Goal: Transaction & Acquisition: Purchase product/service

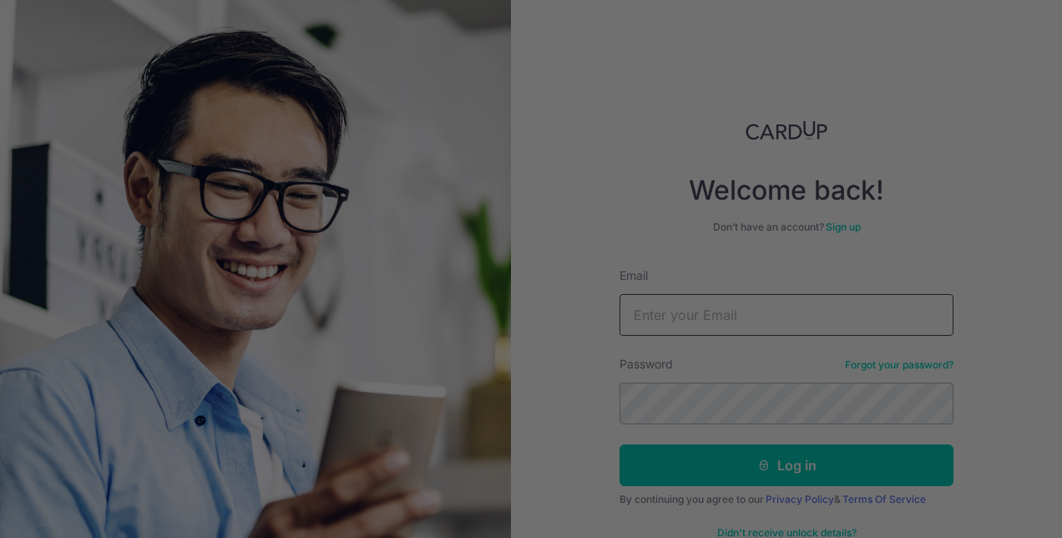
type input "[EMAIL_ADDRESS][DOMAIN_NAME]"
click at [778, 474] on div at bounding box center [536, 271] width 1073 height 543
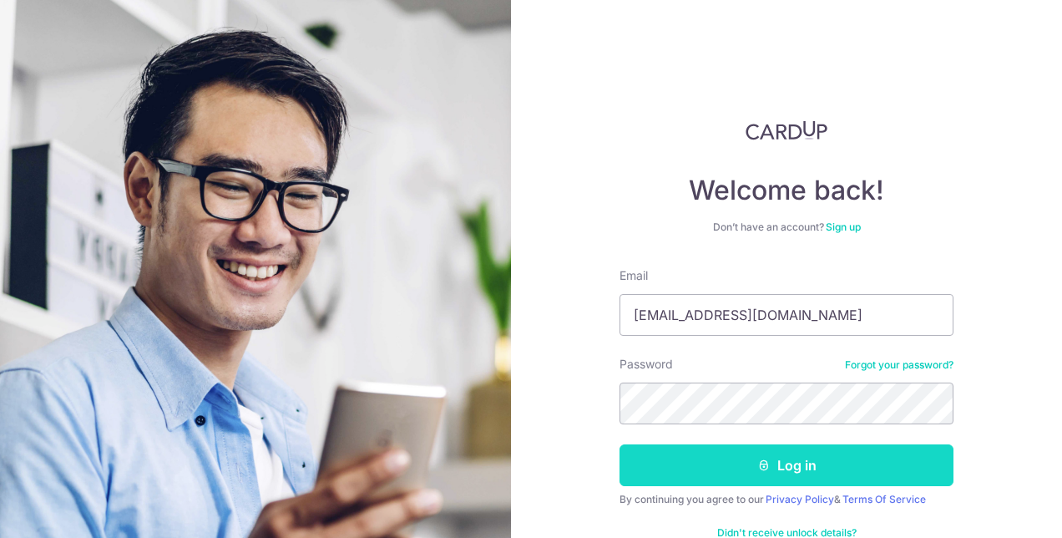
click at [775, 472] on button "Log in" at bounding box center [787, 465] width 334 height 42
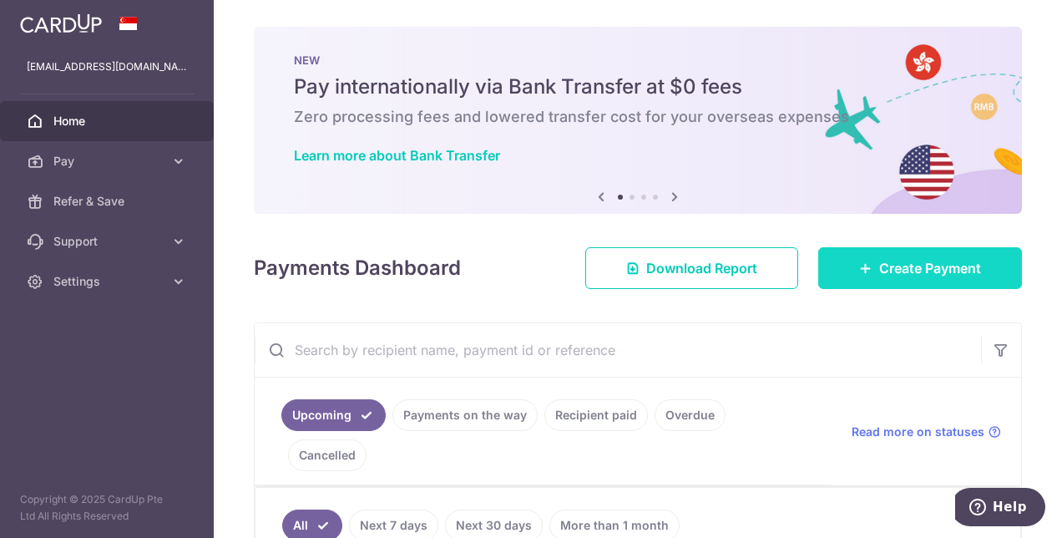
click at [879, 266] on span "Create Payment" at bounding box center [930, 268] width 102 height 20
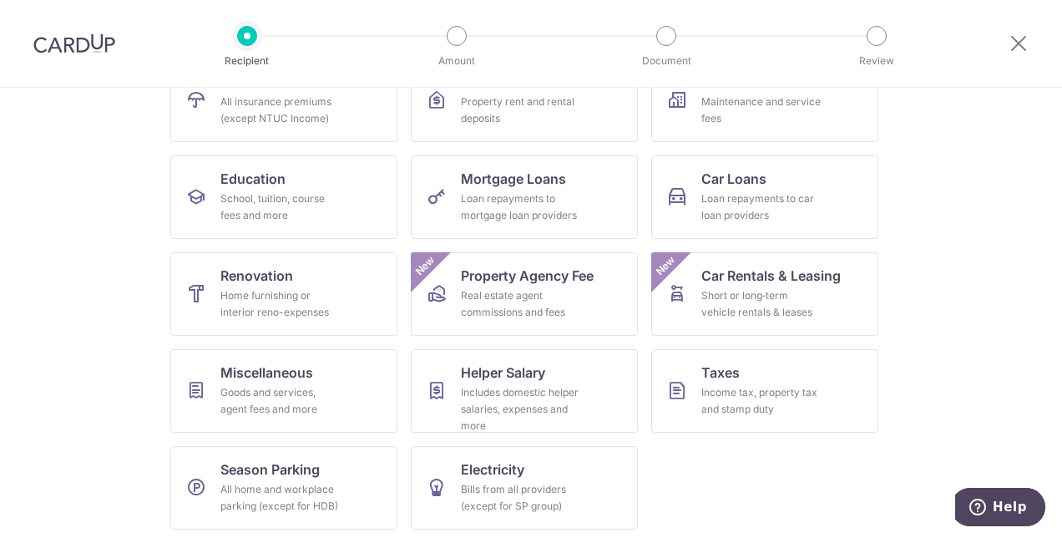
scroll to position [209, 0]
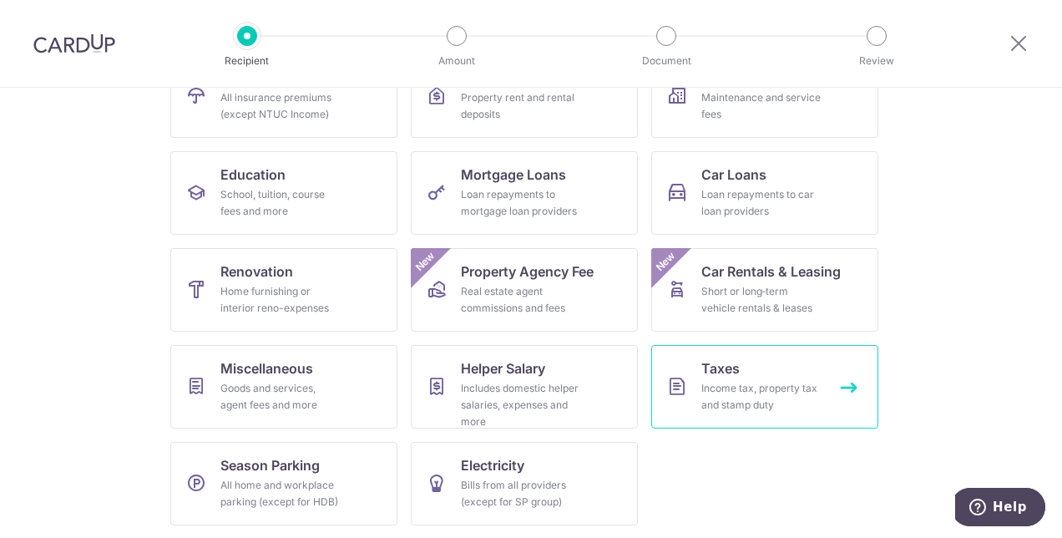
click at [756, 385] on div "Income tax, property tax and stamp duty" at bounding box center [762, 396] width 120 height 33
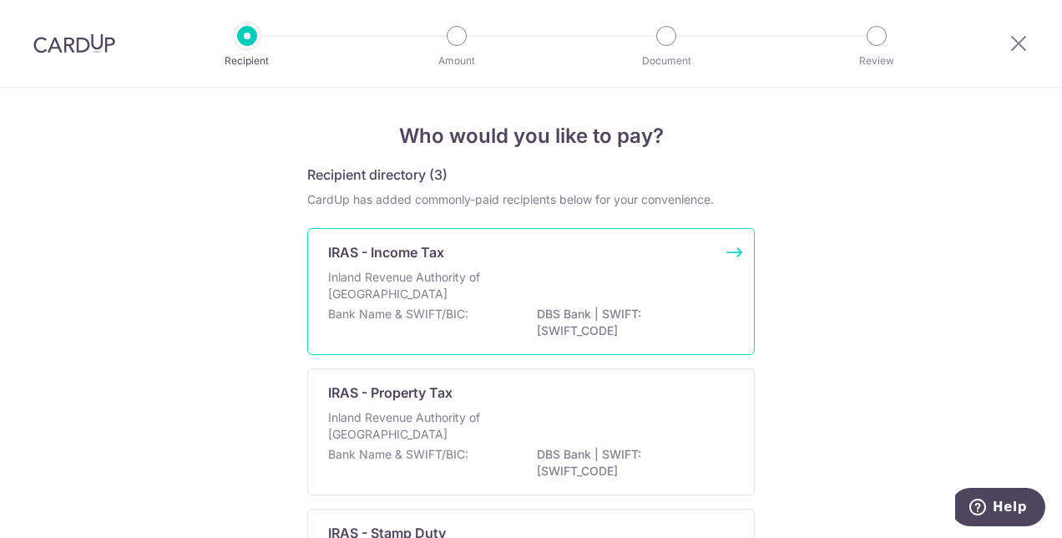
click at [502, 266] on div "IRAS - Income Tax Inland Revenue Authority of Singapore Bank Name & SWIFT/BIC: …" at bounding box center [531, 291] width 448 height 127
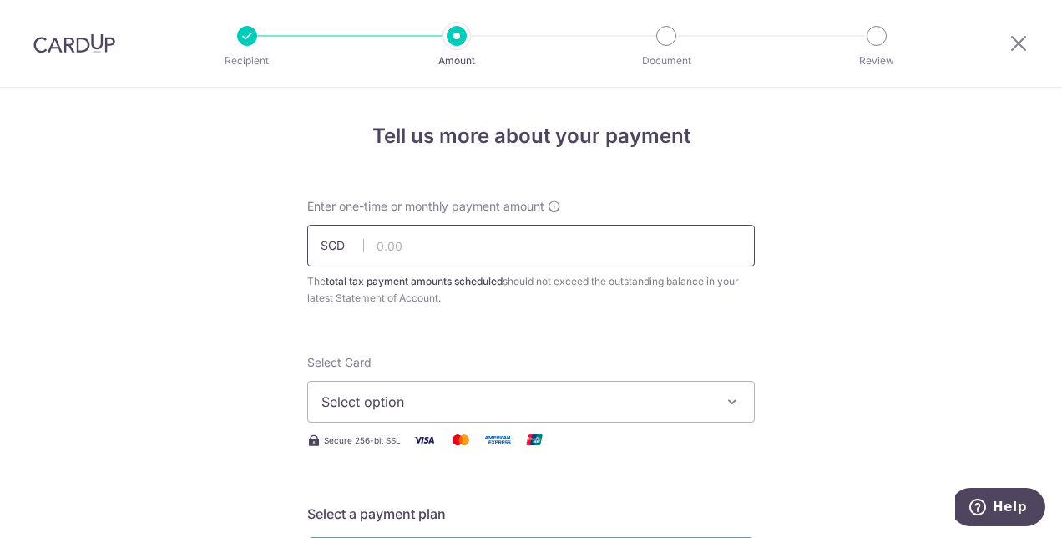
click at [445, 240] on input "text" at bounding box center [531, 246] width 448 height 42
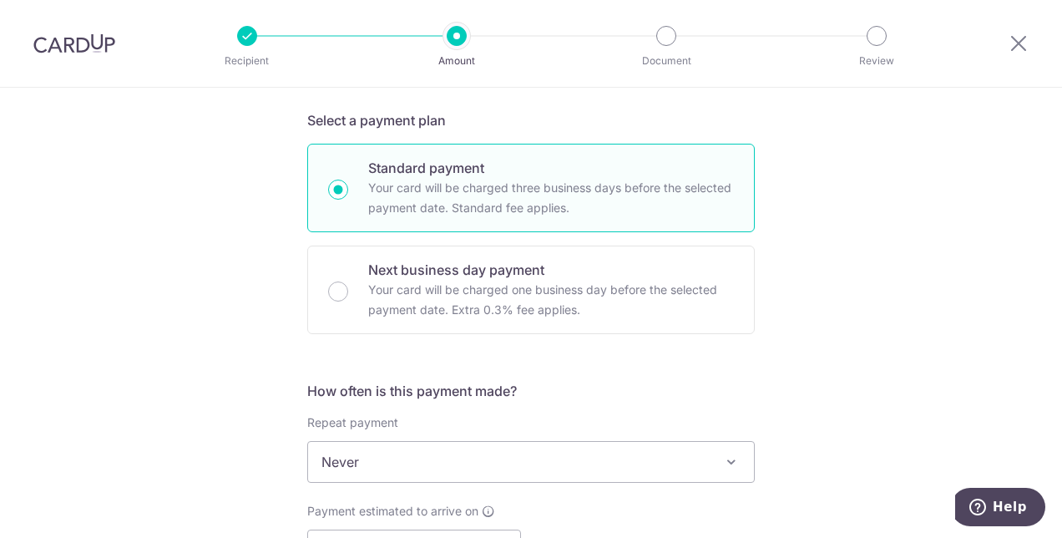
scroll to position [787, 0]
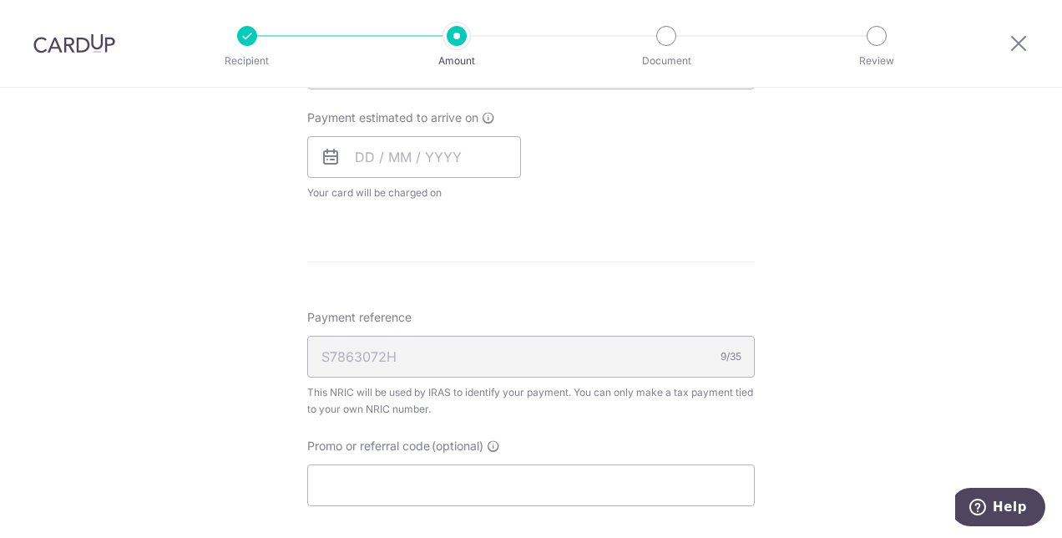
click at [1061, 68] on html "Recipient Amount Document Review Tell us more about your payment Enter one-time…" at bounding box center [531, 269] width 1062 height 538
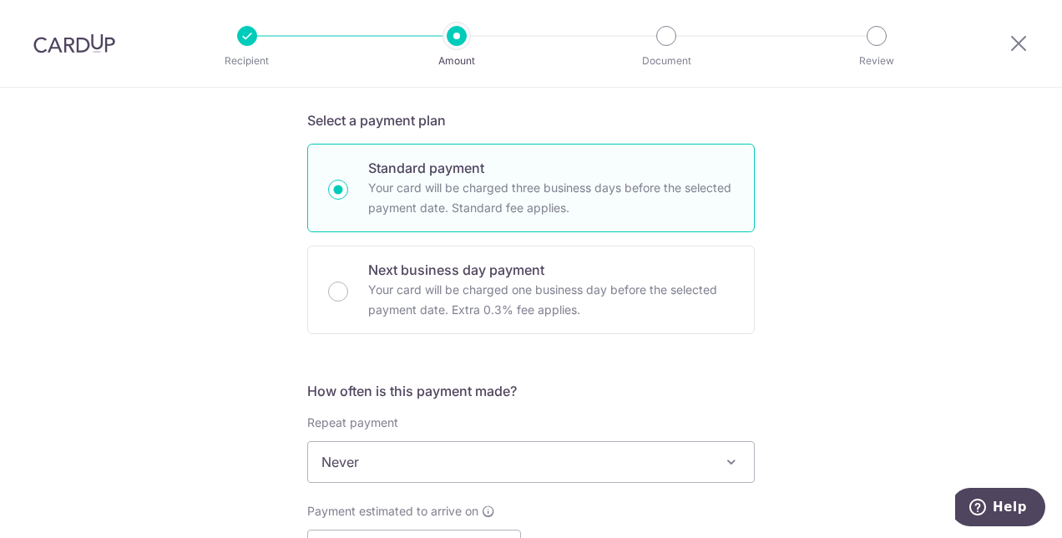
scroll to position [0, 0]
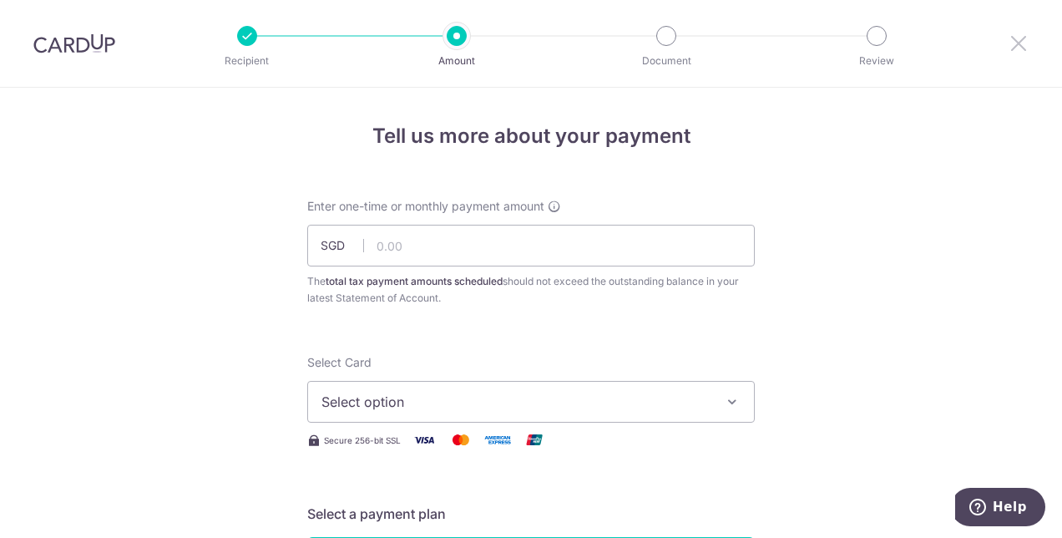
click at [1012, 33] on icon at bounding box center [1019, 43] width 20 height 21
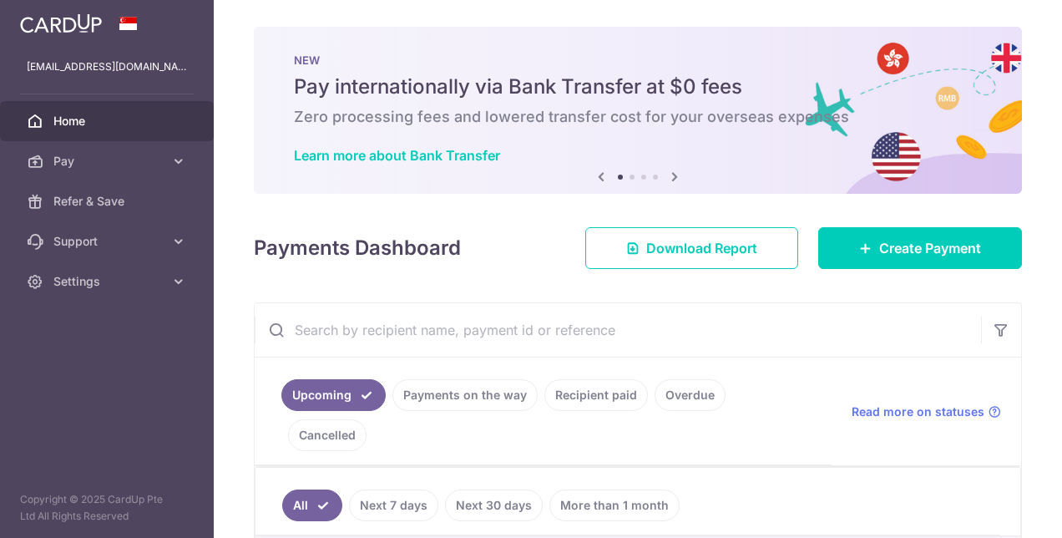
click at [367, 419] on link "Cancelled" at bounding box center [327, 435] width 79 height 32
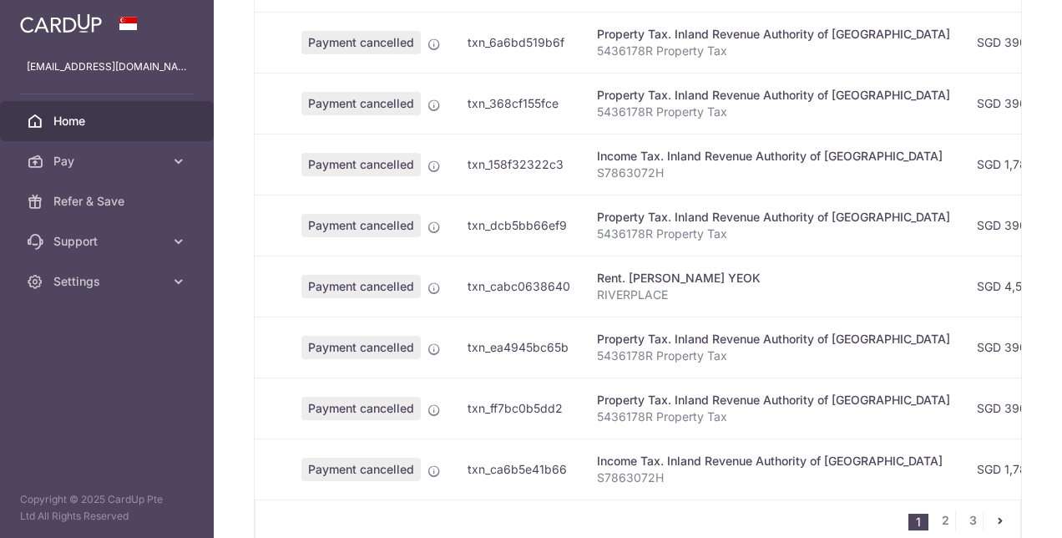
scroll to position [623, 0]
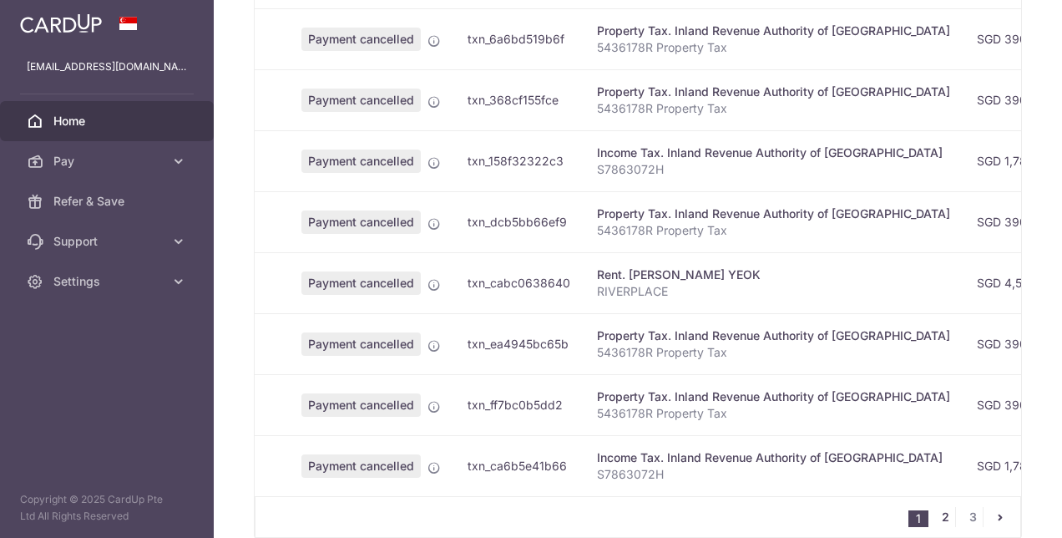
click at [942, 507] on link "2" at bounding box center [945, 517] width 20 height 20
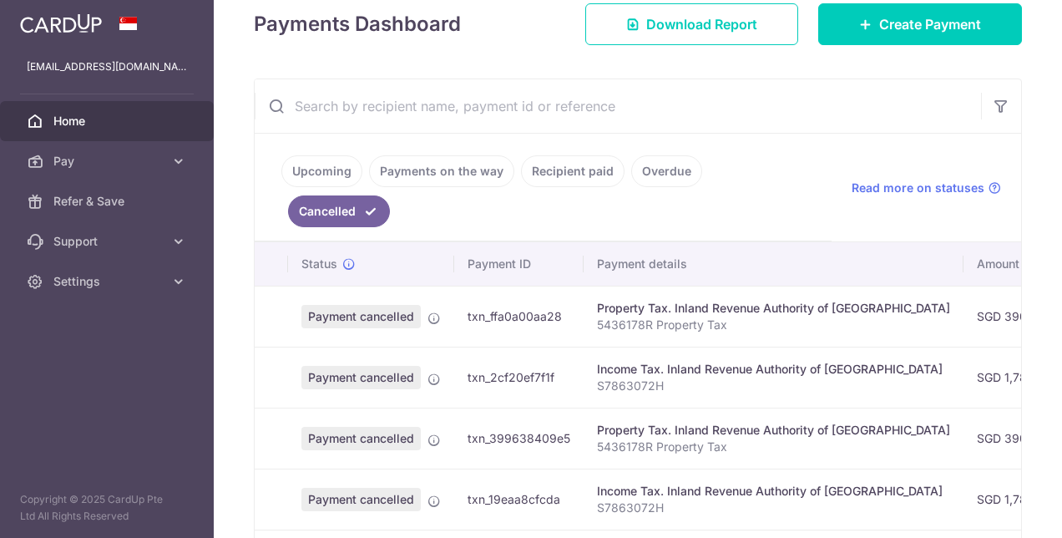
scroll to position [204, 0]
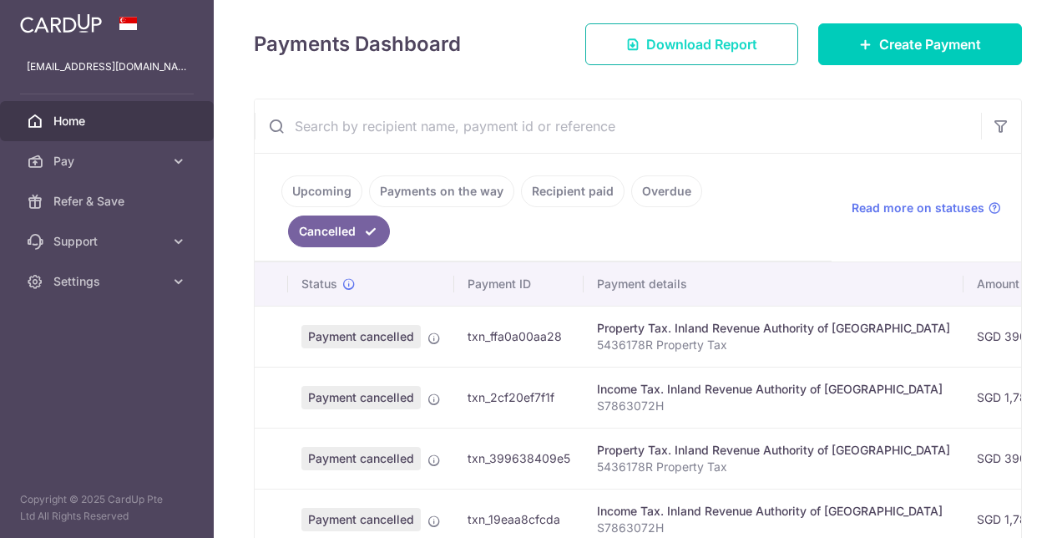
click at [713, 31] on link "Download Report" at bounding box center [691, 44] width 213 height 42
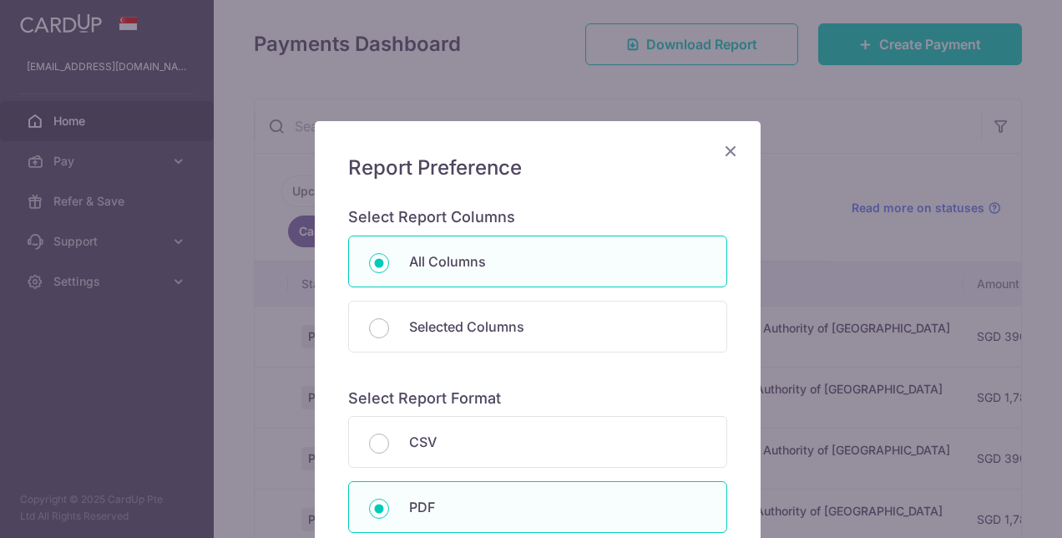
click at [732, 154] on icon "Close" at bounding box center [731, 150] width 20 height 21
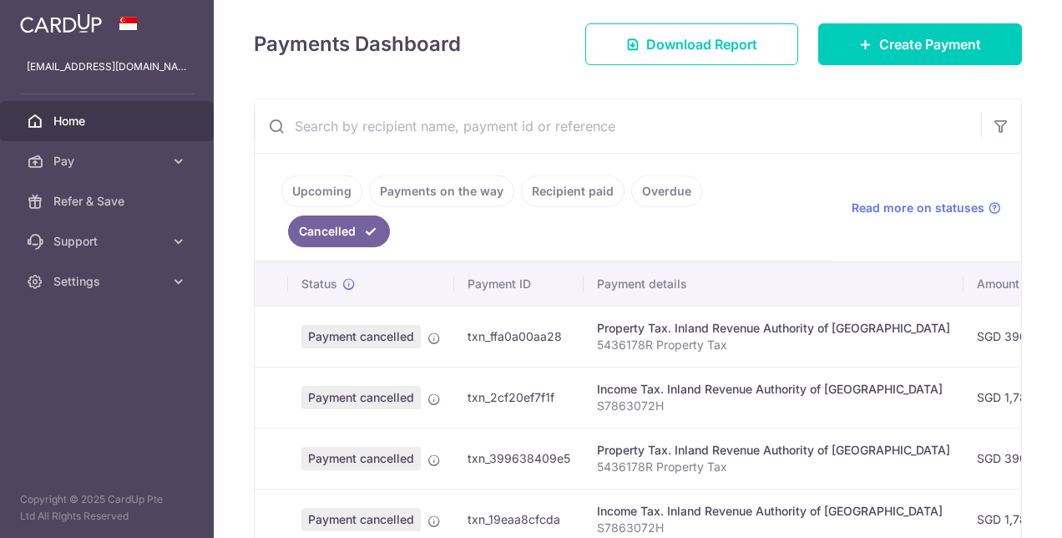
click at [757, 337] on p "5436178R Property Tax" at bounding box center [773, 345] width 353 height 17
click at [900, 200] on span "Read more on statuses" at bounding box center [918, 208] width 133 height 17
click at [727, 54] on link "Download Report" at bounding box center [691, 44] width 213 height 42
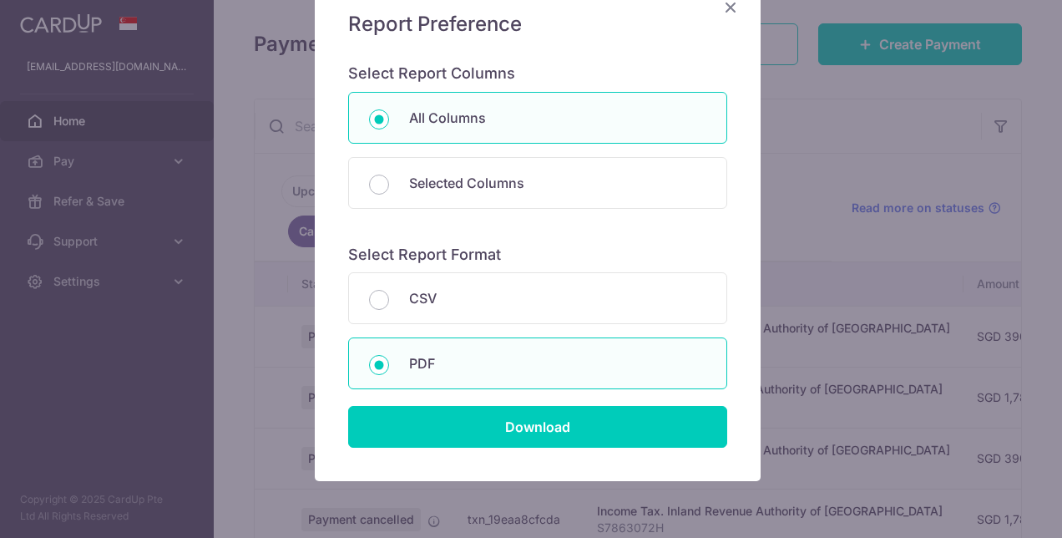
scroll to position [150, 0]
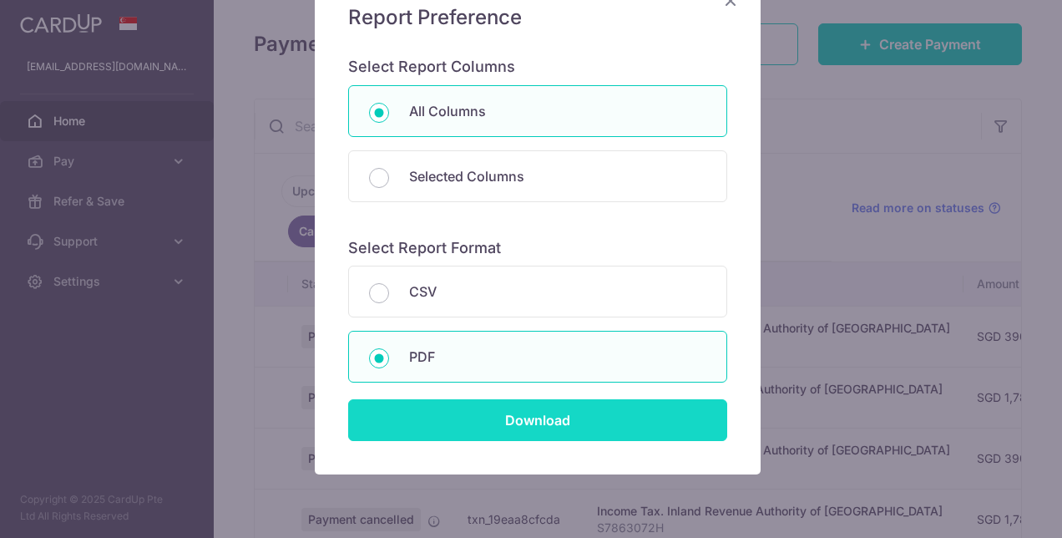
click at [685, 418] on input "Download" at bounding box center [537, 420] width 379 height 42
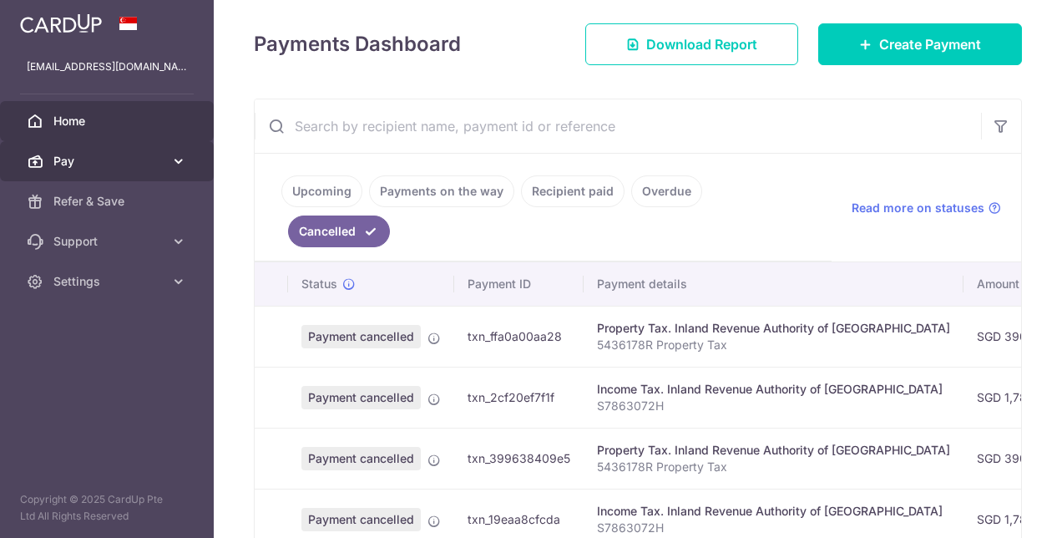
click at [88, 162] on span "Pay" at bounding box center [108, 161] width 110 height 17
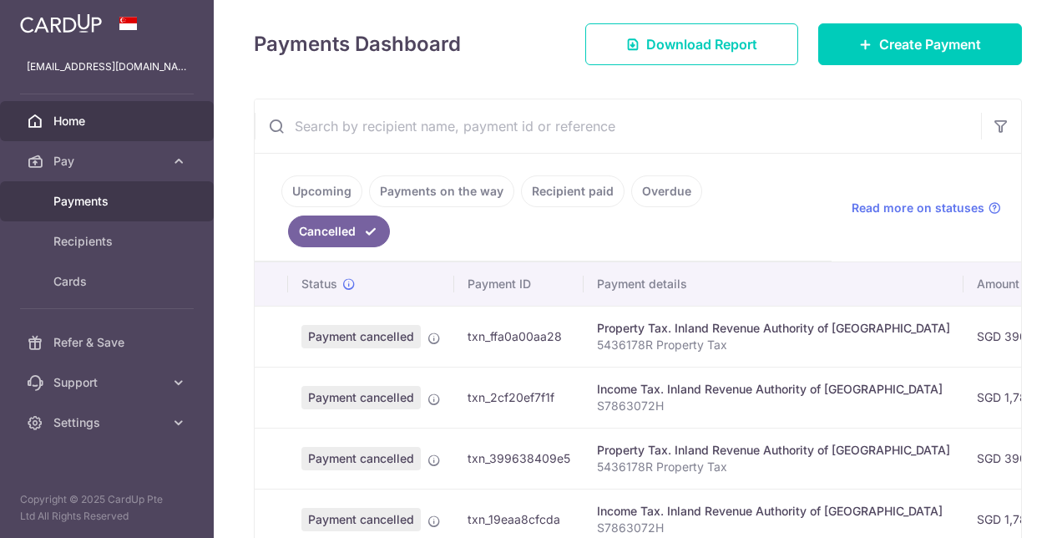
click at [90, 195] on span "Payments" at bounding box center [108, 201] width 110 height 17
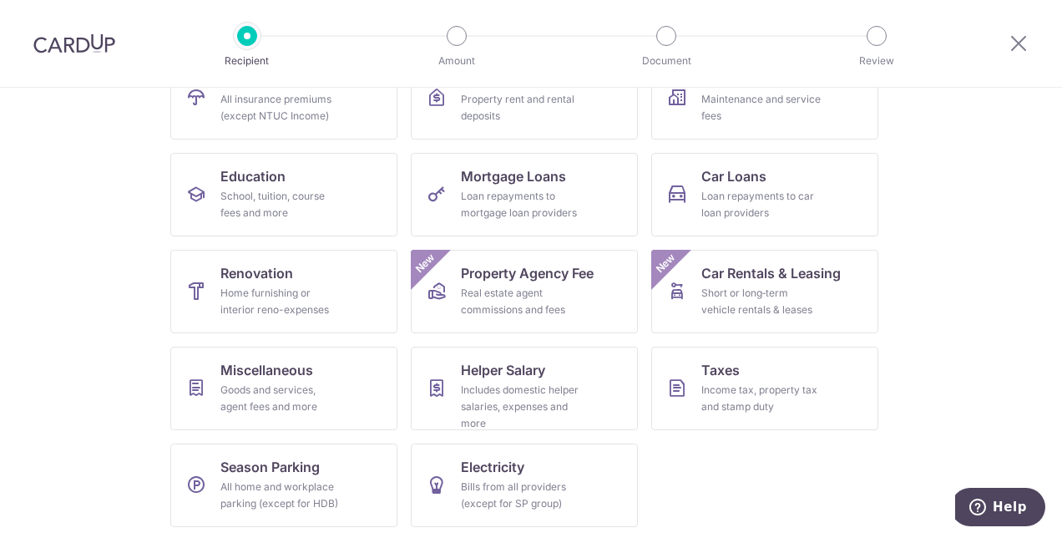
scroll to position [209, 0]
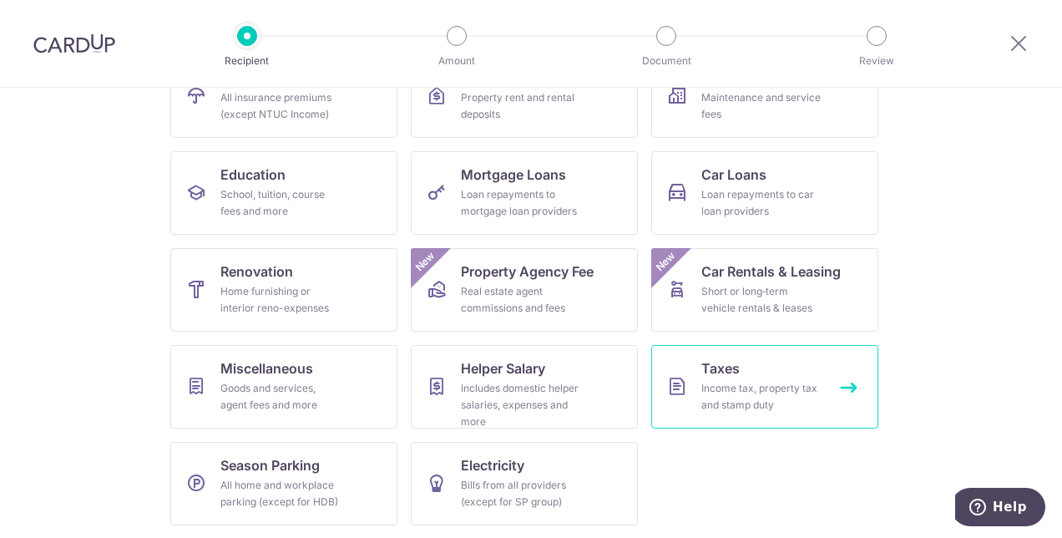
click at [737, 389] on div "Income tax, property tax and stamp duty" at bounding box center [762, 396] width 120 height 33
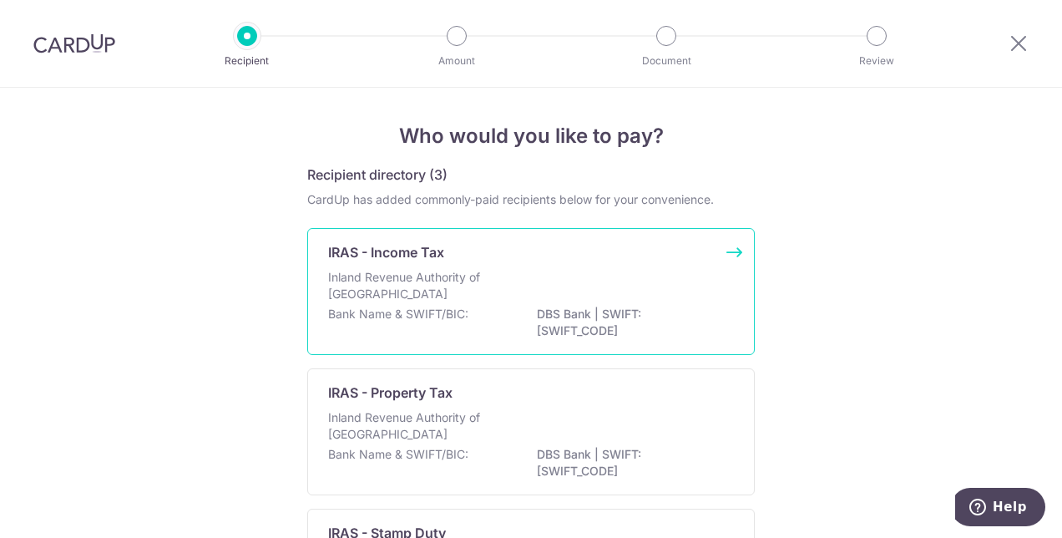
click at [464, 241] on div "IRAS - Income Tax Inland Revenue Authority of Singapore Bank Name & SWIFT/BIC: …" at bounding box center [531, 291] width 448 height 127
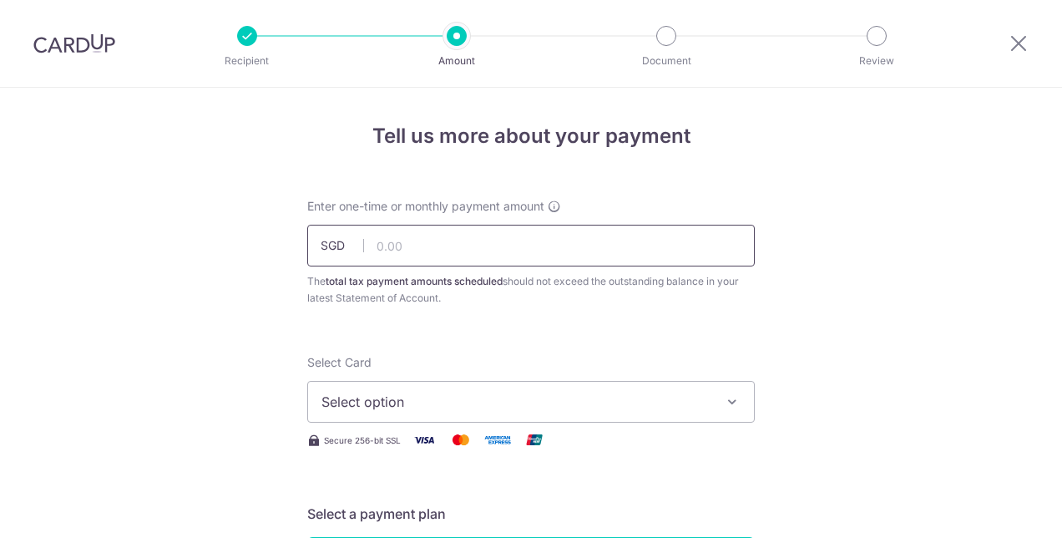
click at [463, 241] on input "text" at bounding box center [531, 246] width 448 height 42
type input "1,781.30"
click at [418, 402] on span "Select option" at bounding box center [516, 402] width 389 height 20
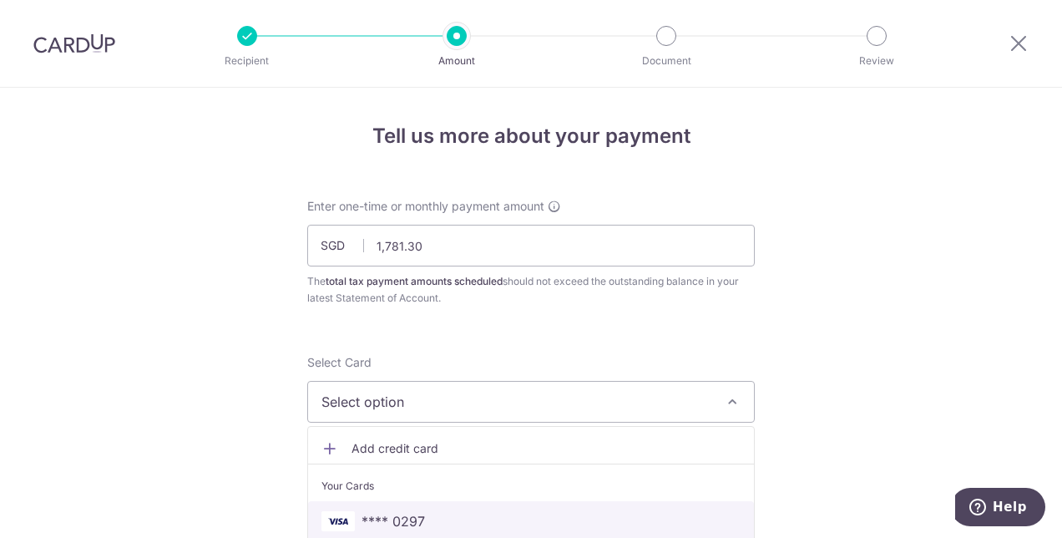
click at [464, 517] on span "**** 0297" at bounding box center [531, 521] width 419 height 20
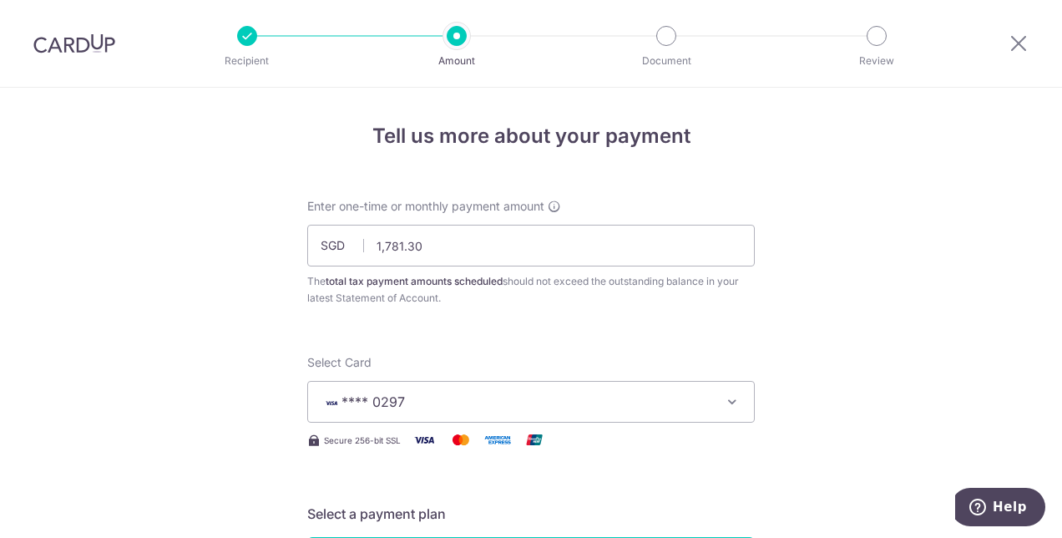
click at [735, 394] on icon "button" at bounding box center [732, 401] width 17 height 17
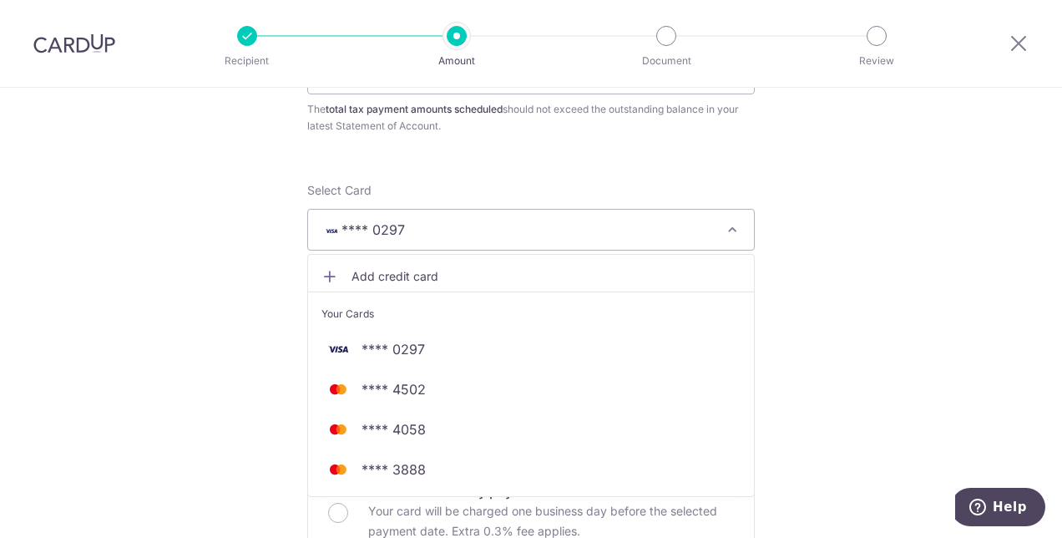
scroll to position [225, 0]
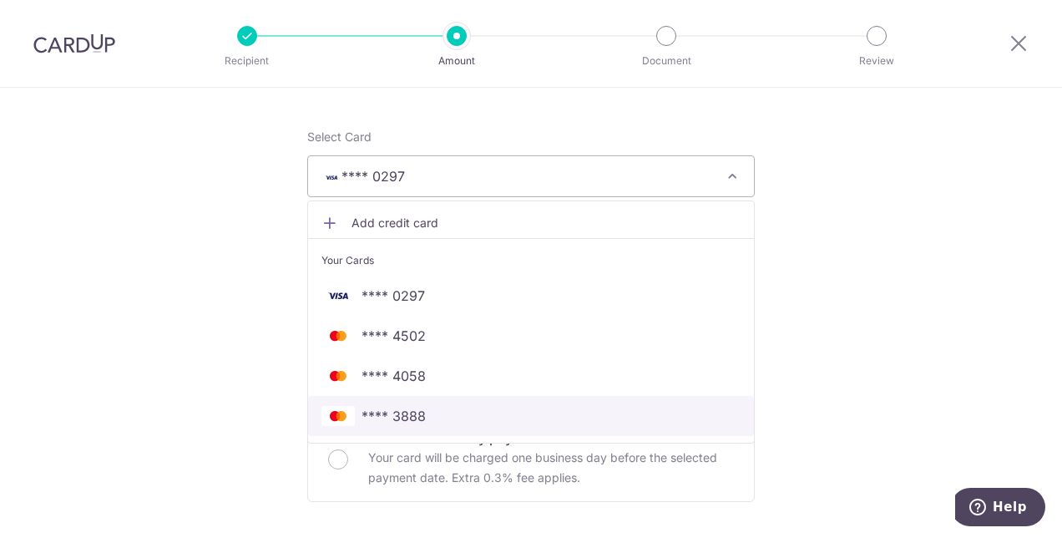
click at [433, 413] on span "**** 3888" at bounding box center [531, 416] width 419 height 20
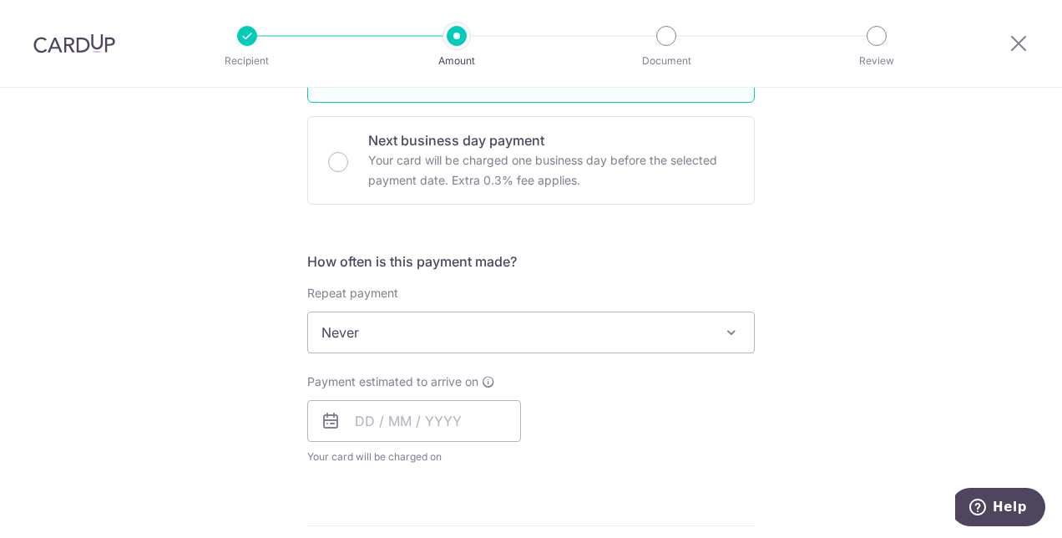
scroll to position [504, 0]
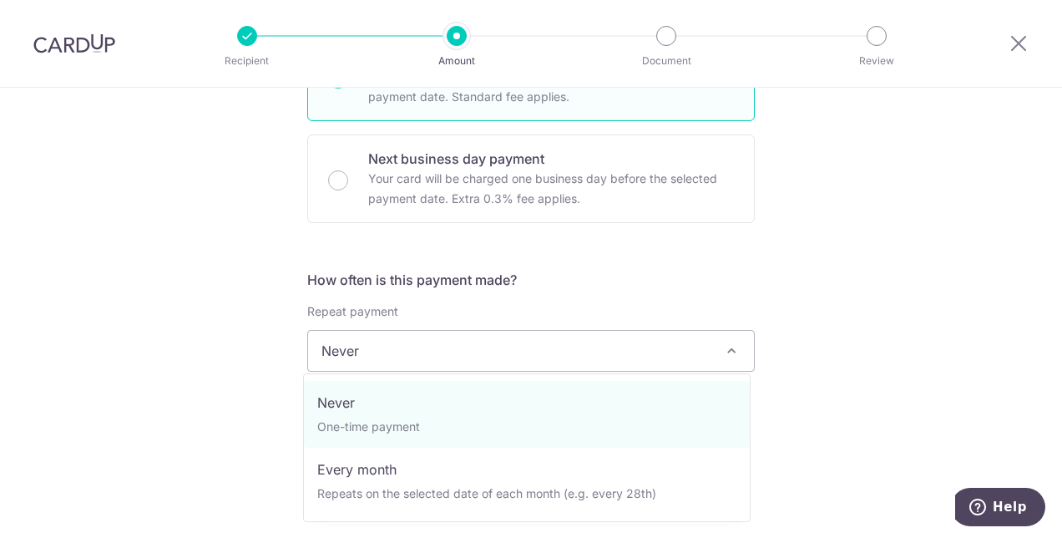
click at [742, 348] on span "Never" at bounding box center [531, 351] width 446 height 40
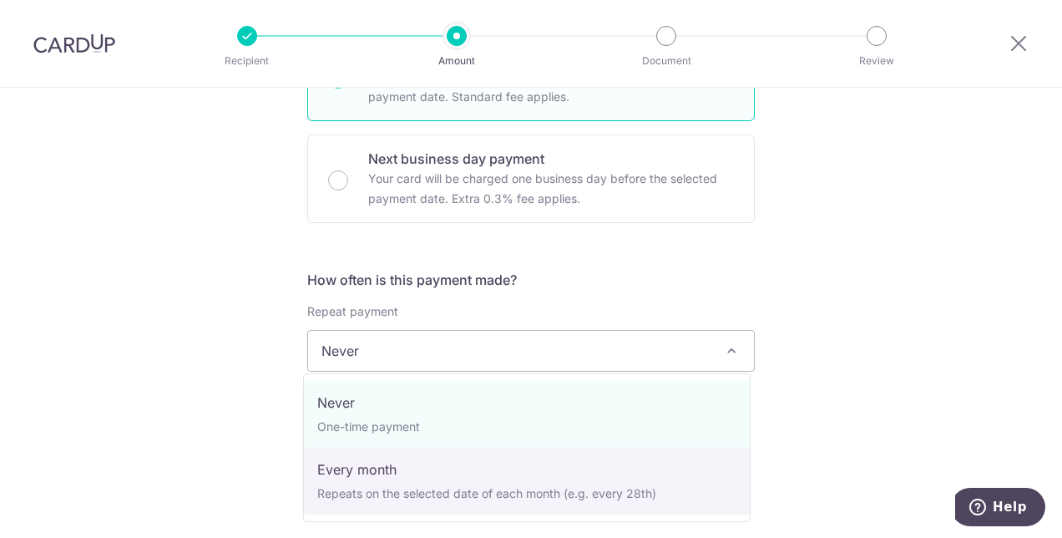
select select "3"
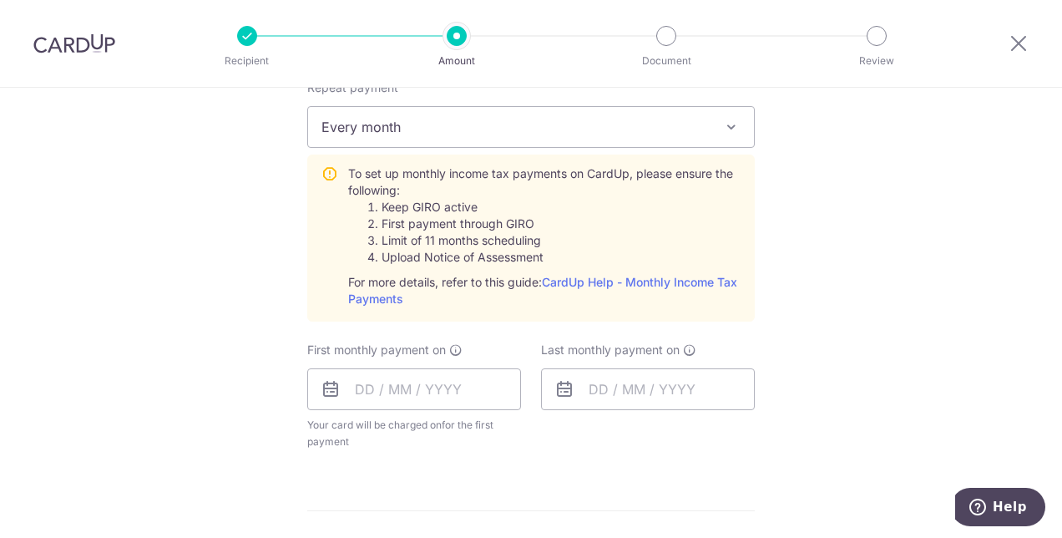
scroll to position [797, 0]
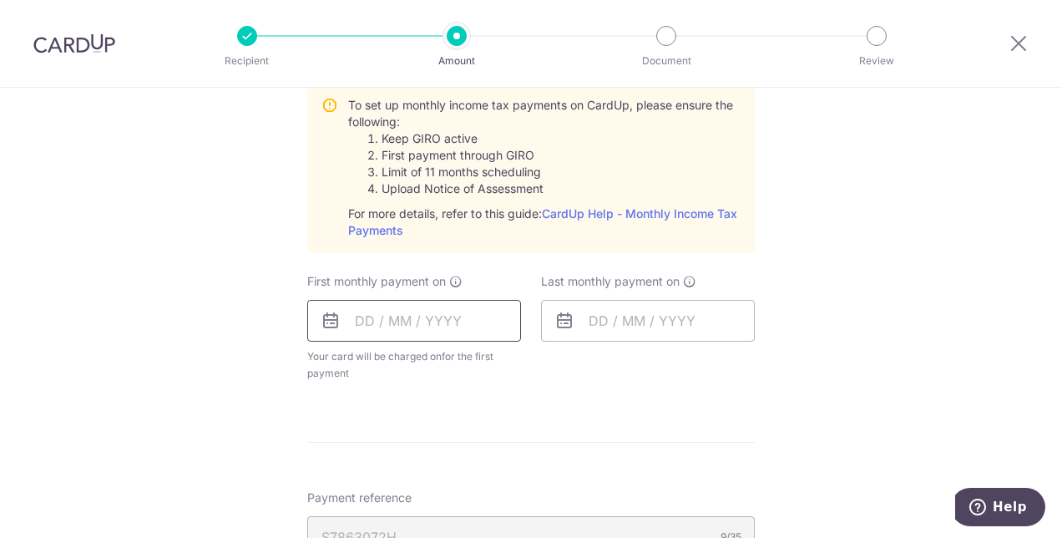
click at [384, 311] on input "text" at bounding box center [414, 321] width 214 height 42
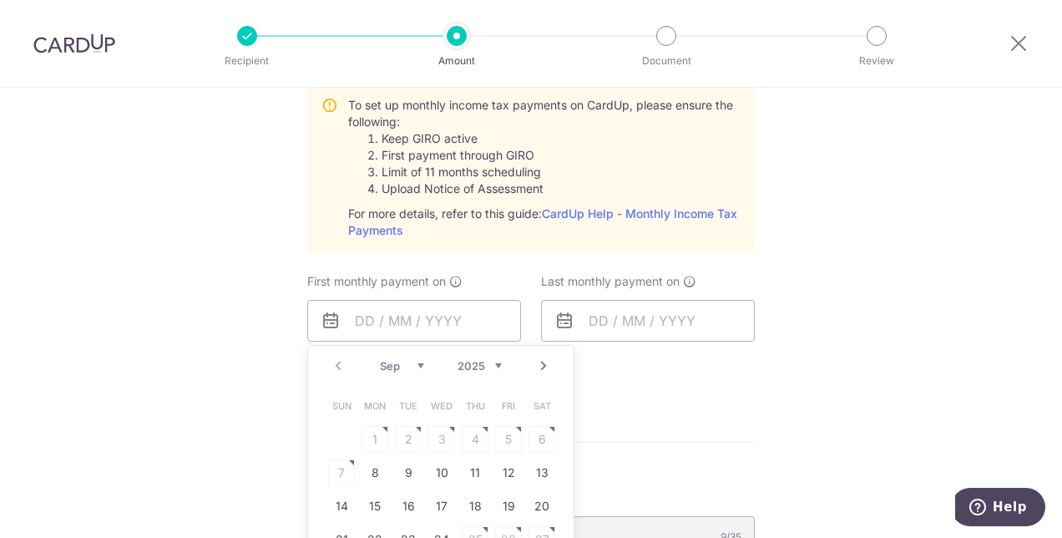
click at [335, 468] on table "Sun Mon Tue Wed Thu Fri Sat 1 2 3 4 5 6 7 8 9 10 11 12 13 14 15 16 17 18 19 20 …" at bounding box center [442, 489] width 234 height 200
click at [362, 468] on link "8" at bounding box center [375, 472] width 27 height 27
type input "08/09/2025"
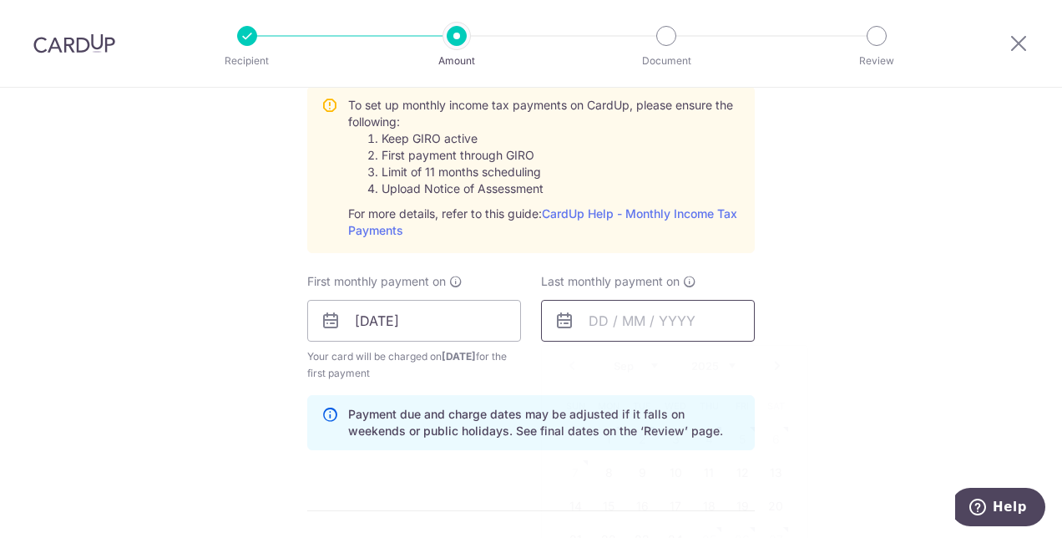
click at [621, 315] on input "text" at bounding box center [648, 321] width 214 height 42
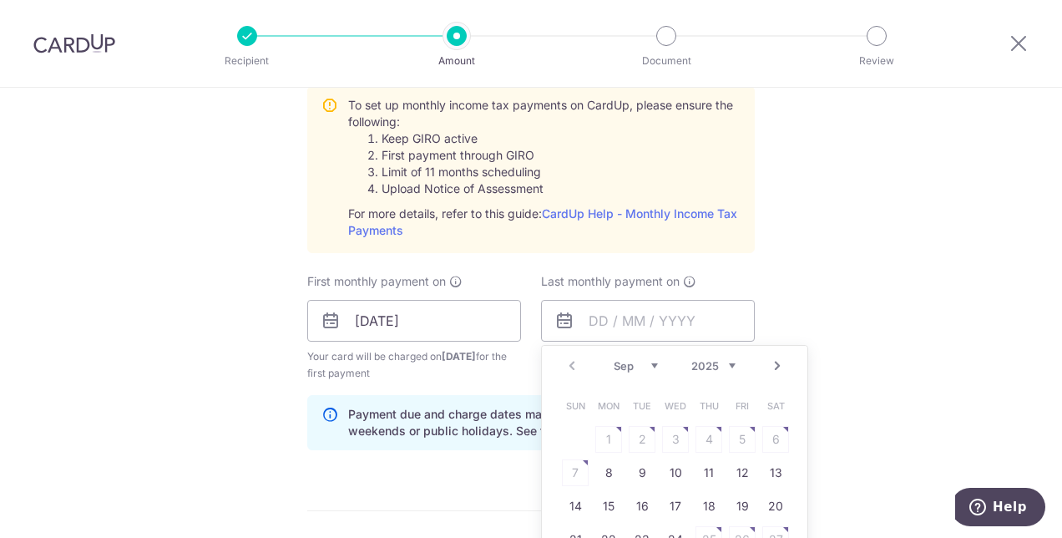
click at [778, 364] on link "Next" at bounding box center [778, 366] width 20 height 20
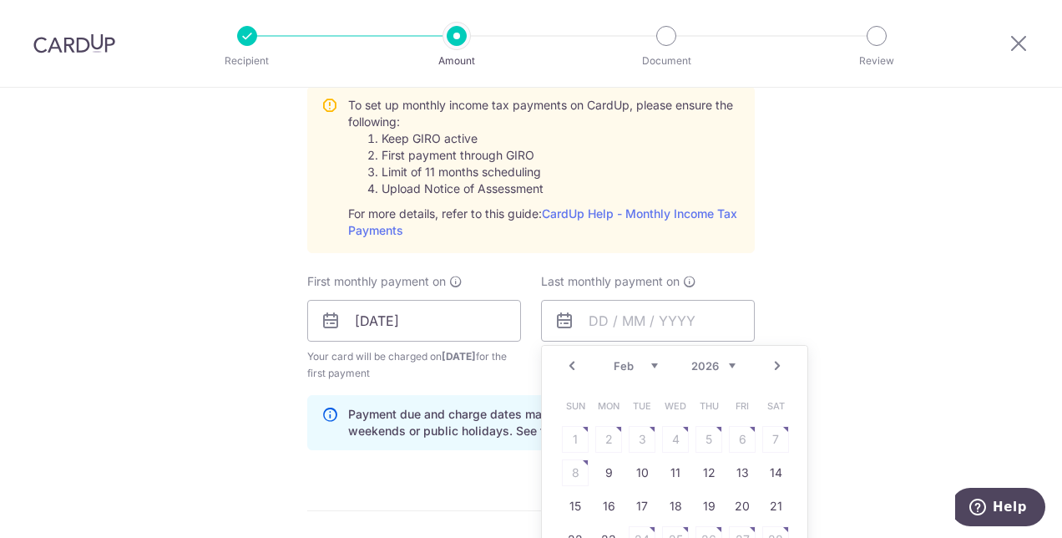
click at [778, 364] on link "Next" at bounding box center [778, 366] width 20 height 20
click at [633, 469] on table "Sun Mon Tue Wed Thu Fri Sat 1 2 3 4 5 6 7 8 9 10 11 12 13 14 15 16 17 18 19 20 …" at bounding box center [676, 489] width 234 height 200
click at [674, 469] on table "Sun Mon Tue Wed Thu Fri Sat 1 2 3 4 5 6 7 8 9 10 11 12 13 14 15 16 17 18 19 20 …" at bounding box center [676, 489] width 234 height 200
click at [676, 468] on table "Sun Mon Tue Wed Thu Fri Sat 1 2 3 4 5 6 7 8 9 10 11 12 13 14 15 16 17 18 19 20 …" at bounding box center [676, 489] width 234 height 200
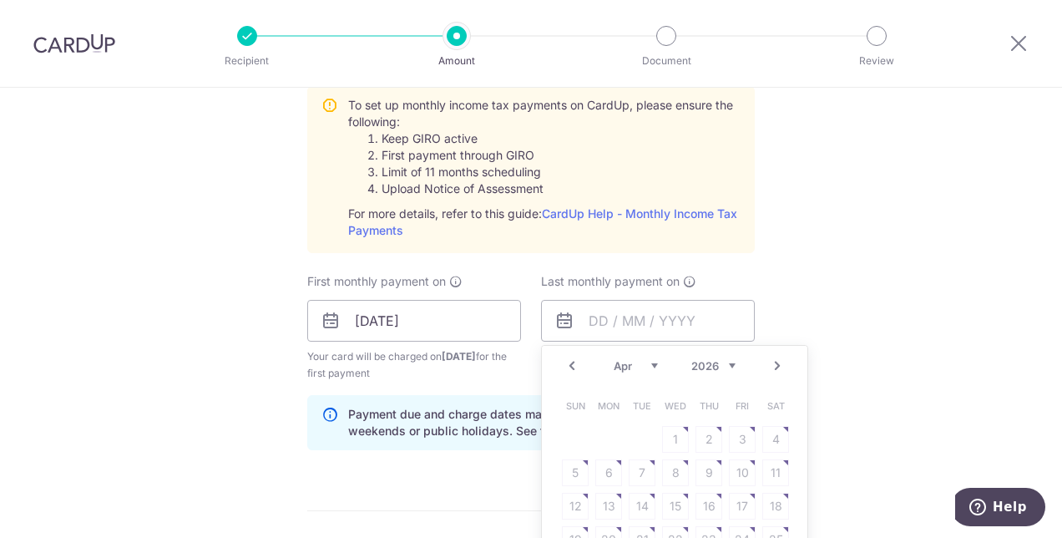
click at [673, 474] on table "Sun Mon Tue Wed Thu Fri Sat 1 2 3 4 5 6 7 8 9 10 11 12 13 14 15 16 17 18 19 20 …" at bounding box center [676, 489] width 234 height 200
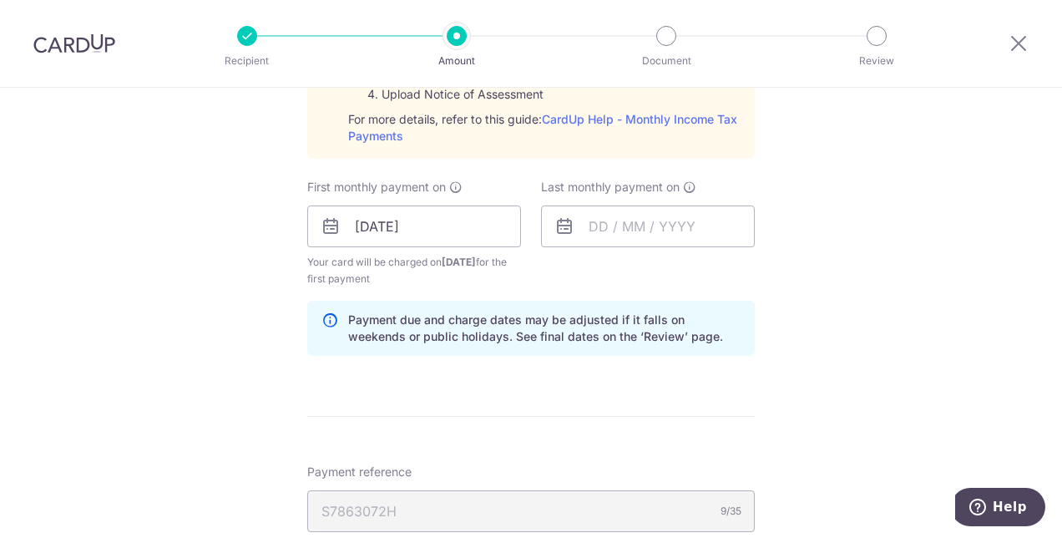
scroll to position [877, 0]
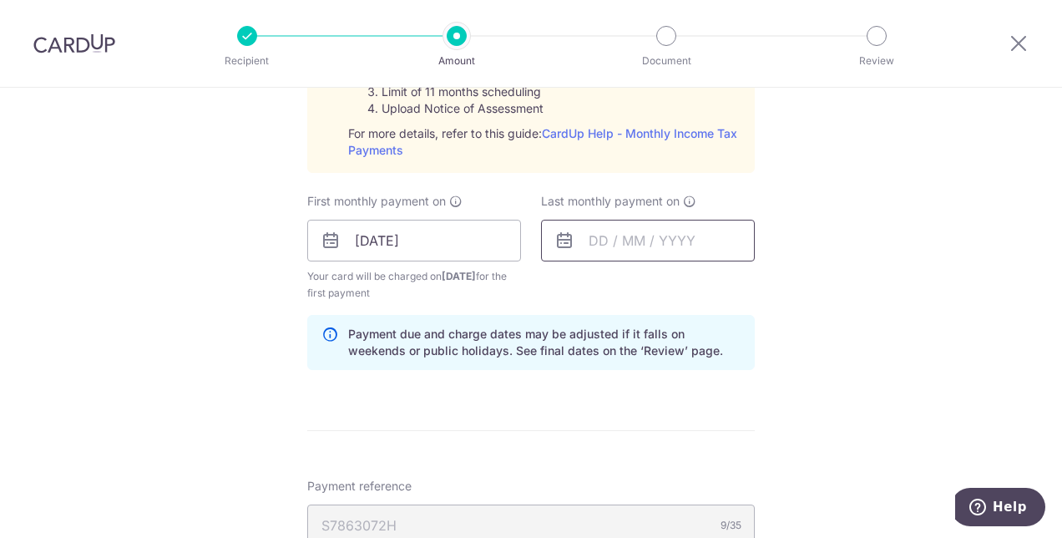
click at [700, 229] on input "text" at bounding box center [648, 241] width 214 height 42
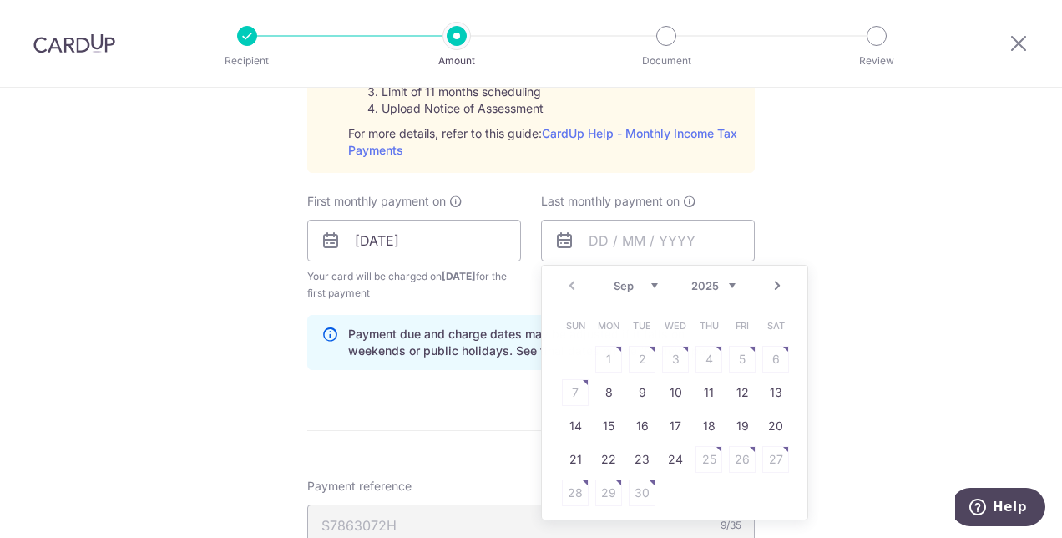
click at [840, 424] on div "Tell us more about your payment Enter one-time or monthly payment amount SGD 1,…" at bounding box center [531, 116] width 1062 height 1810
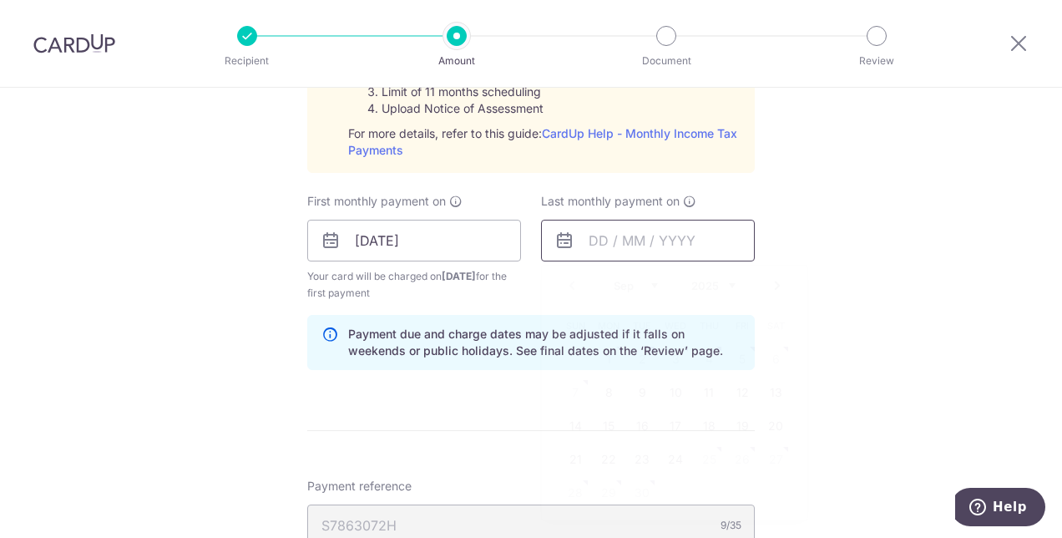
click at [610, 250] on input "text" at bounding box center [648, 241] width 214 height 42
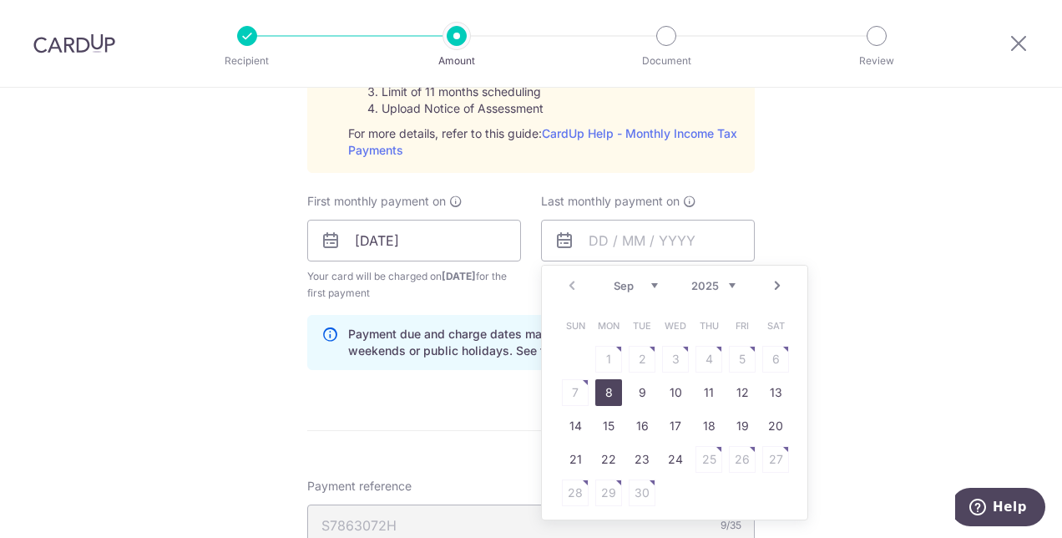
click at [606, 392] on link "8" at bounding box center [608, 392] width 27 height 27
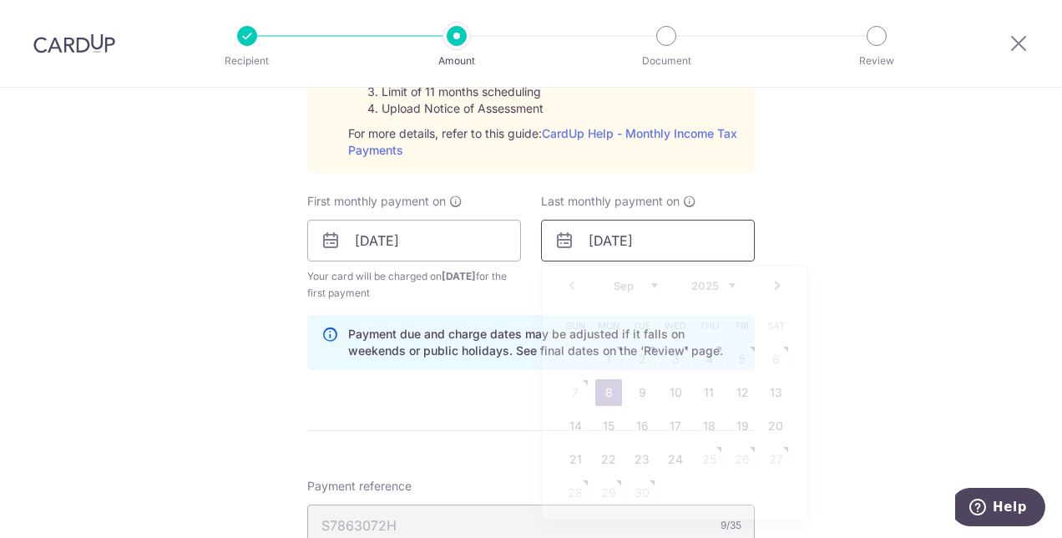
click at [616, 232] on input "08/09/2025" at bounding box center [648, 241] width 214 height 42
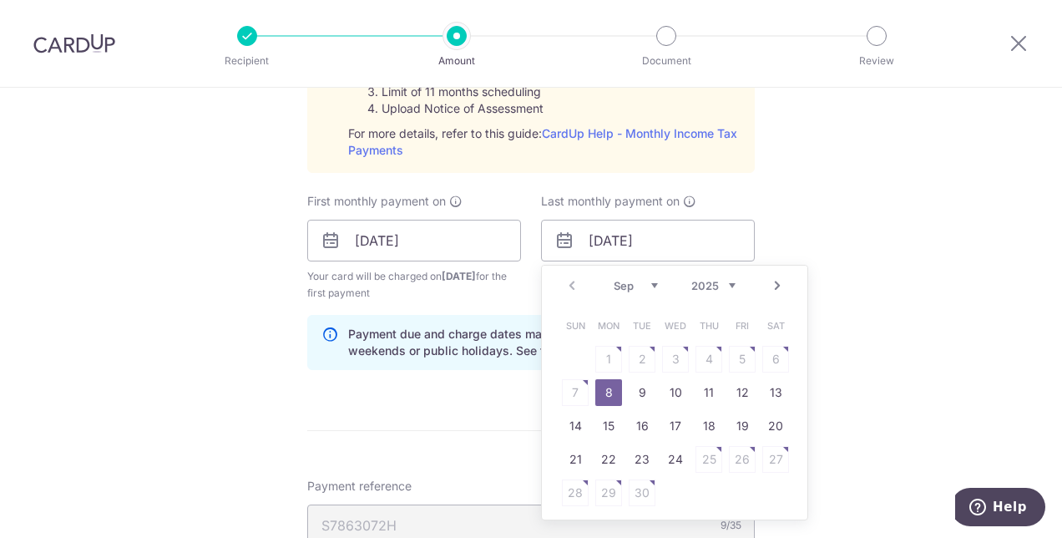
click at [773, 281] on link "Next" at bounding box center [778, 286] width 20 height 20
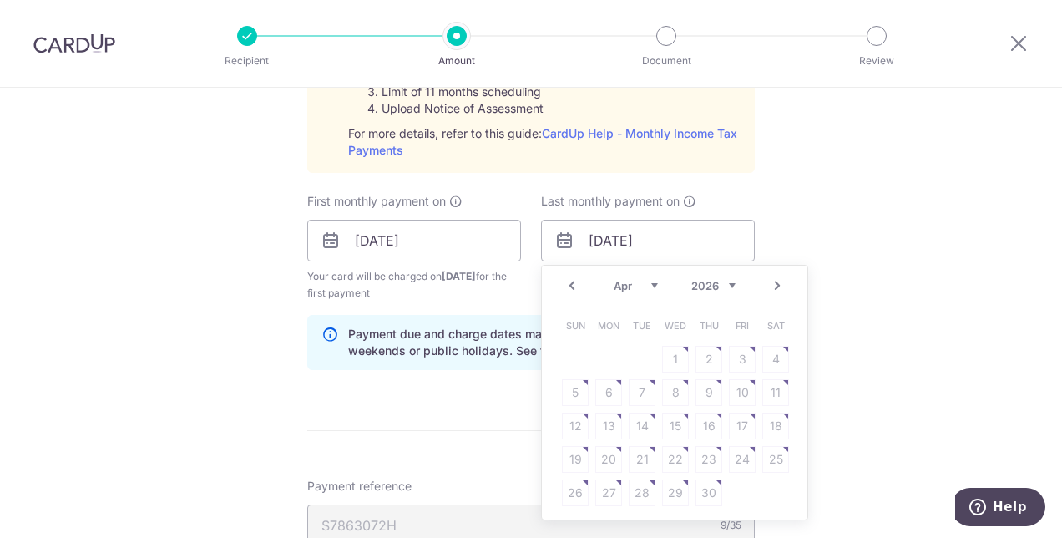
click at [773, 281] on link "Next" at bounding box center [778, 286] width 20 height 20
click at [570, 282] on link "Prev" at bounding box center [572, 286] width 20 height 20
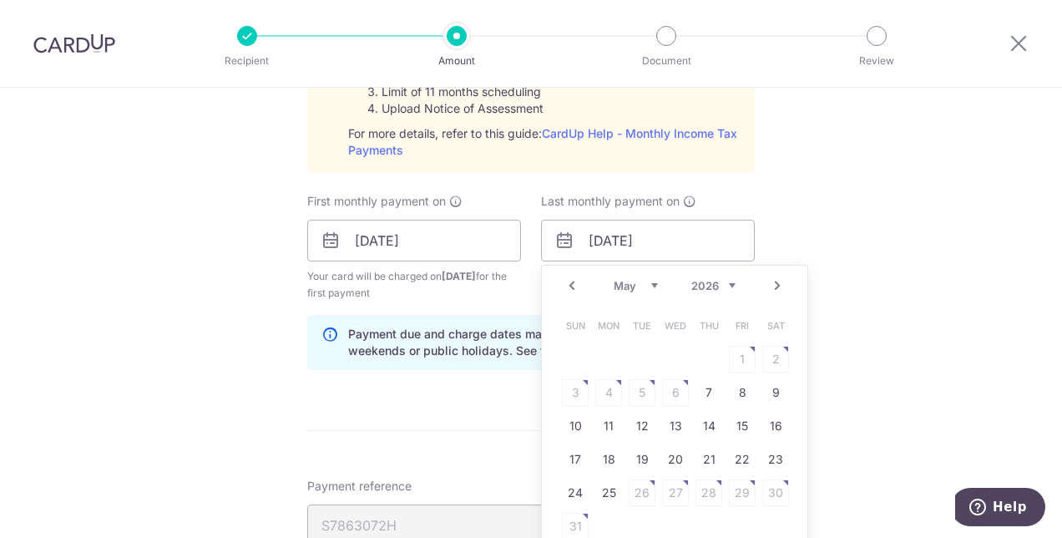
click at [570, 282] on link "Prev" at bounding box center [572, 286] width 20 height 20
click at [676, 390] on table "Sun Mon Tue Wed Thu Fri Sat 1 2 3 4 5 6 7 8 9 10 11 12 13 14 15 16 17 18 19 20 …" at bounding box center [676, 409] width 234 height 200
click at [673, 389] on table "Sun Mon Tue Wed Thu Fri Sat 1 2 3 4 5 6 7 8 9 10 11 12 13 14 15 16 17 18 19 20 …" at bounding box center [676, 409] width 234 height 200
click at [620, 233] on input "08/09/2025" at bounding box center [648, 241] width 214 height 42
click at [626, 236] on input "/2025" at bounding box center [648, 241] width 214 height 42
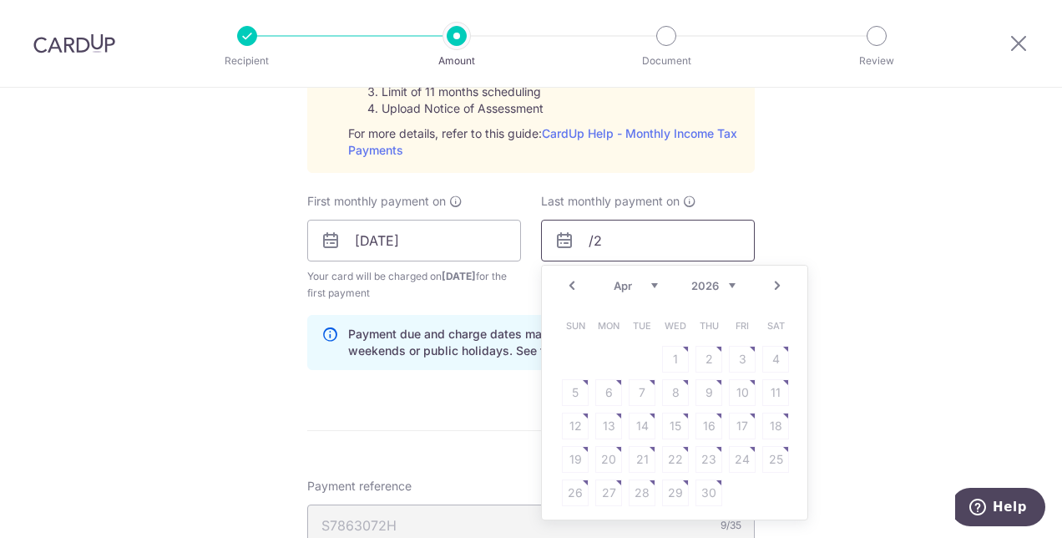
type input "/"
click at [568, 287] on link "Prev" at bounding box center [572, 286] width 20 height 20
click at [650, 281] on select "Jan Feb Mar Apr May Jun Jul Aug Sep Oct" at bounding box center [636, 285] width 44 height 13
click at [614, 279] on select "Jan Feb Mar Apr May Jun Jul Aug Sep Oct" at bounding box center [636, 285] width 44 height 13
click at [602, 388] on link "9" at bounding box center [608, 392] width 27 height 27
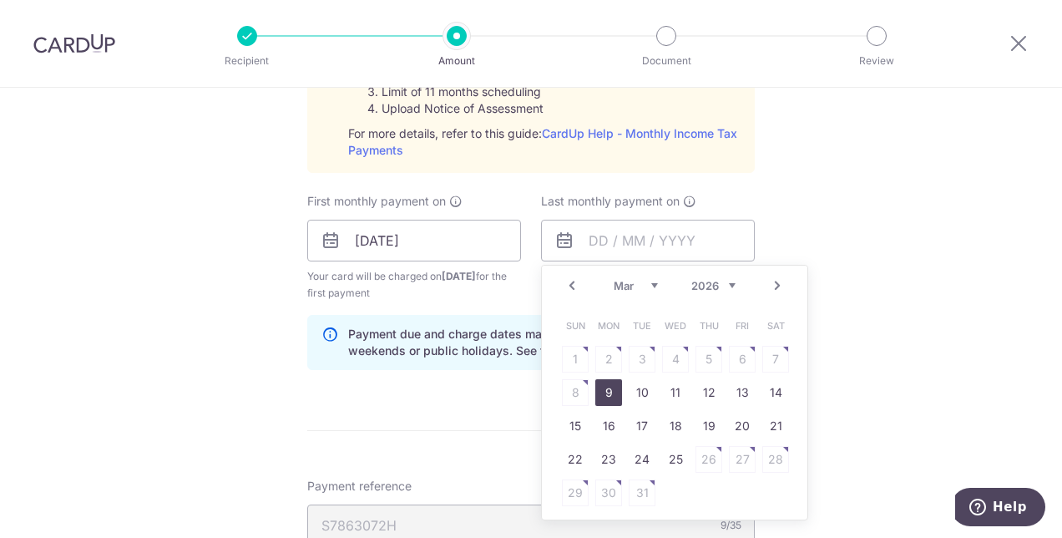
type input "09/03/2026"
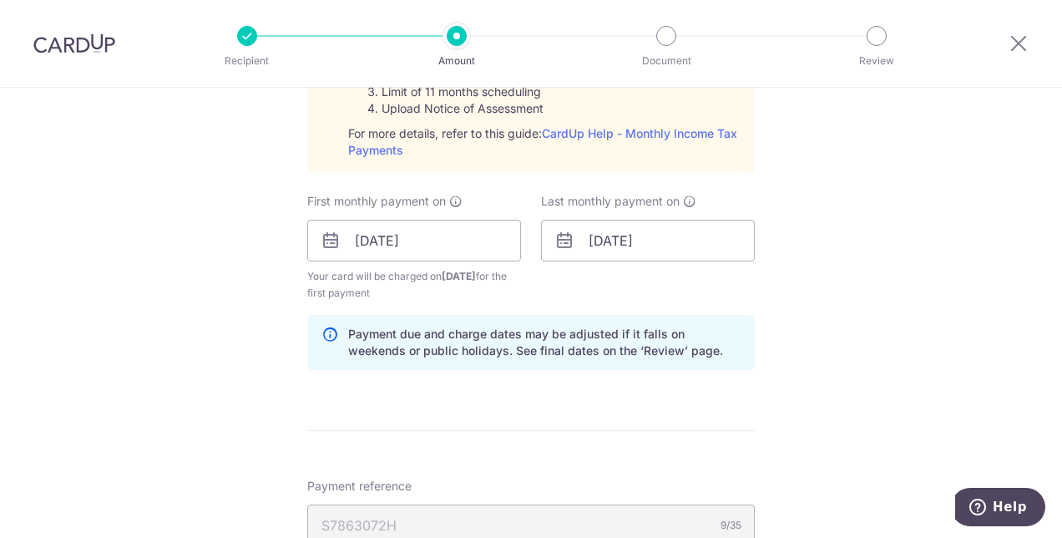
scroll to position [1270, 0]
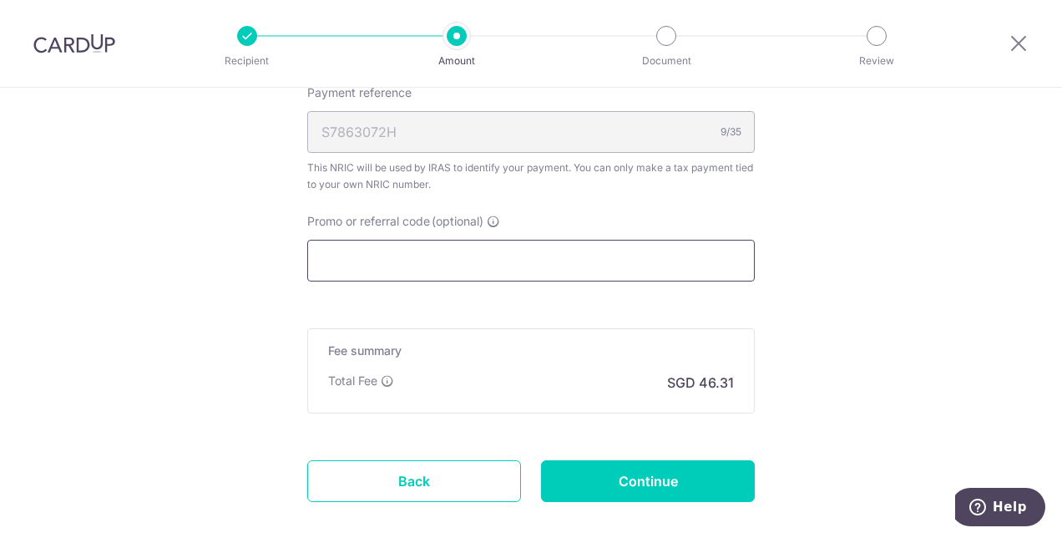
click at [632, 256] on input "Promo or referral code (optional)" at bounding box center [531, 261] width 448 height 42
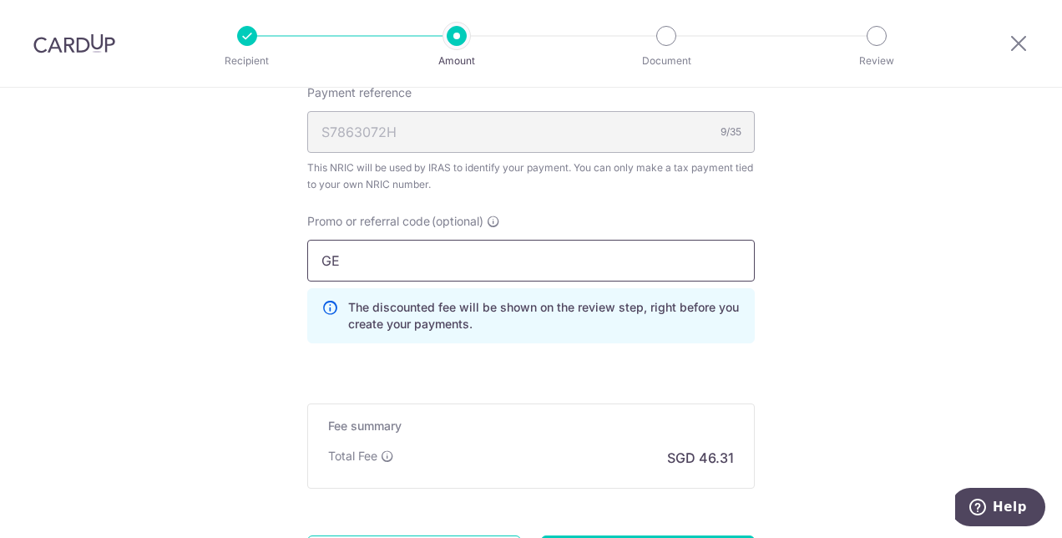
type input "G"
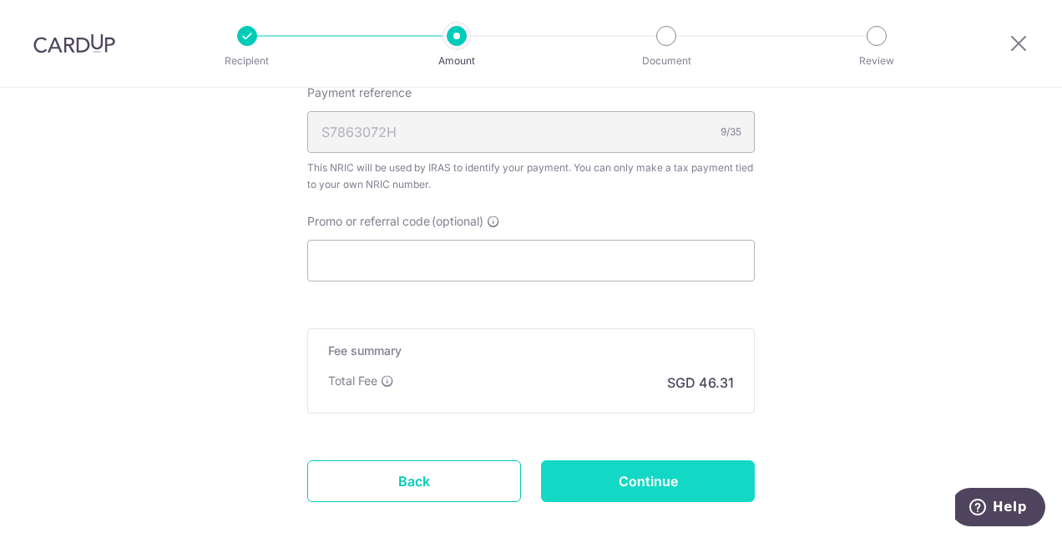
click at [698, 475] on input "Continue" at bounding box center [648, 481] width 214 height 42
type input "Create Schedule"
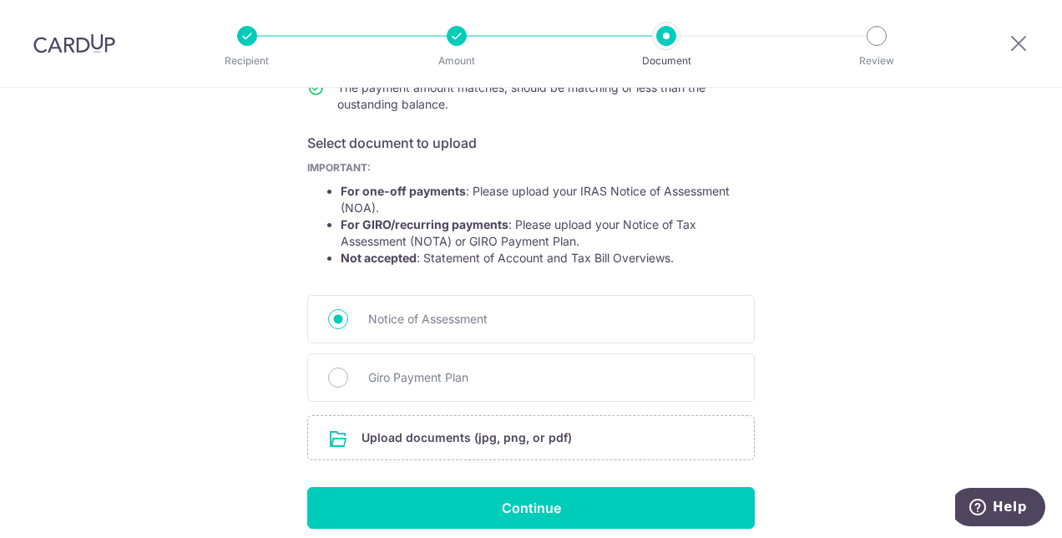
scroll to position [261, 0]
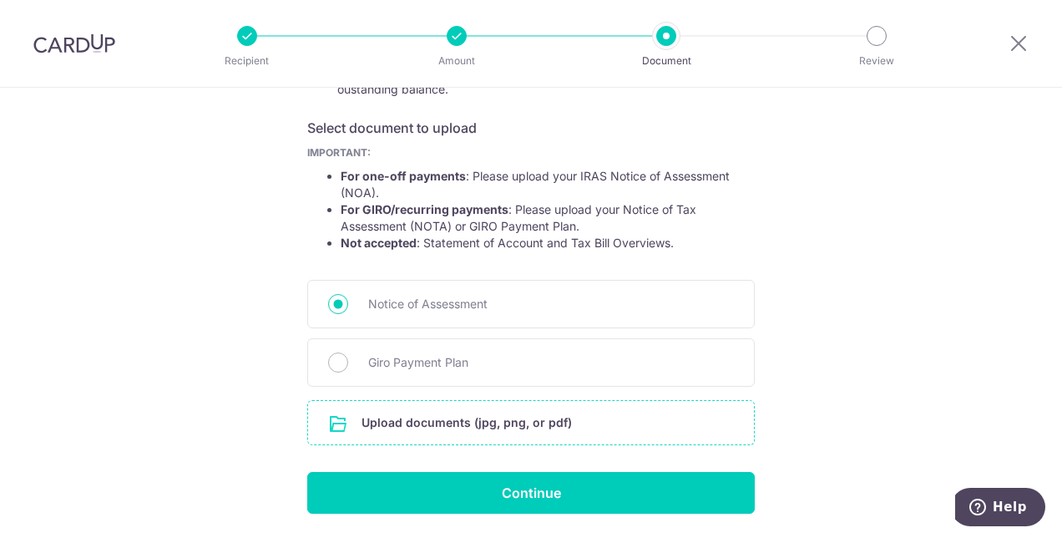
click at [601, 422] on input "file" at bounding box center [531, 422] width 446 height 43
click at [540, 421] on input "file" at bounding box center [531, 422] width 446 height 43
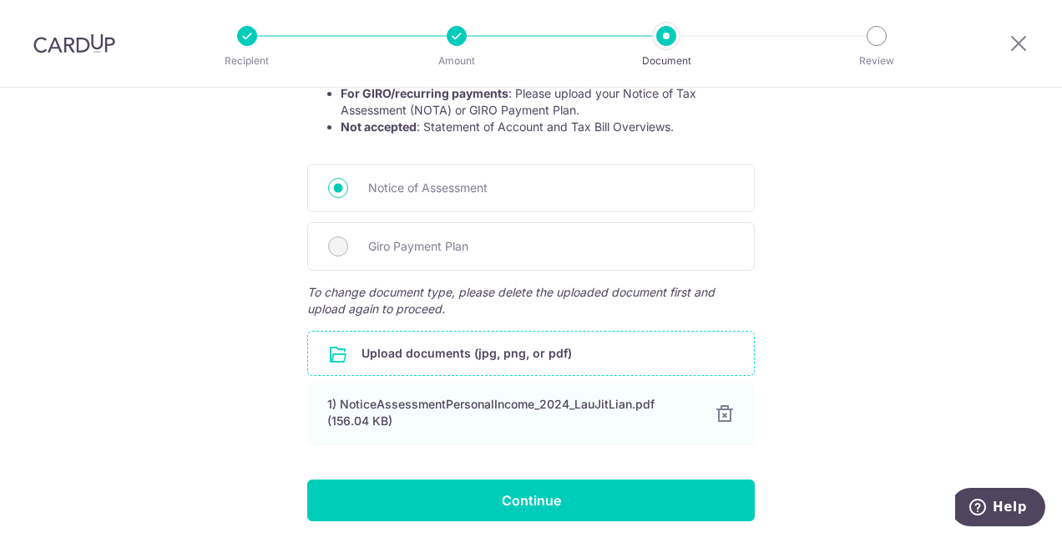
scroll to position [436, 0]
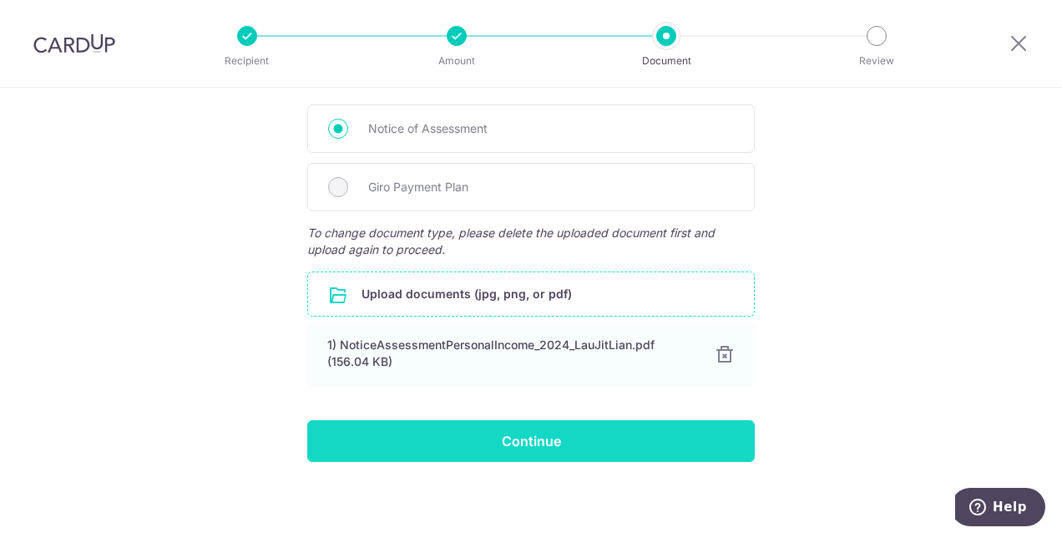
click at [688, 431] on input "Continue" at bounding box center [531, 441] width 448 height 42
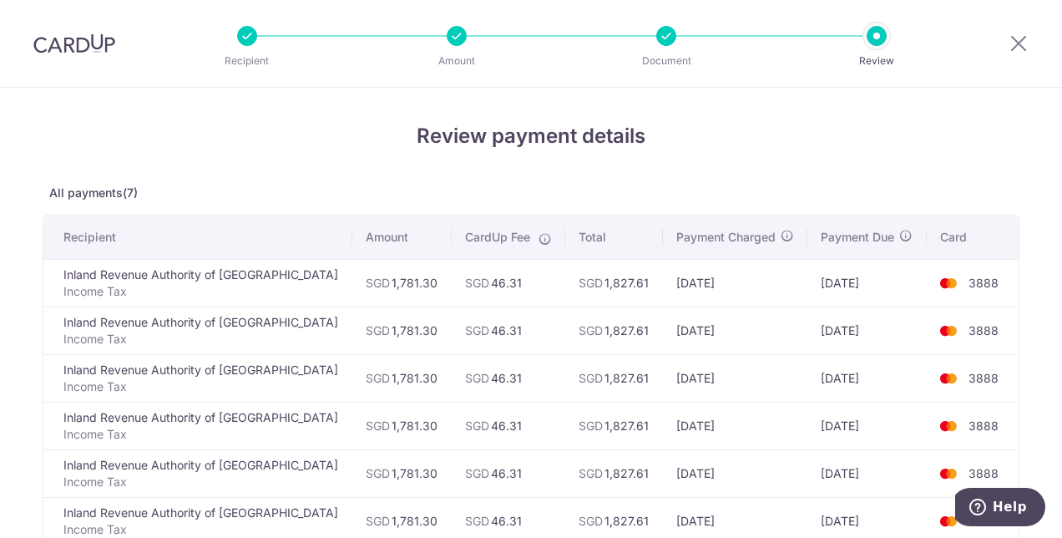
click at [304, 155] on div "Review payment details All payments(7) Recipient Amount CardUp Fee Total Paymen…" at bounding box center [531, 456] width 977 height 671
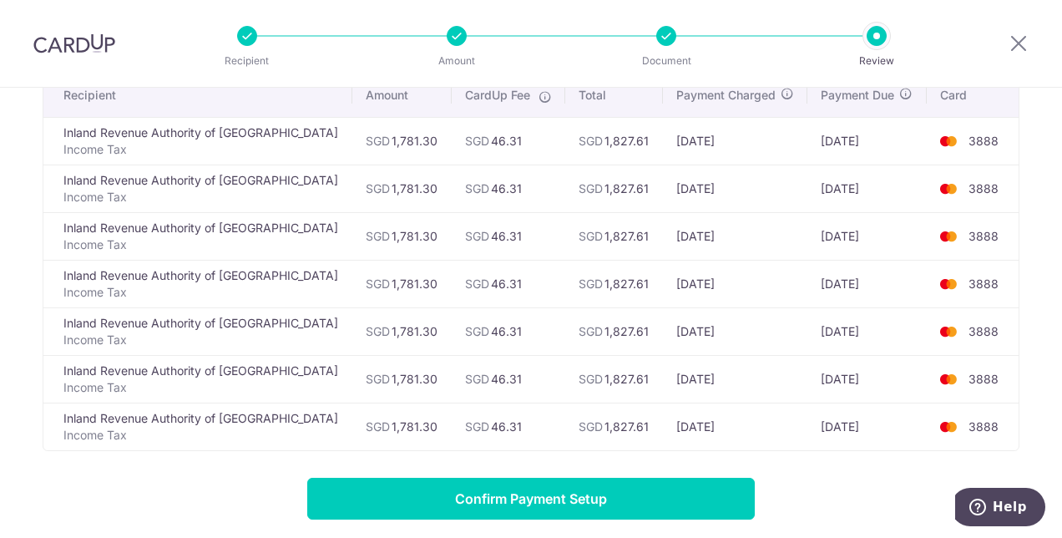
scroll to position [170, 0]
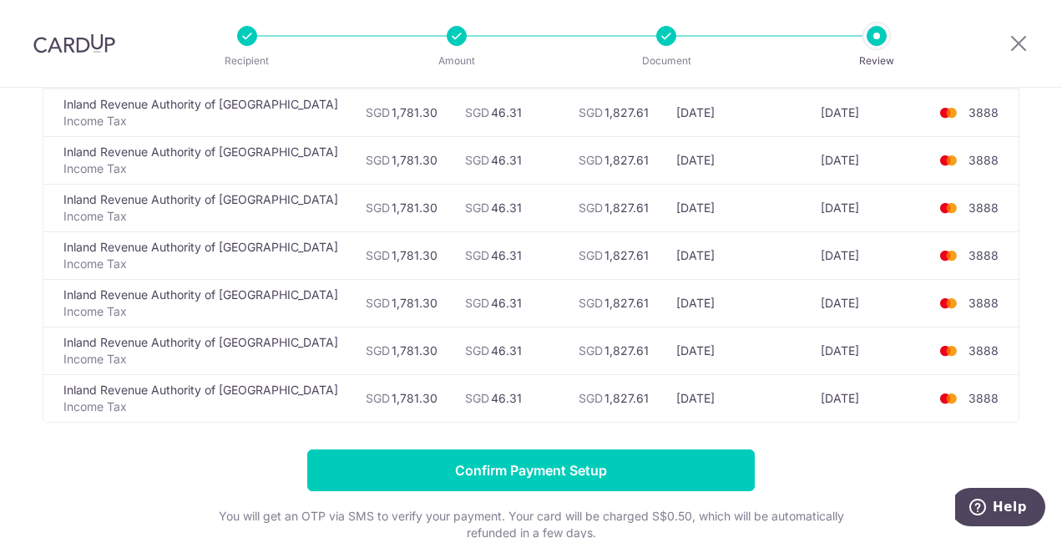
click at [1061, 15] on div at bounding box center [1018, 43] width 87 height 87
click at [1061, 70] on html "Recipient Amount Document Review Review payment details All payments(7) Recipie…" at bounding box center [531, 269] width 1062 height 538
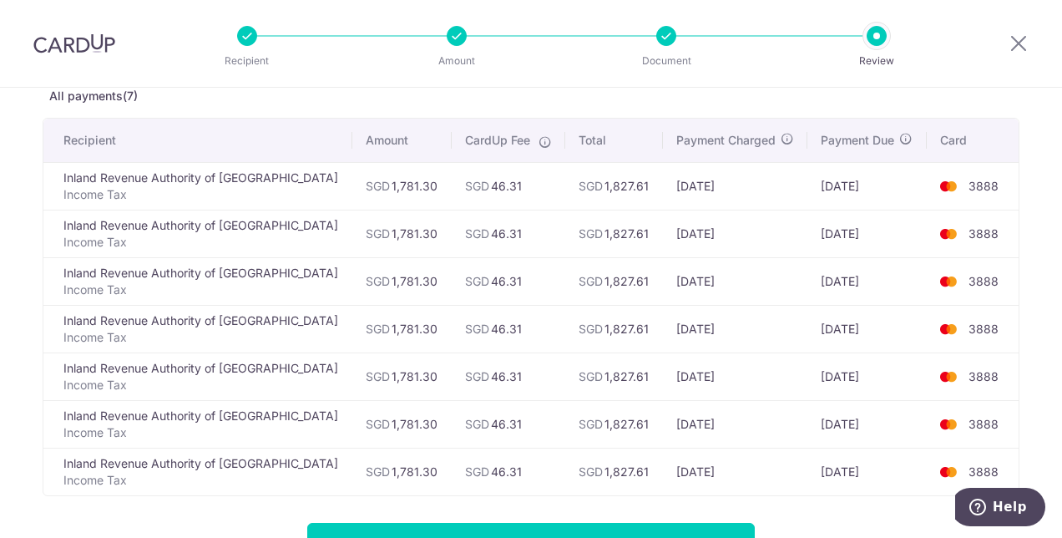
scroll to position [0, 0]
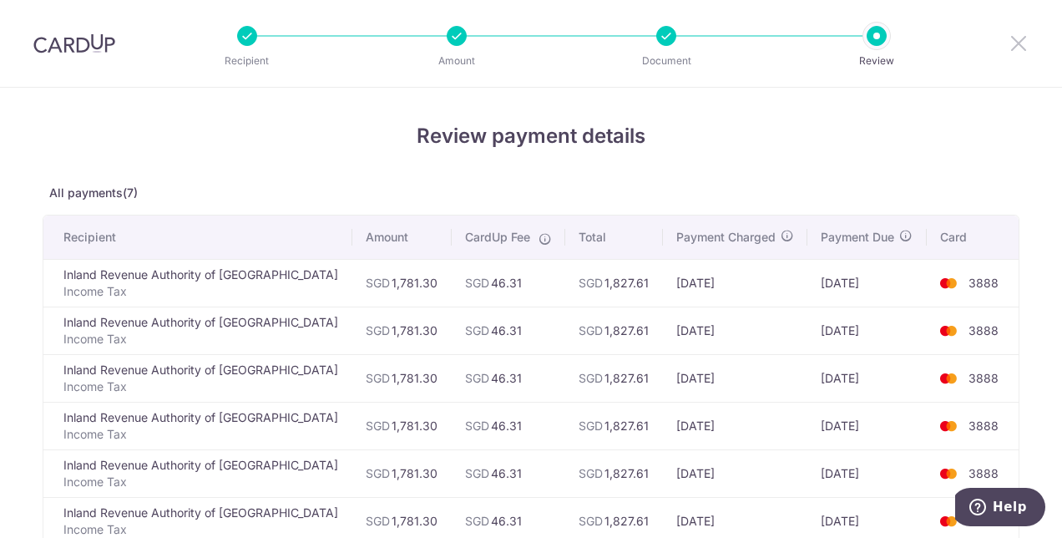
click at [1017, 47] on icon at bounding box center [1019, 43] width 20 height 21
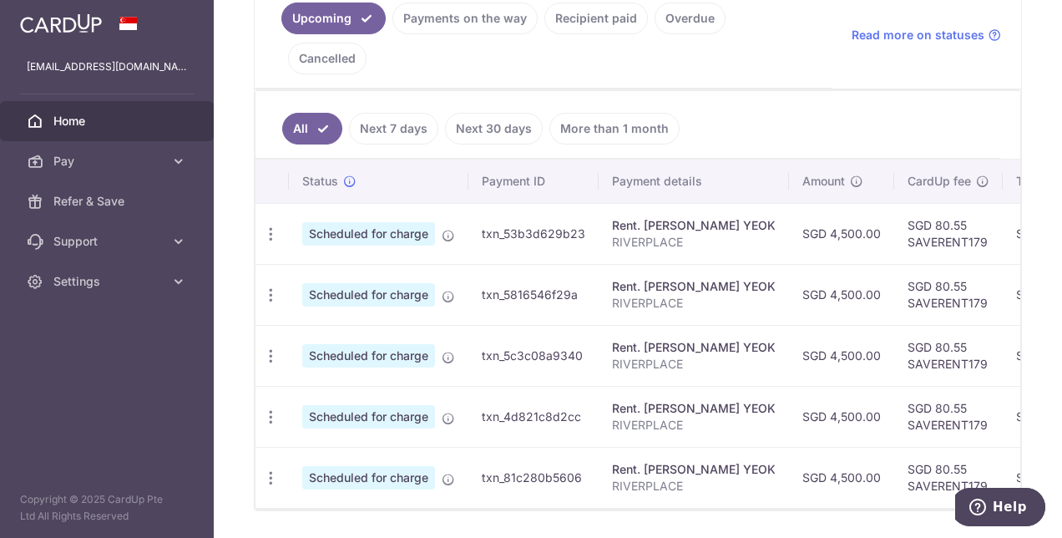
scroll to position [390, 0]
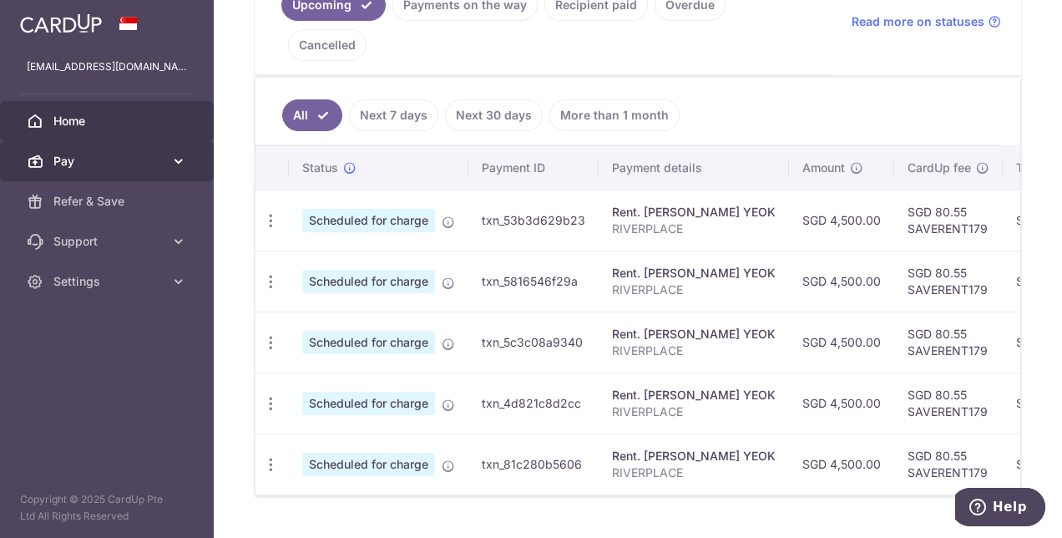
click at [105, 141] on link "Pay" at bounding box center [107, 161] width 214 height 40
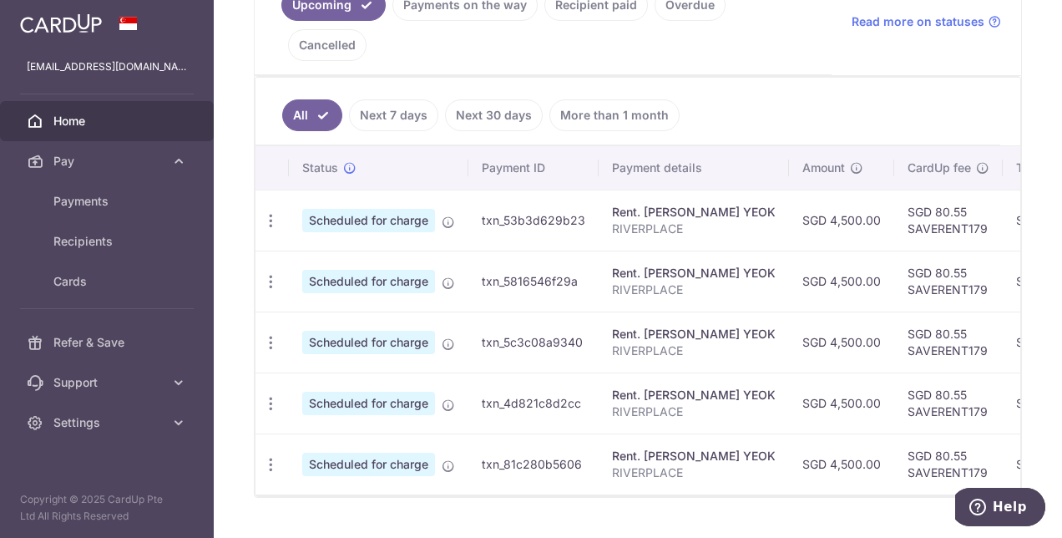
scroll to position [0, 0]
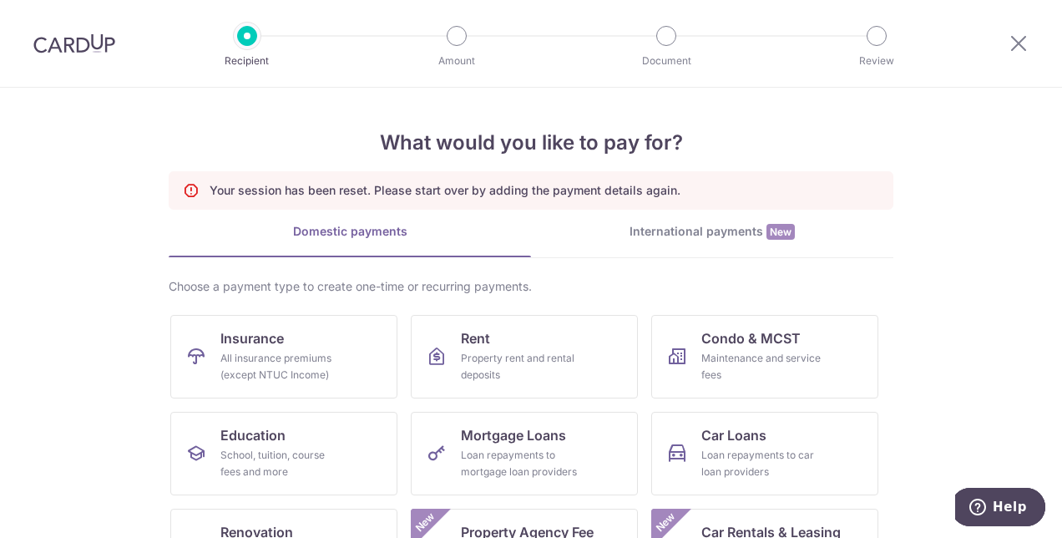
scroll to position [260, 0]
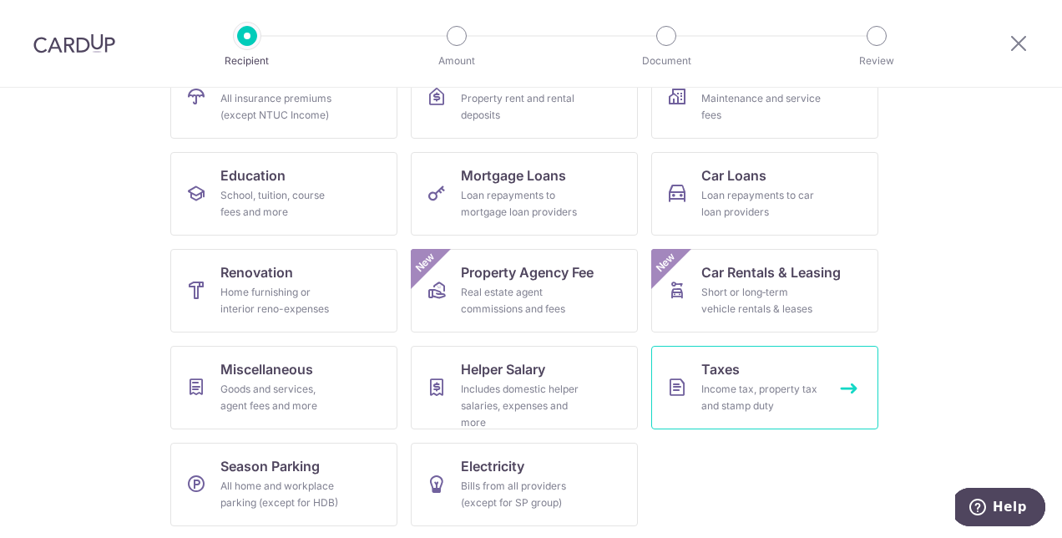
click at [740, 365] on link "Taxes Income tax, property tax and stamp duty" at bounding box center [764, 388] width 227 height 84
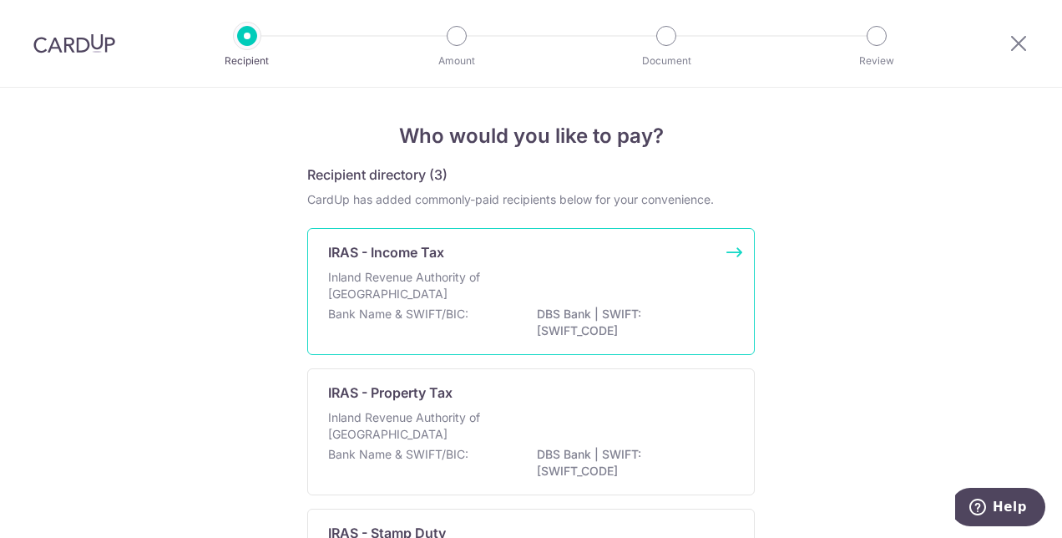
click at [443, 280] on p "Inland Revenue Authority of Singapore" at bounding box center [416, 285] width 177 height 33
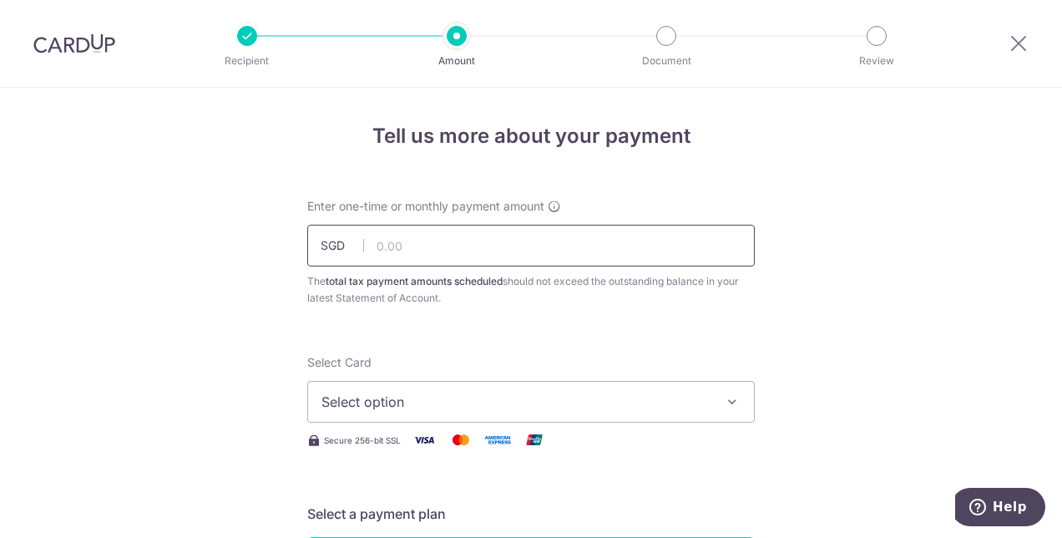
click at [408, 238] on input "text" at bounding box center [531, 246] width 448 height 42
type input "1,781.30"
click at [400, 398] on span "Select option" at bounding box center [516, 402] width 389 height 20
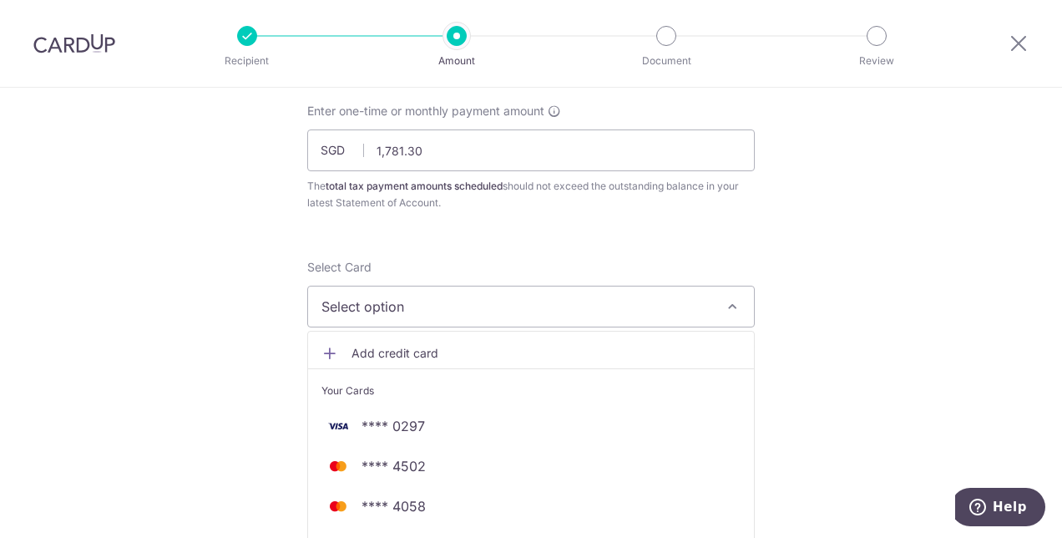
scroll to position [159, 0]
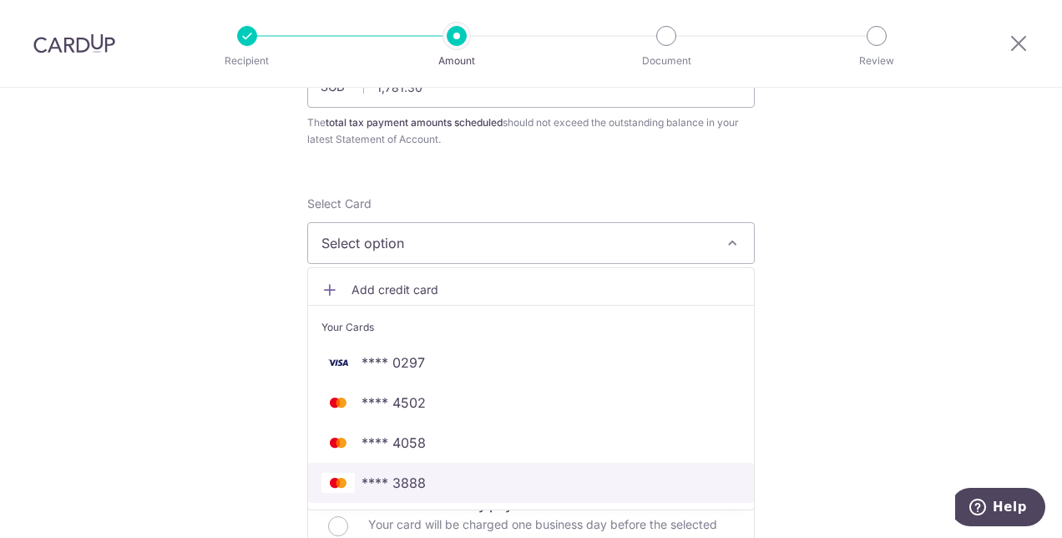
click at [449, 473] on span "**** 3888" at bounding box center [531, 483] width 419 height 20
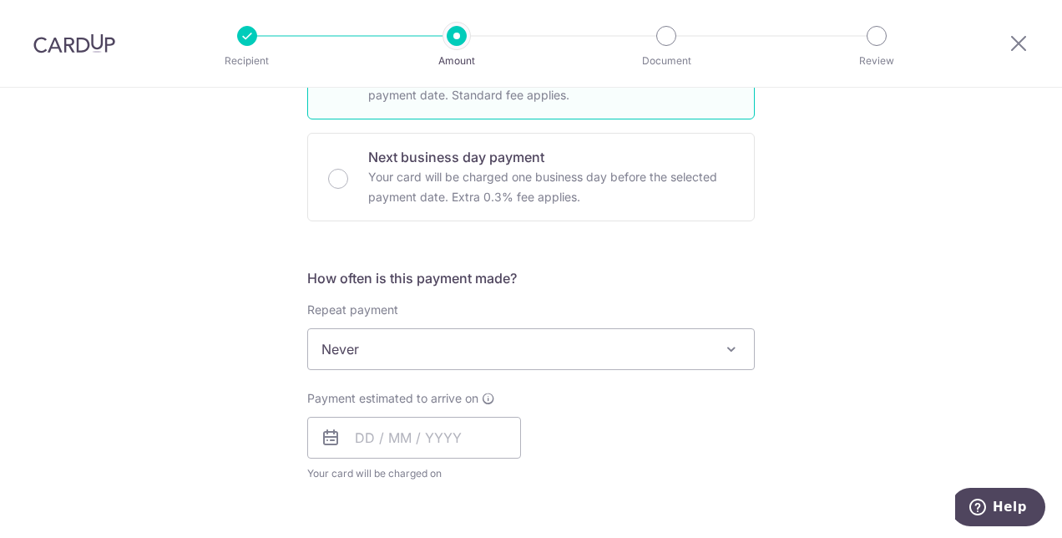
scroll to position [520, 0]
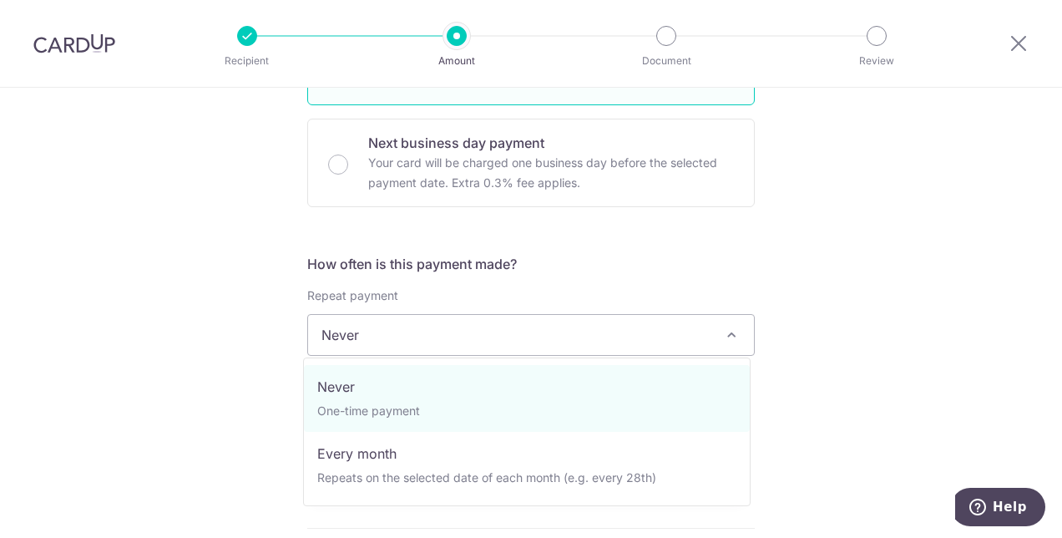
click at [481, 341] on span "Never" at bounding box center [531, 335] width 446 height 40
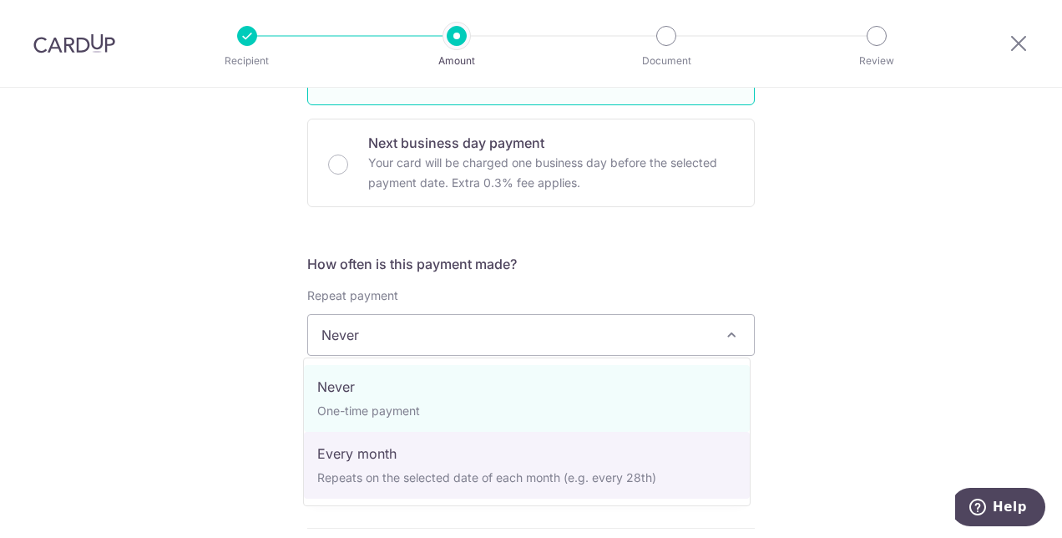
select select "3"
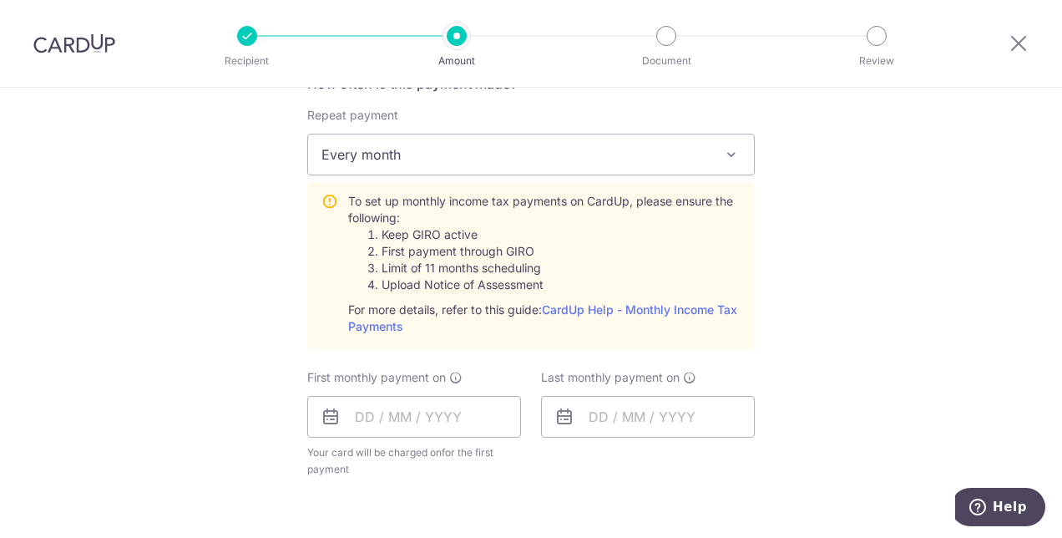
scroll to position [707, 0]
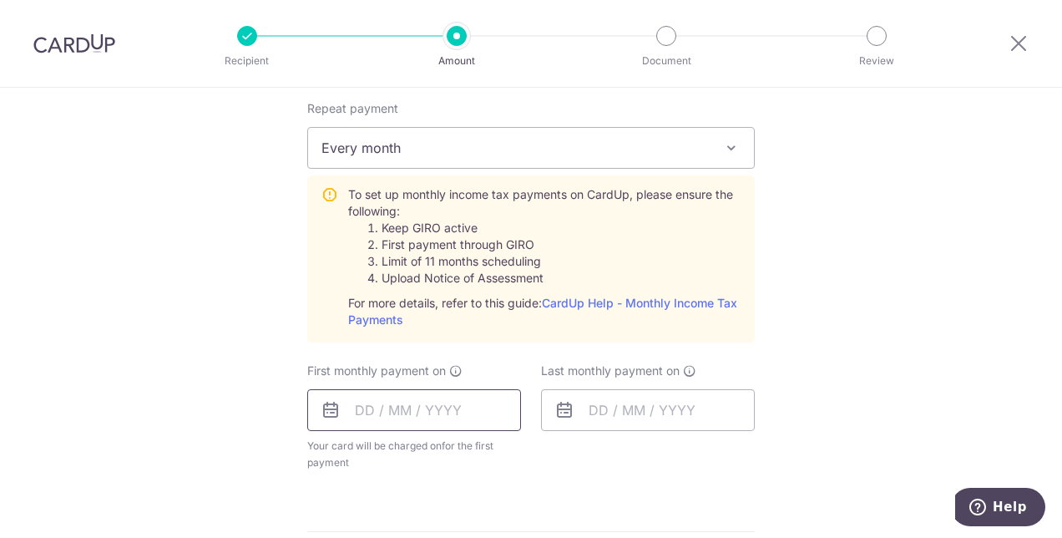
click at [410, 423] on input "text" at bounding box center [414, 410] width 214 height 42
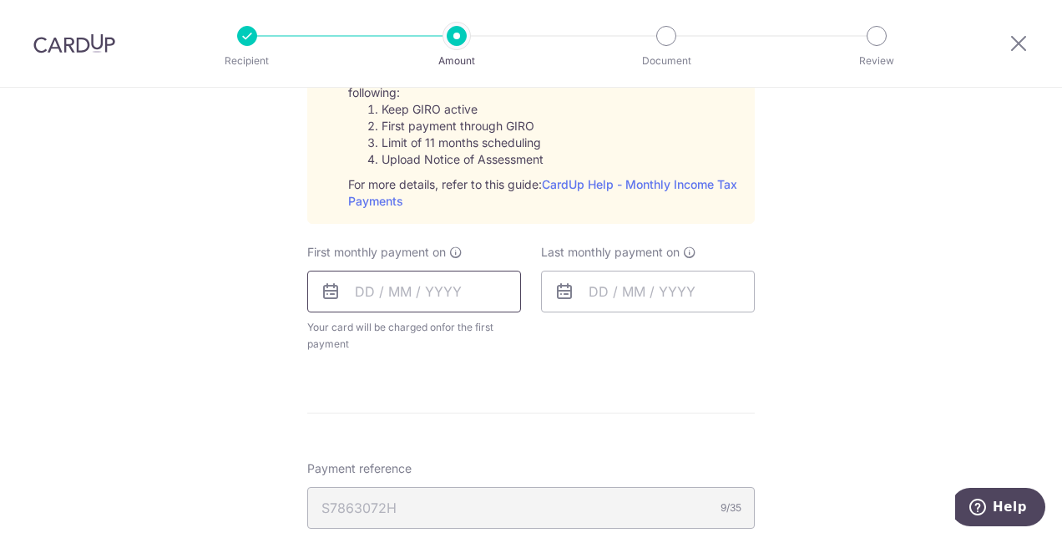
scroll to position [822, 0]
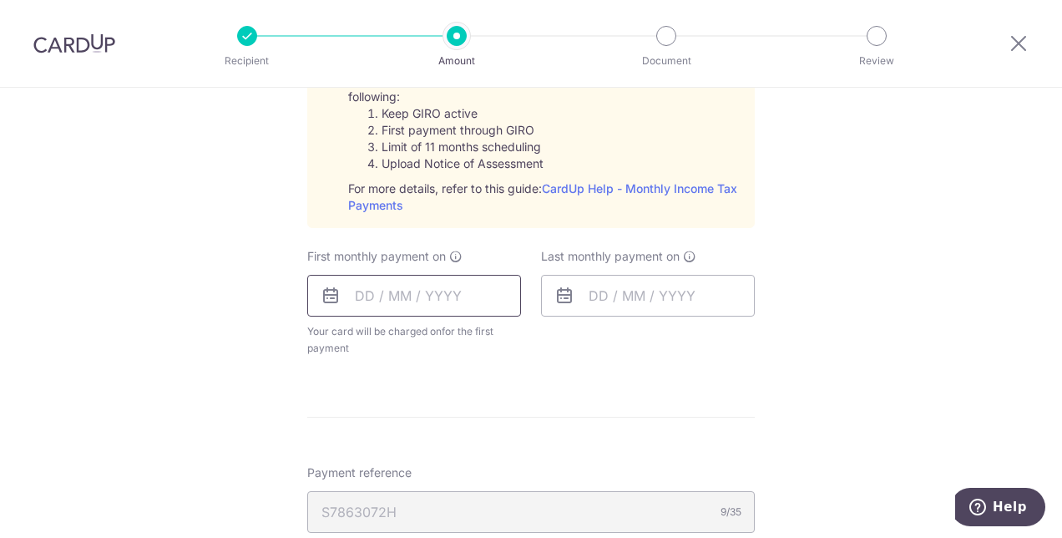
click at [427, 290] on input "text" at bounding box center [414, 296] width 214 height 42
click at [366, 293] on input "text" at bounding box center [414, 296] width 214 height 42
click at [321, 294] on icon at bounding box center [331, 296] width 20 height 20
drag, startPoint x: 321, startPoint y: 294, endPoint x: 648, endPoint y: 351, distance: 332.3
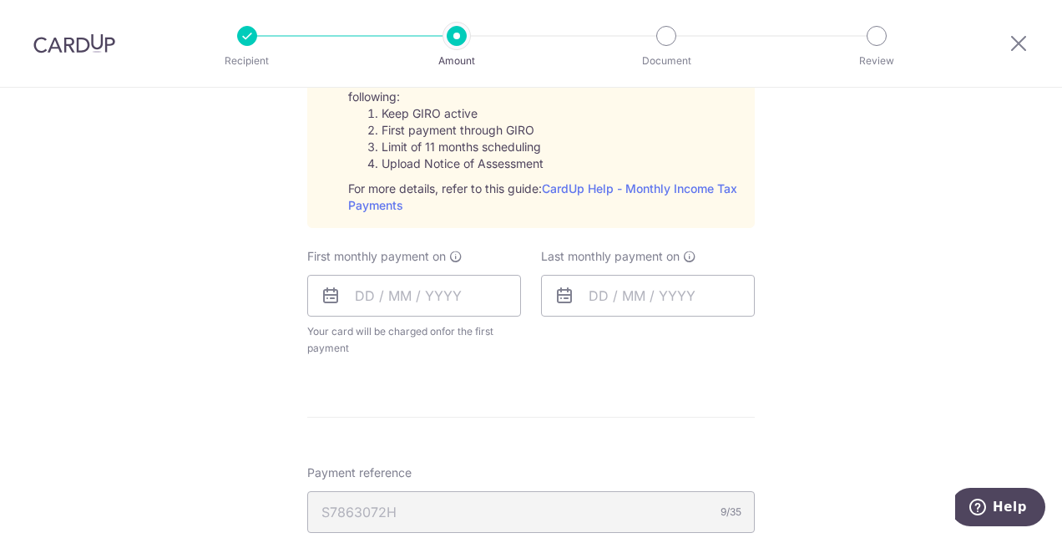
click at [648, 351] on div "Last monthly payment on" at bounding box center [648, 302] width 234 height 109
click at [459, 305] on input "text" at bounding box center [414, 296] width 214 height 42
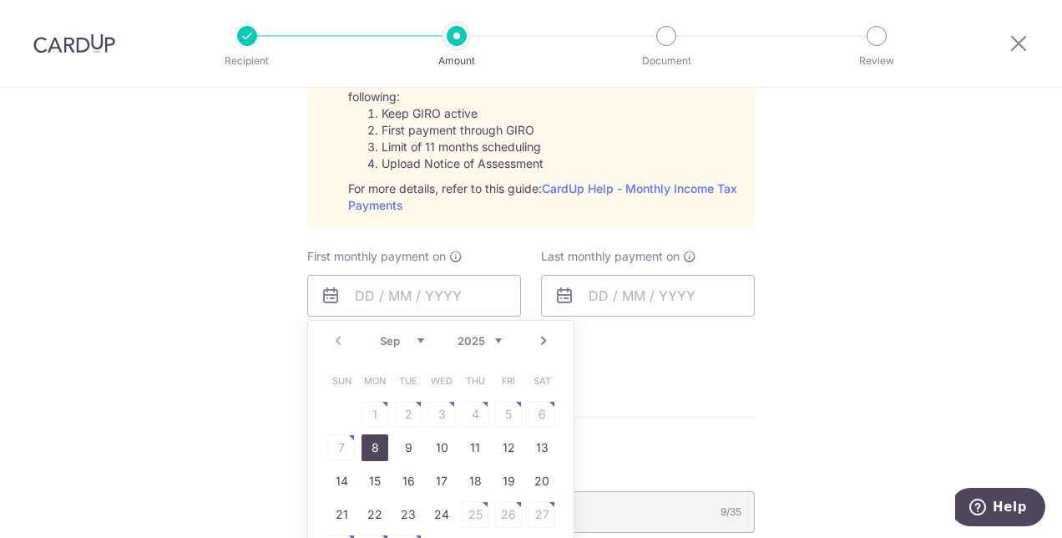
click at [364, 449] on link "8" at bounding box center [375, 447] width 27 height 27
type input "08/09/2025"
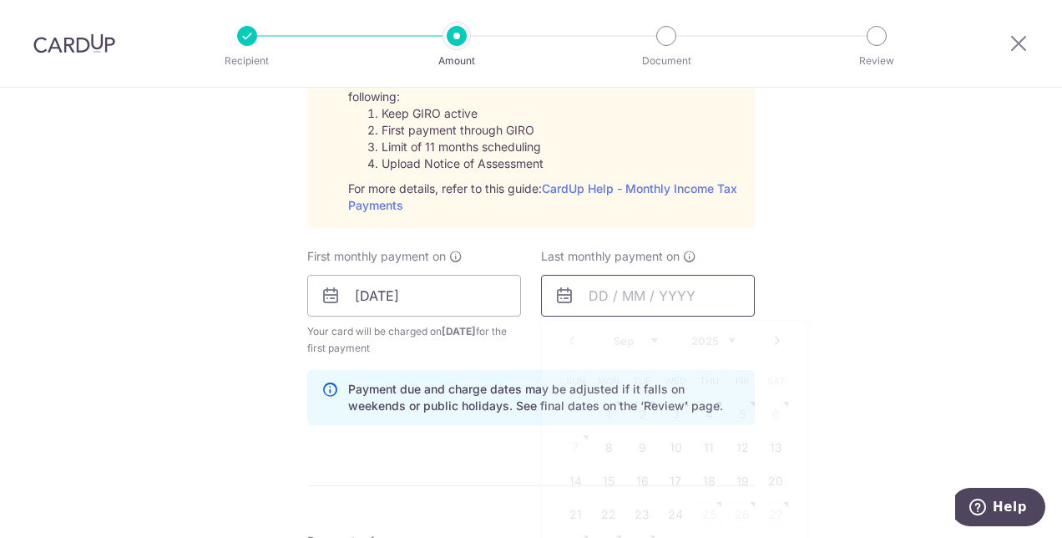
click at [608, 302] on input "text" at bounding box center [648, 296] width 214 height 42
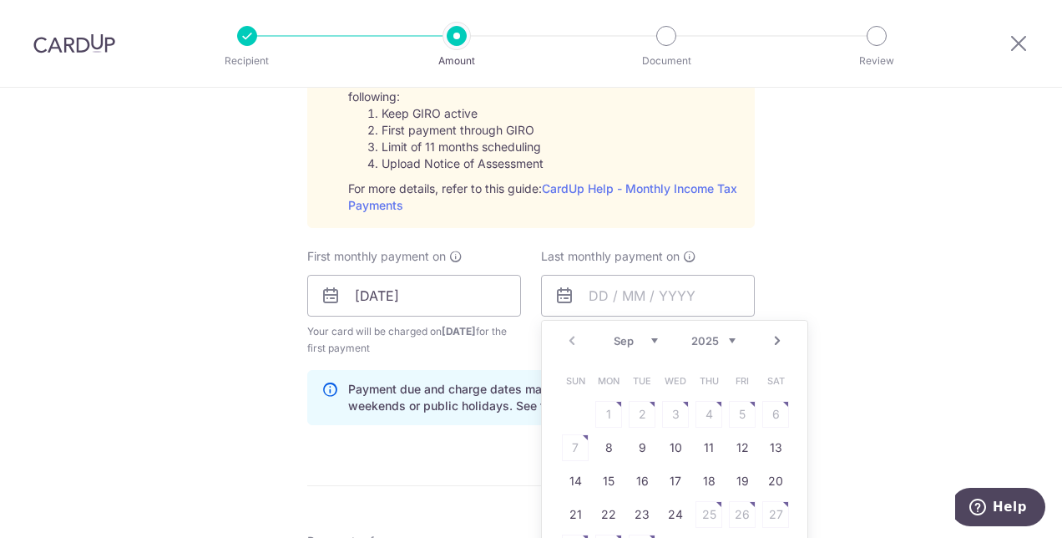
click at [774, 336] on link "Next" at bounding box center [778, 341] width 20 height 20
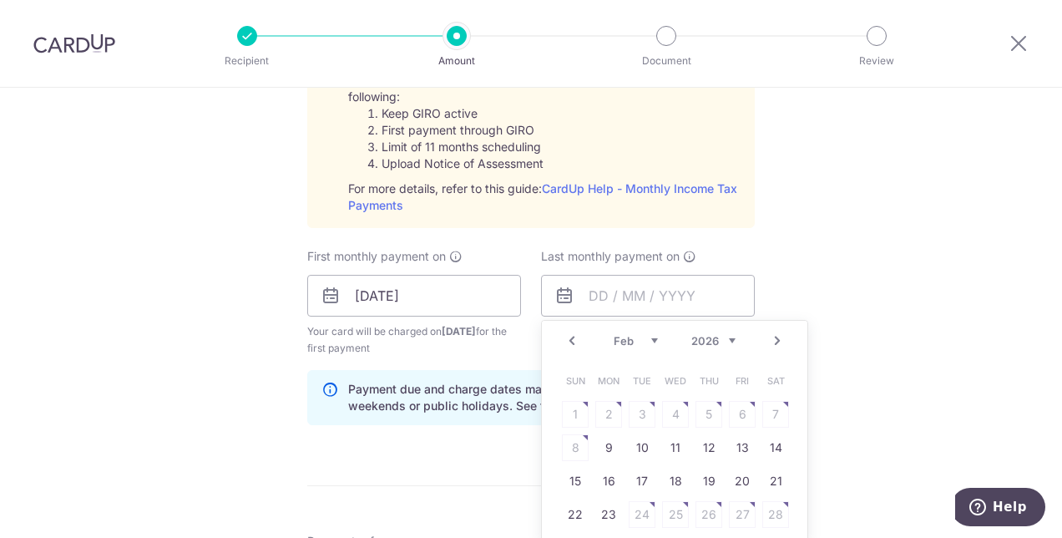
click at [774, 336] on link "Next" at bounding box center [778, 341] width 20 height 20
click at [670, 443] on table "Sun Mon Tue Wed Thu Fri Sat 1 2 3 4 5 6 7 8 9 10 11 12 13 14 15 16 17 18 19 20 …" at bounding box center [676, 464] width 234 height 200
click at [566, 337] on link "Prev" at bounding box center [572, 341] width 20 height 20
click at [608, 445] on link "9" at bounding box center [608, 447] width 27 height 27
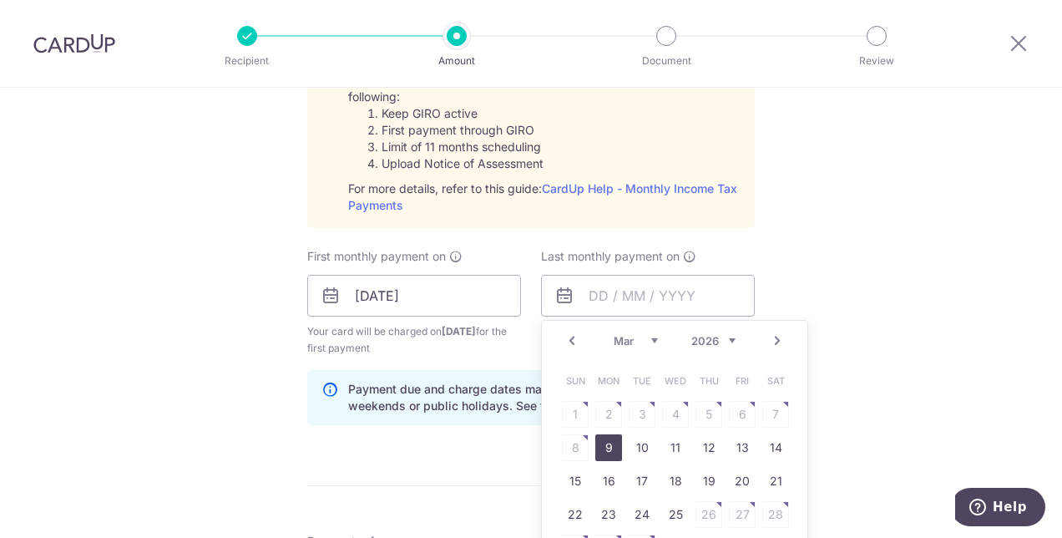
type input "09/03/2026"
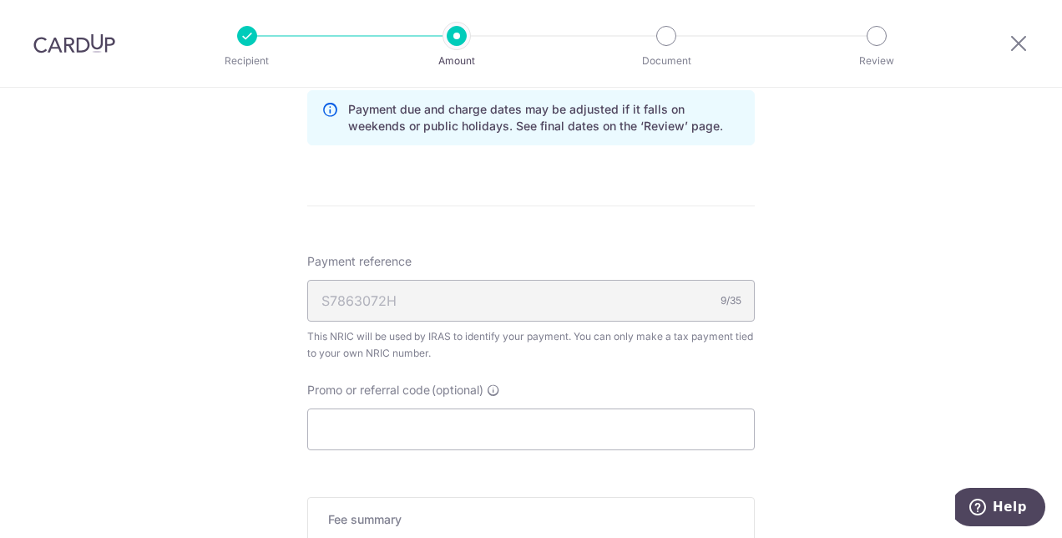
scroll to position [1127, 0]
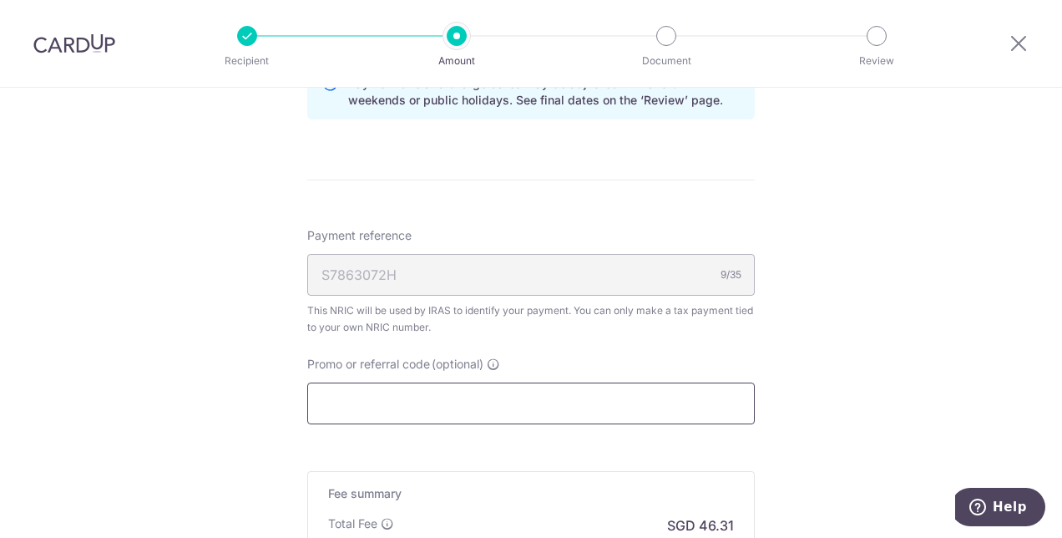
click at [566, 404] on input "Promo or referral code (optional)" at bounding box center [531, 404] width 448 height 42
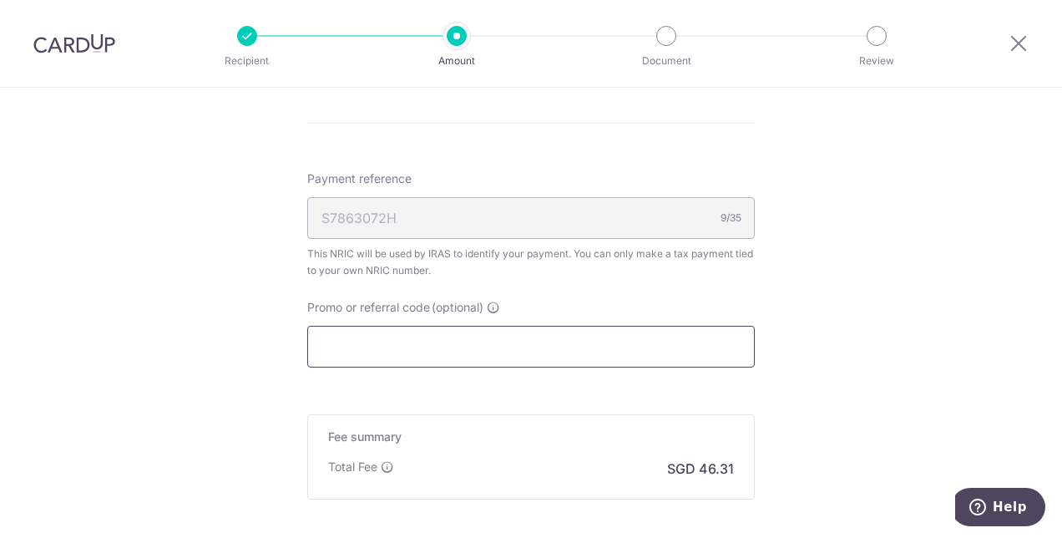
scroll to position [1317, 0]
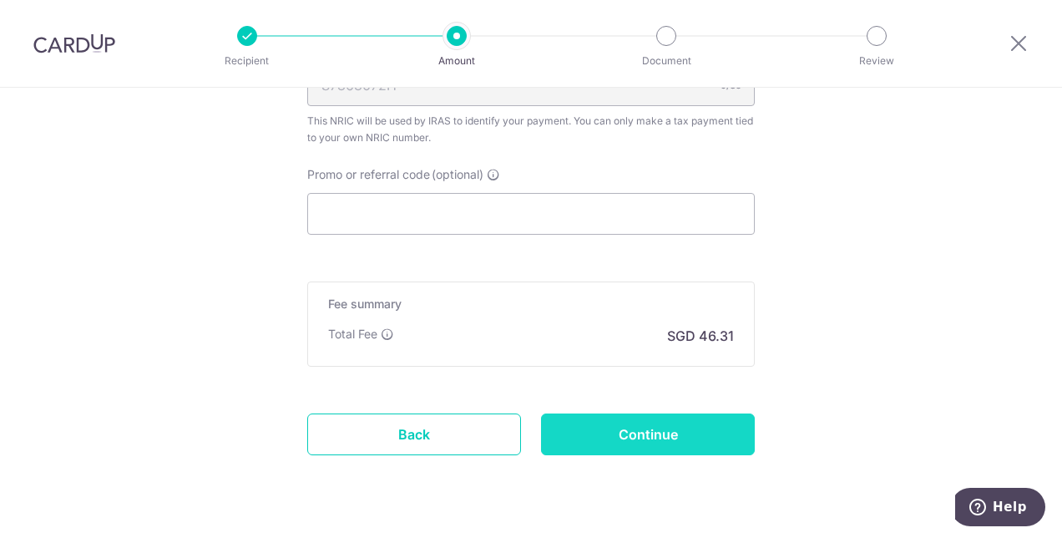
click at [711, 438] on input "Continue" at bounding box center [648, 434] width 214 height 42
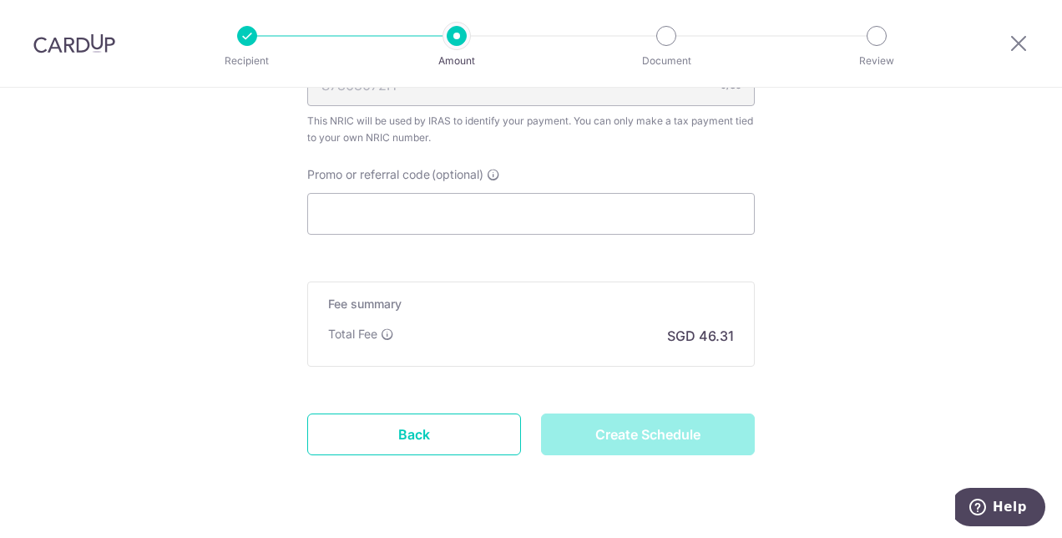
type input "Create Schedule"
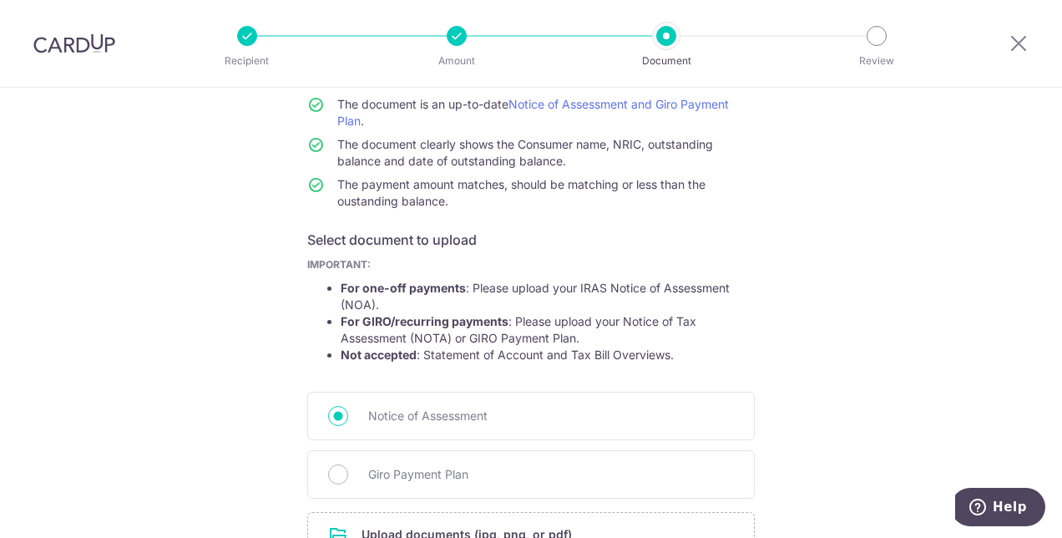
scroll to position [161, 0]
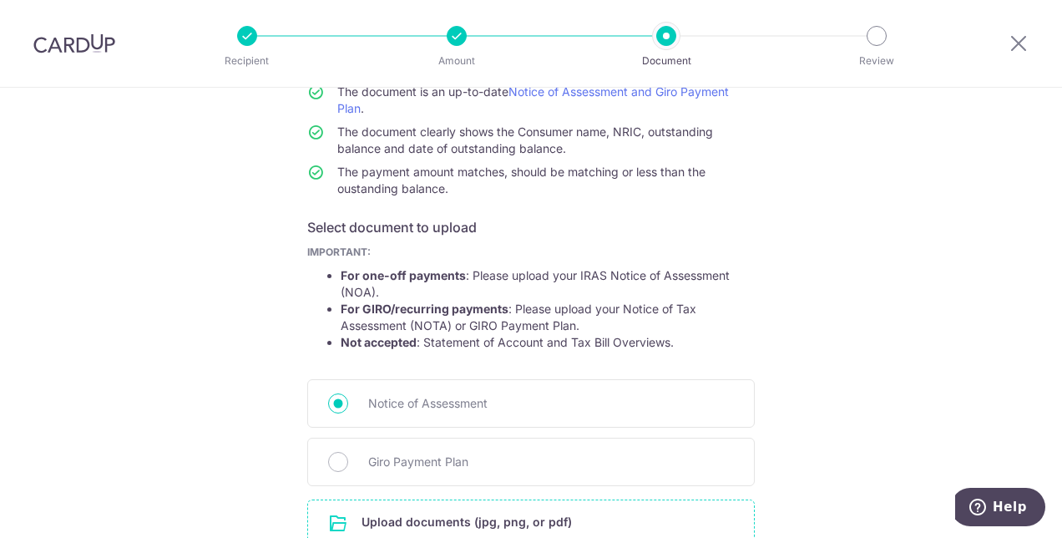
click at [603, 513] on input "file" at bounding box center [531, 521] width 446 height 43
click at [461, 523] on input "file" at bounding box center [531, 521] width 446 height 43
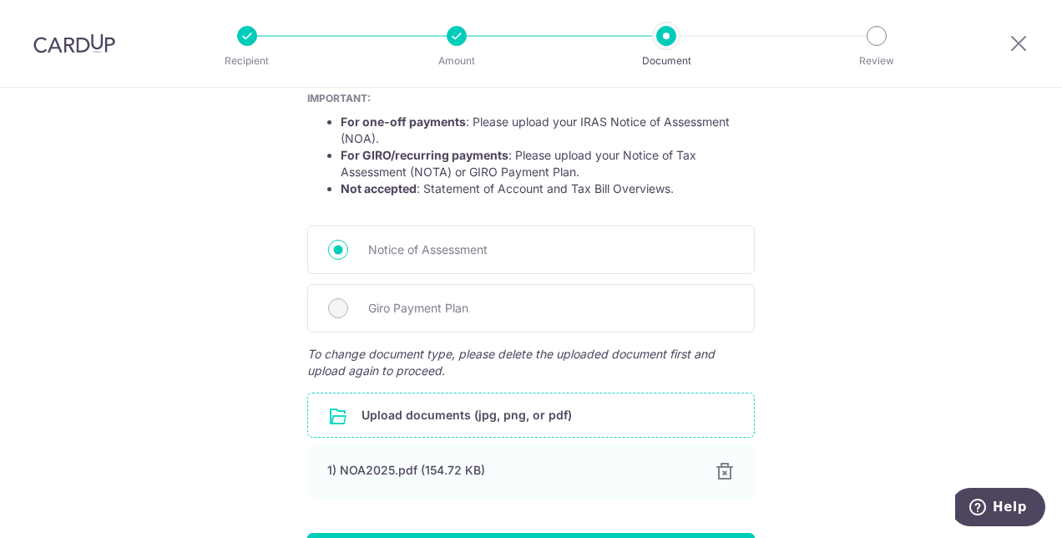
scroll to position [383, 0]
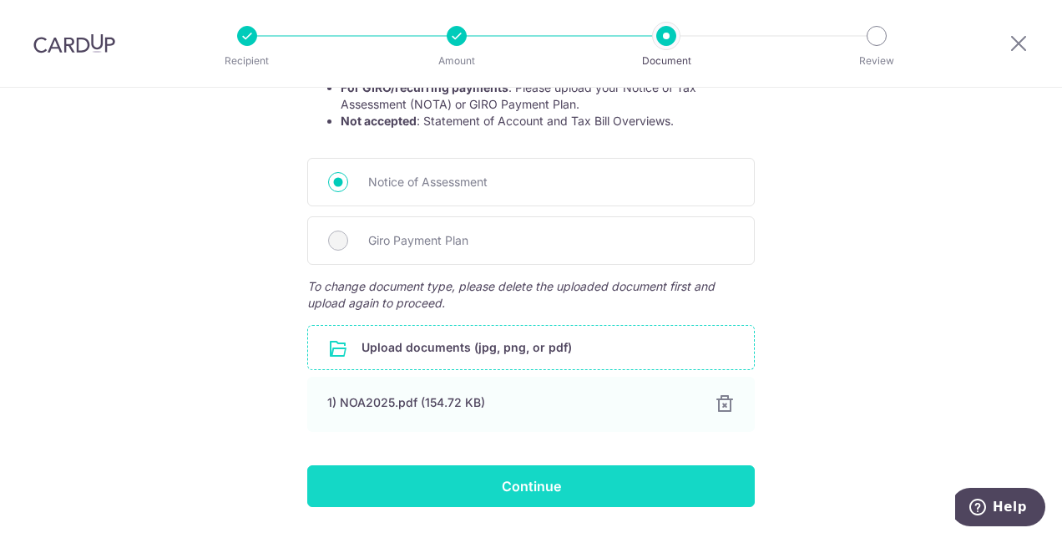
click at [632, 484] on input "Continue" at bounding box center [531, 486] width 448 height 42
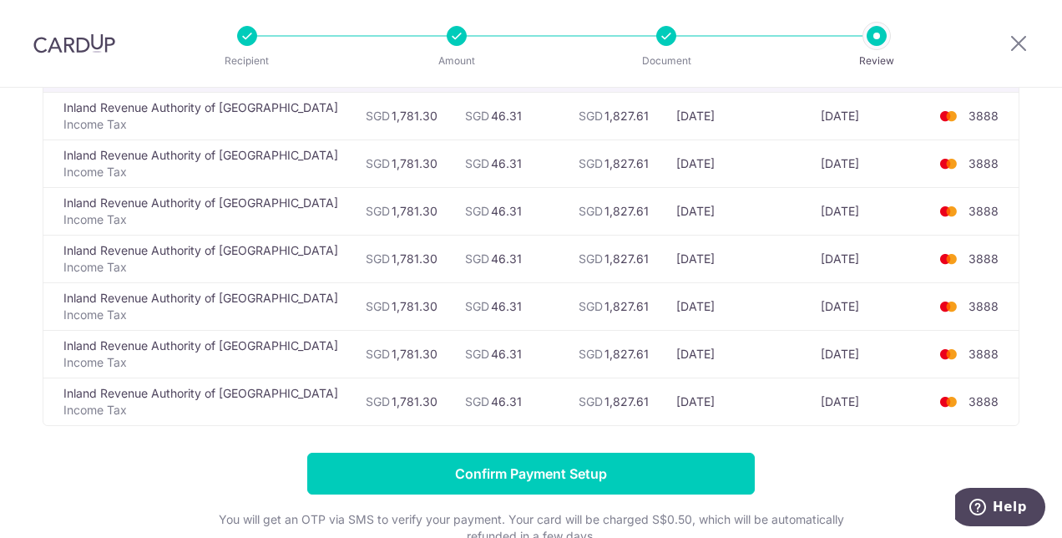
scroll to position [311, 0]
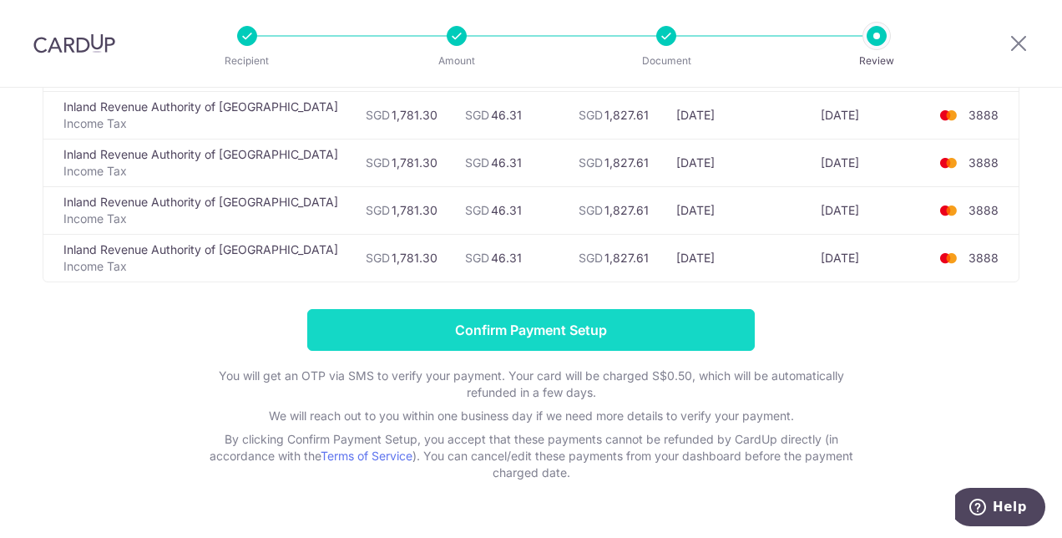
click at [579, 326] on input "Confirm Payment Setup" at bounding box center [531, 330] width 448 height 42
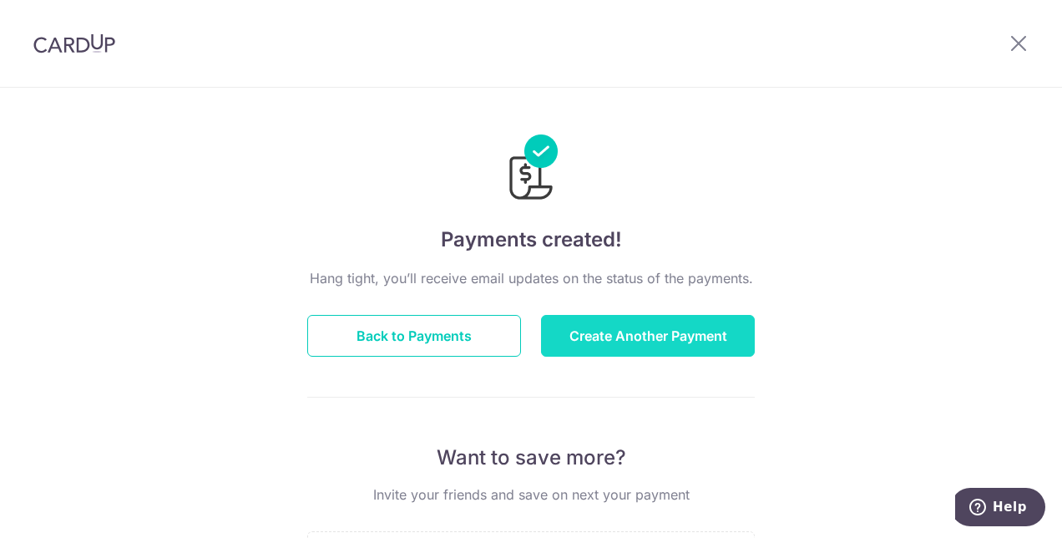
click at [606, 331] on button "Create Another Payment" at bounding box center [648, 336] width 214 height 42
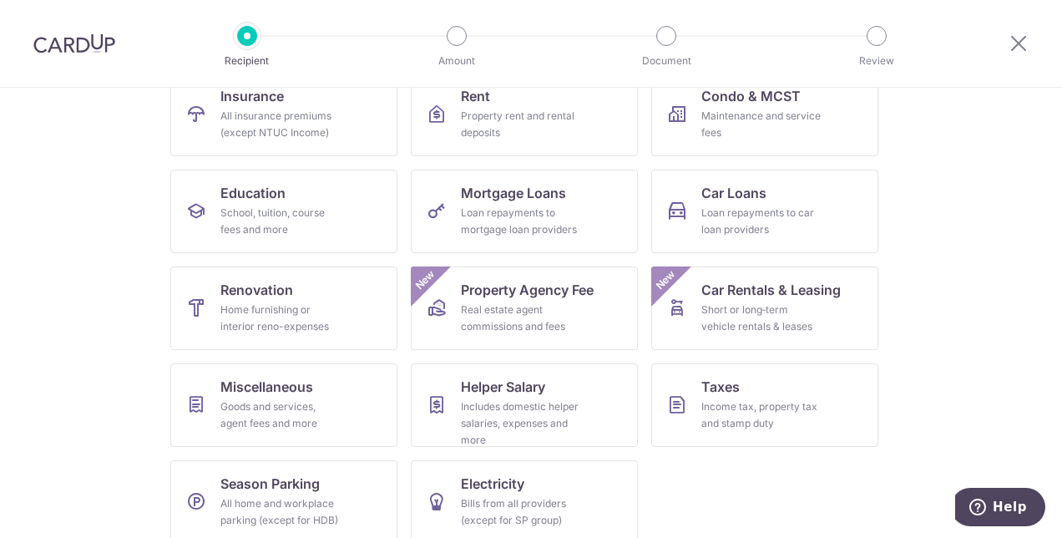
scroll to position [209, 0]
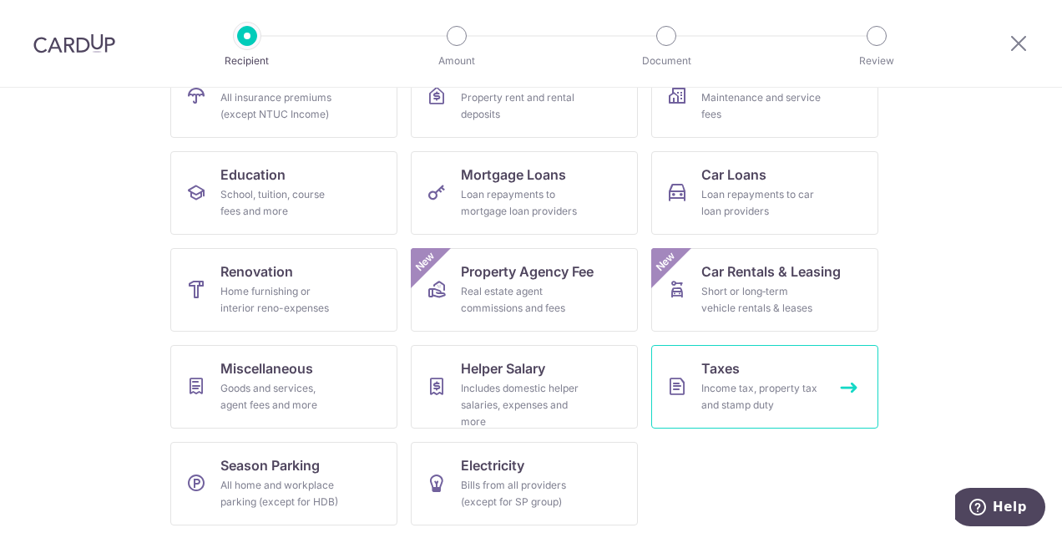
click at [783, 381] on div "Income tax, property tax and stamp duty" at bounding box center [762, 396] width 120 height 33
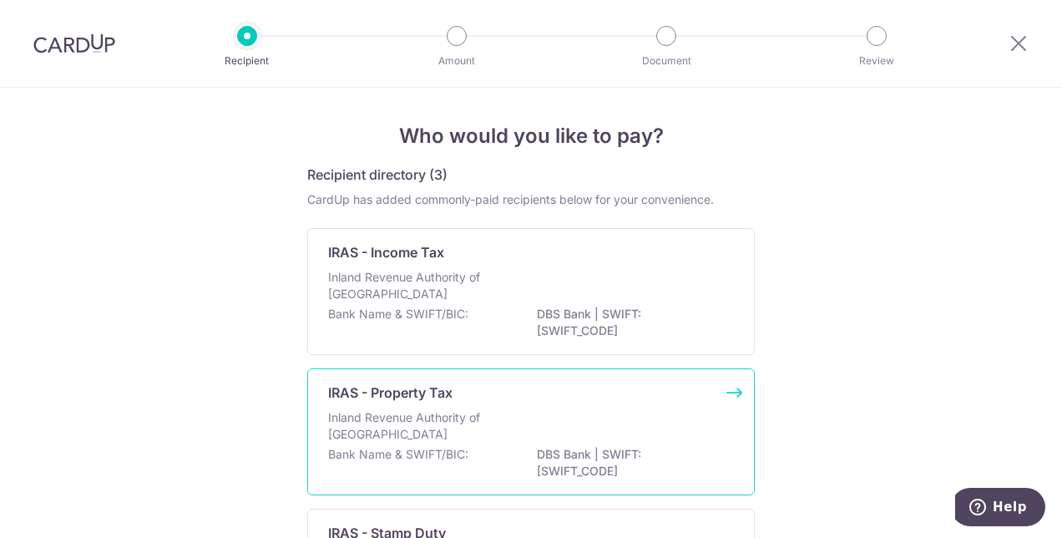
click at [443, 402] on div "IRAS - Property Tax Inland Revenue Authority of [GEOGRAPHIC_DATA] Bank Name & S…" at bounding box center [531, 431] width 448 height 127
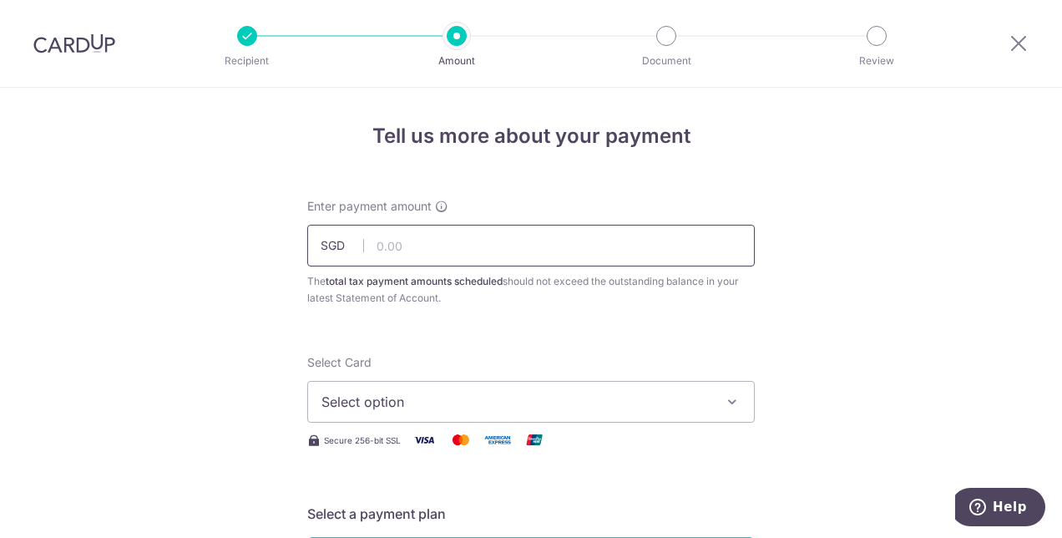
click at [439, 236] on input "text" at bounding box center [531, 246] width 448 height 42
type input "390.00"
click at [364, 405] on span "Select option" at bounding box center [516, 402] width 389 height 20
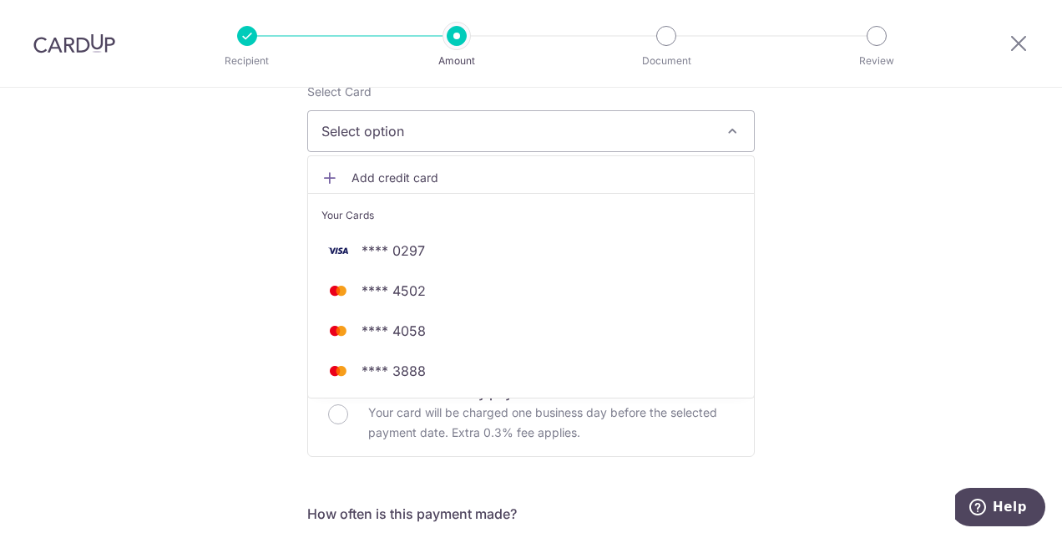
scroll to position [319, 0]
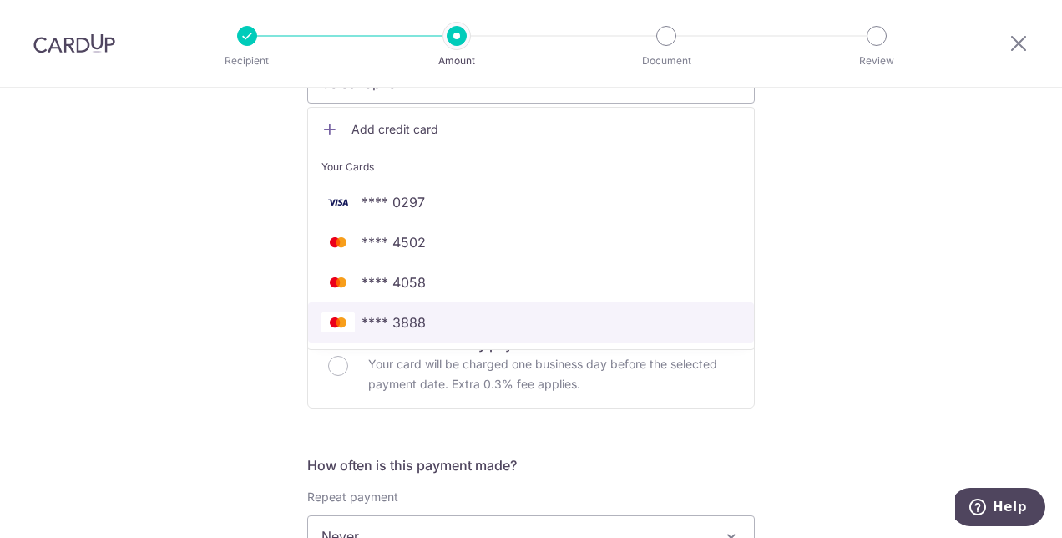
click at [451, 327] on span "**** 3888" at bounding box center [531, 322] width 419 height 20
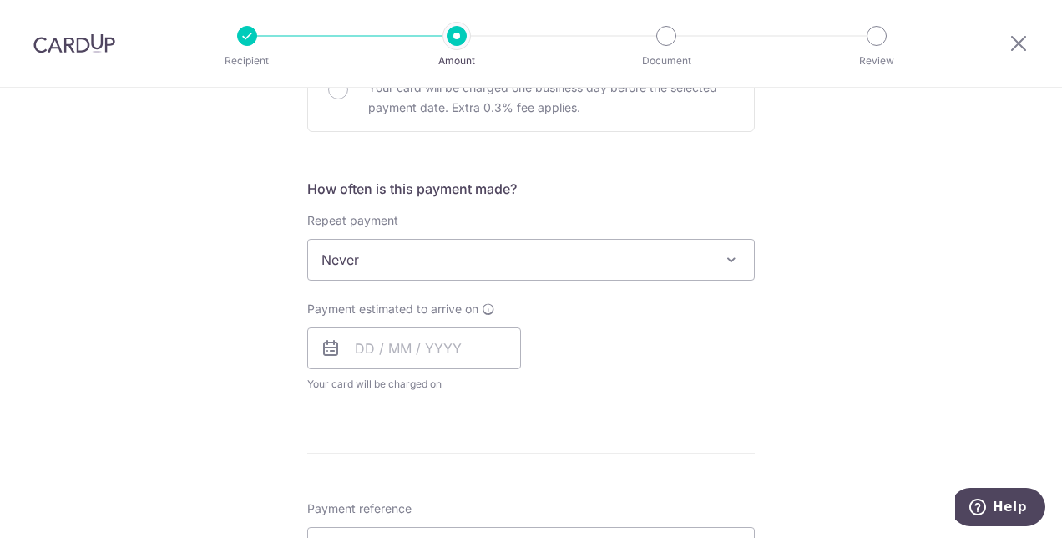
scroll to position [681, 0]
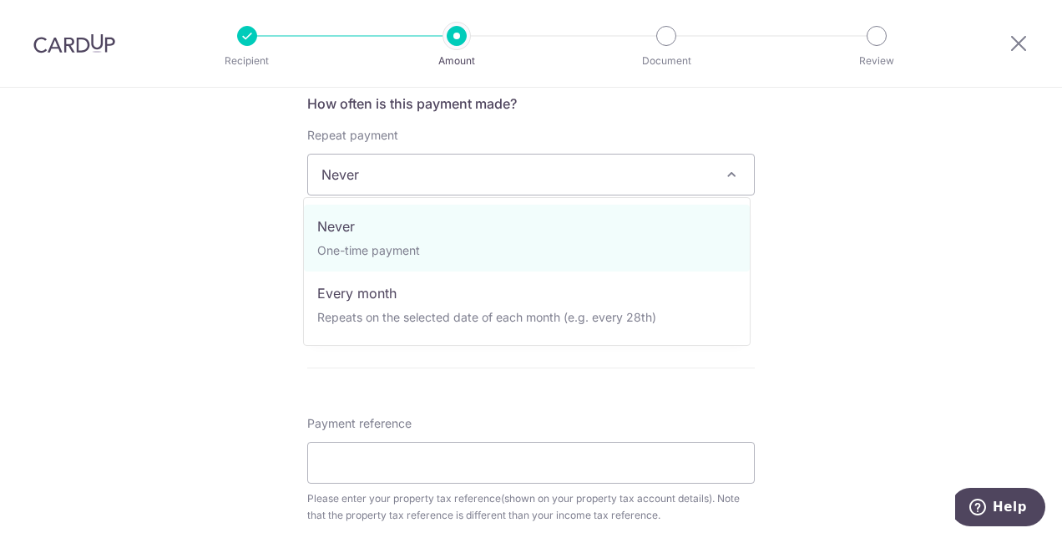
click at [673, 179] on span "Never" at bounding box center [531, 175] width 446 height 40
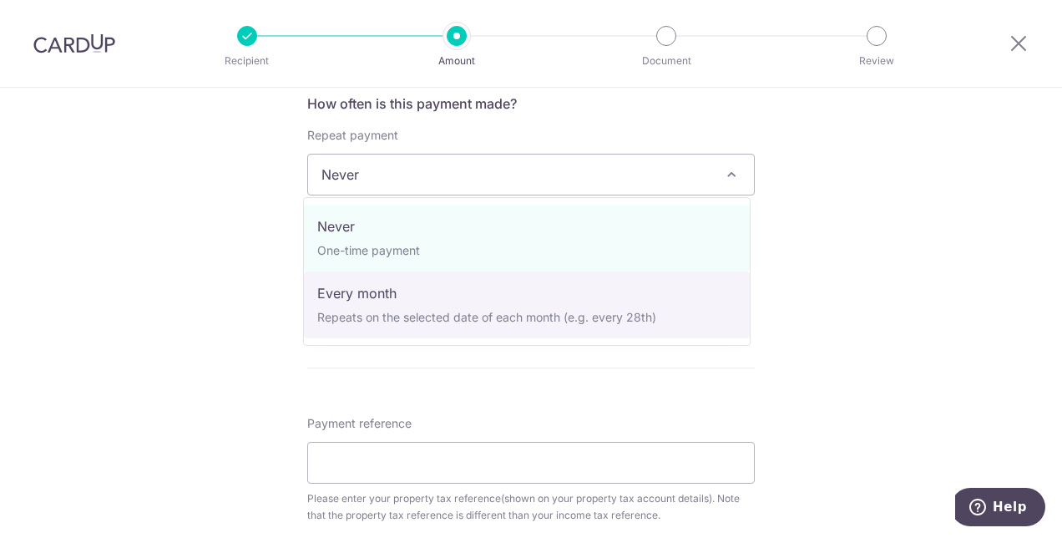
select select "3"
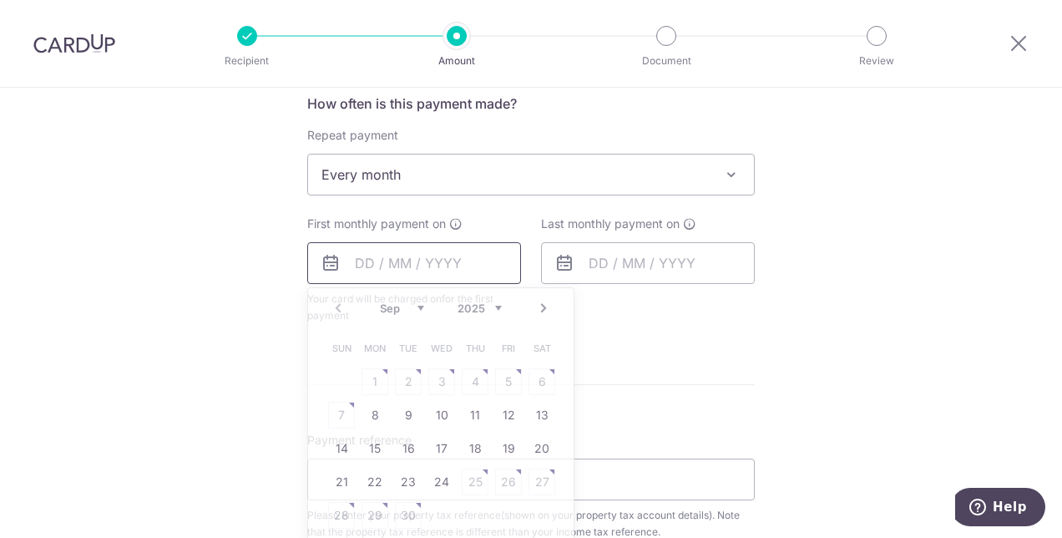
click at [449, 274] on input "text" at bounding box center [414, 263] width 214 height 42
click at [370, 409] on link "8" at bounding box center [375, 415] width 27 height 27
type input "[DATE]"
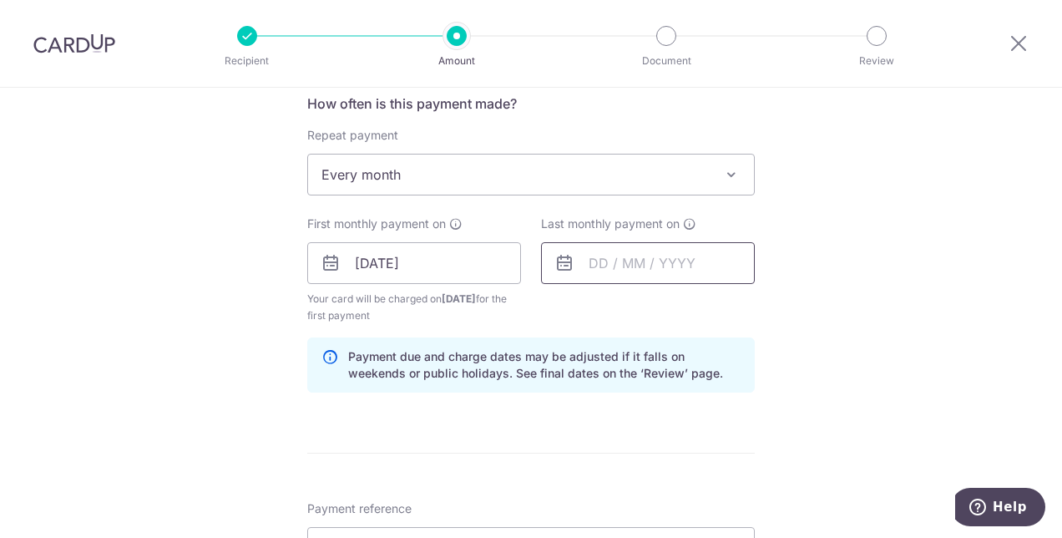
click at [606, 259] on input "text" at bounding box center [648, 263] width 214 height 42
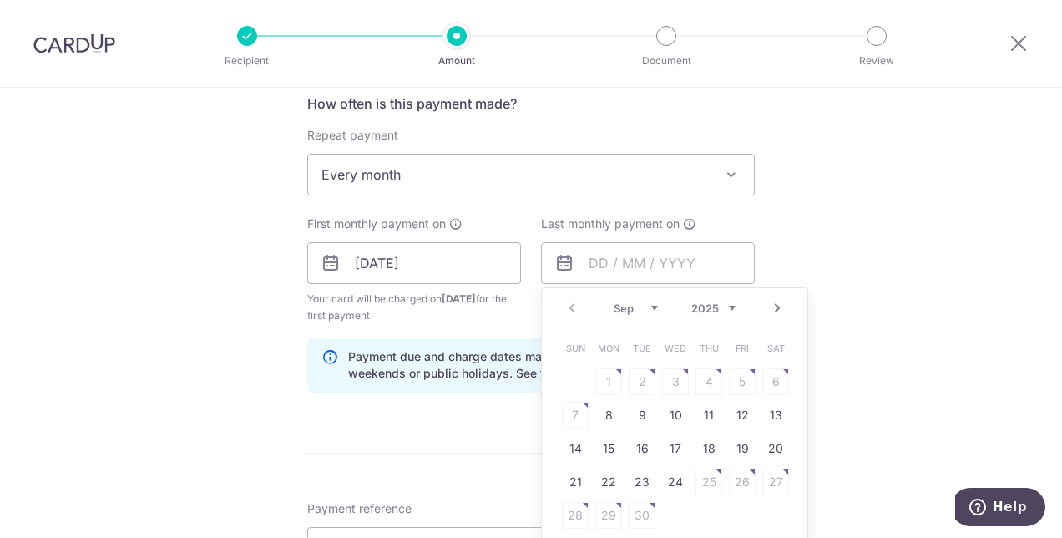
click at [773, 307] on link "Next" at bounding box center [778, 308] width 20 height 20
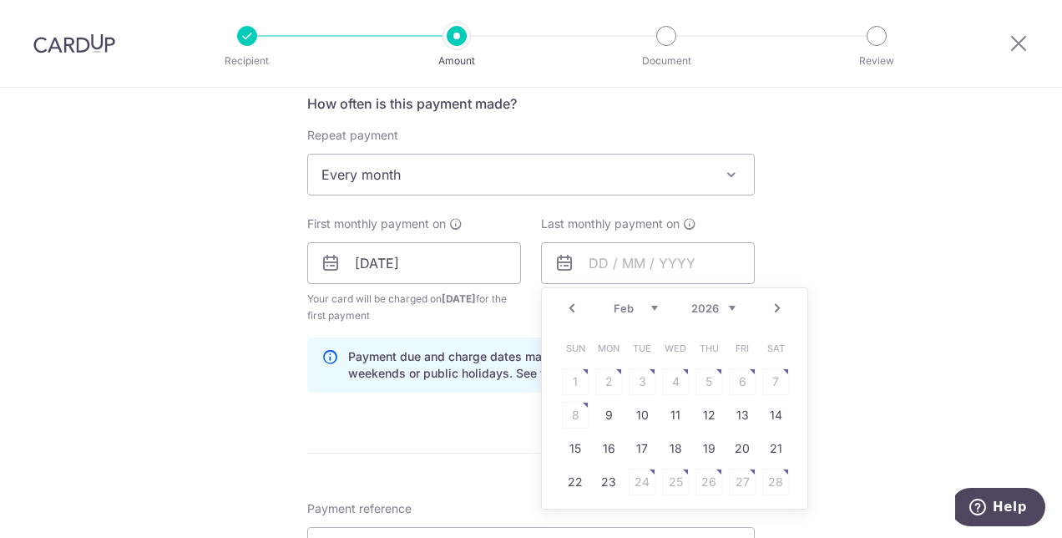
click at [773, 307] on link "Next" at bounding box center [778, 308] width 20 height 20
click at [603, 410] on link "9" at bounding box center [608, 415] width 27 height 27
type input "[DATE]"
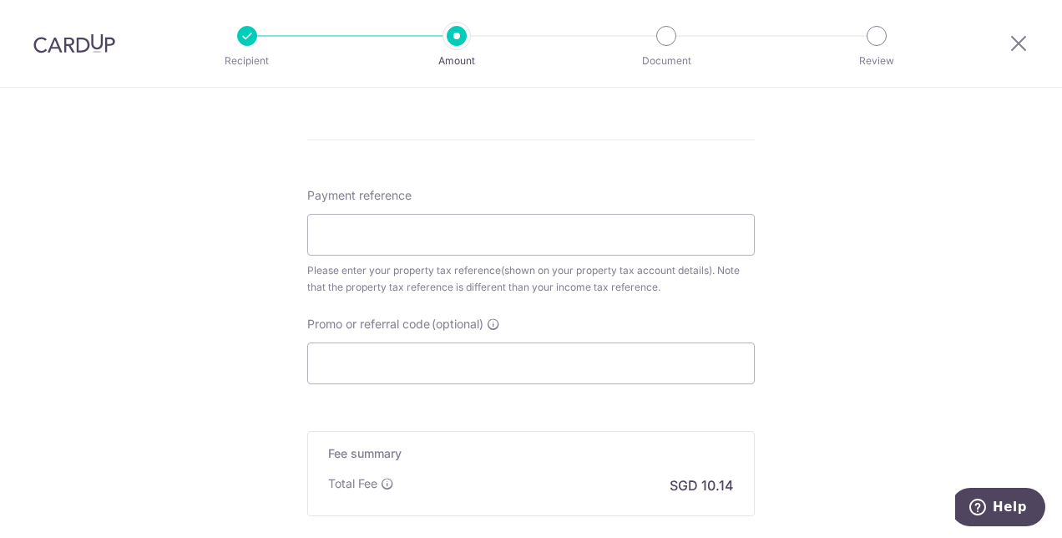
scroll to position [998, 0]
click at [585, 242] on input "Payment reference" at bounding box center [531, 231] width 448 height 42
click at [361, 215] on input "Payment reference" at bounding box center [531, 231] width 448 height 42
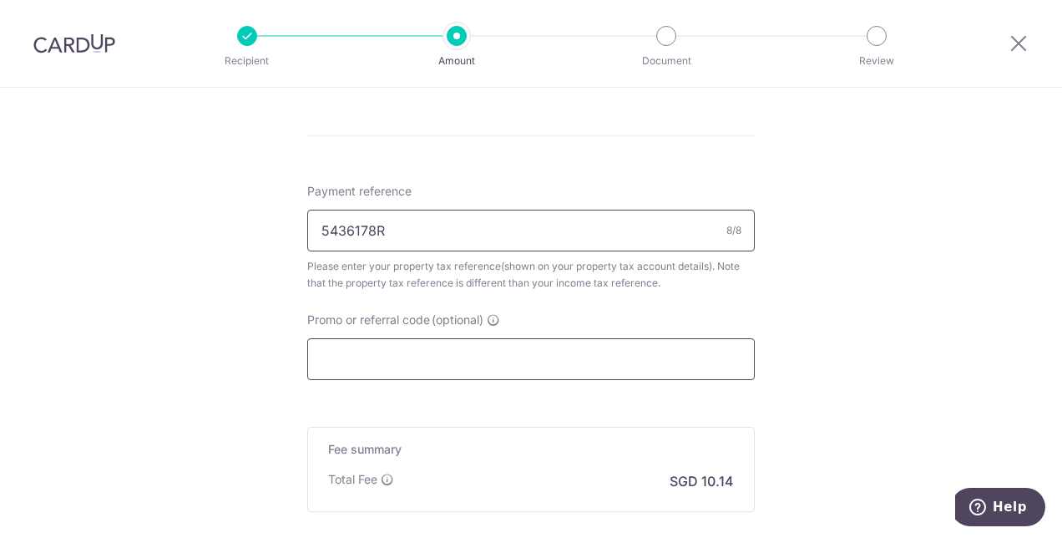
type input "5436178R"
click at [427, 374] on input "Promo or referral code (optional)" at bounding box center [531, 359] width 448 height 42
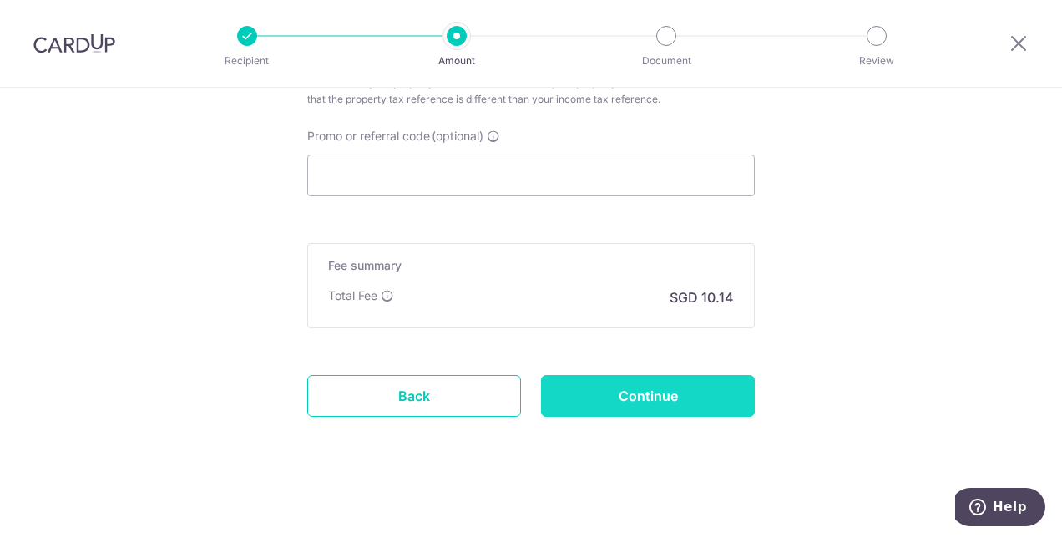
click at [705, 393] on input "Continue" at bounding box center [648, 396] width 214 height 42
type input "Create Schedule"
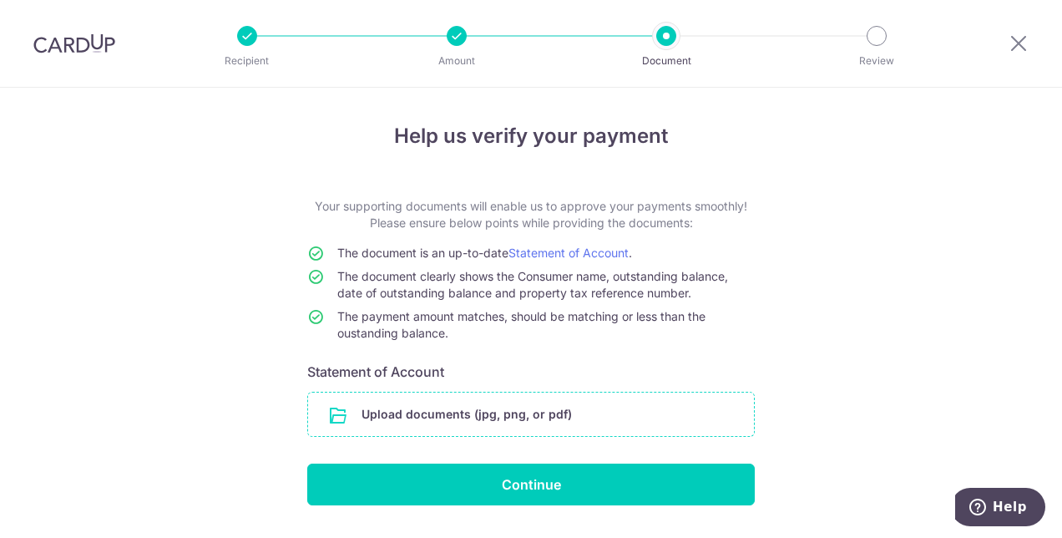
click at [590, 421] on input "file" at bounding box center [531, 414] width 446 height 43
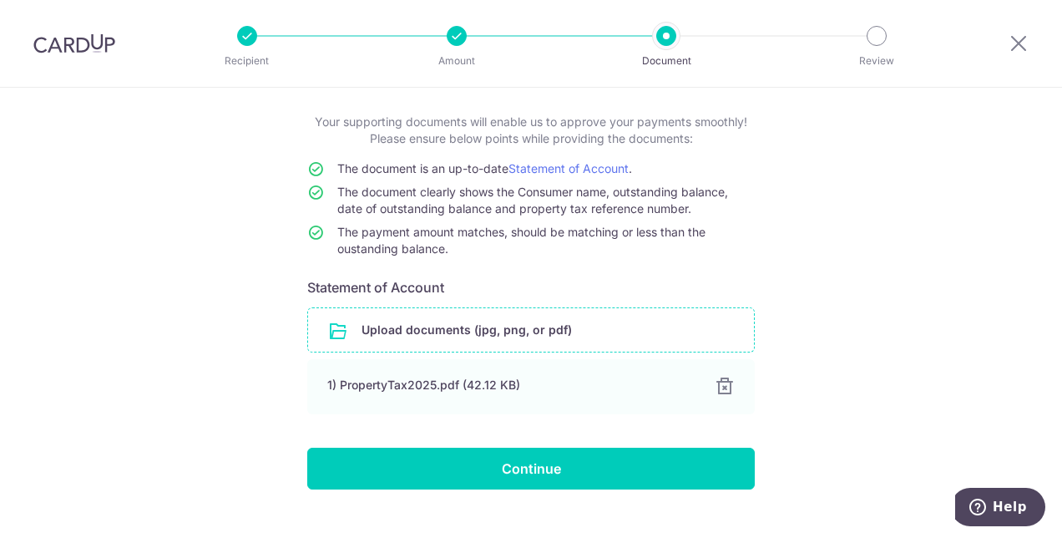
scroll to position [112, 0]
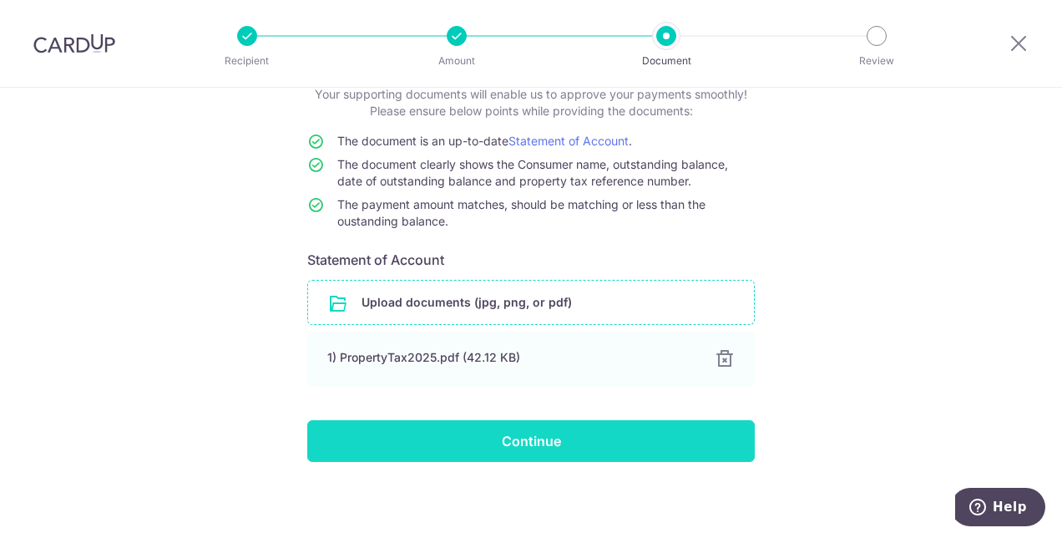
click at [666, 444] on input "Continue" at bounding box center [531, 441] width 448 height 42
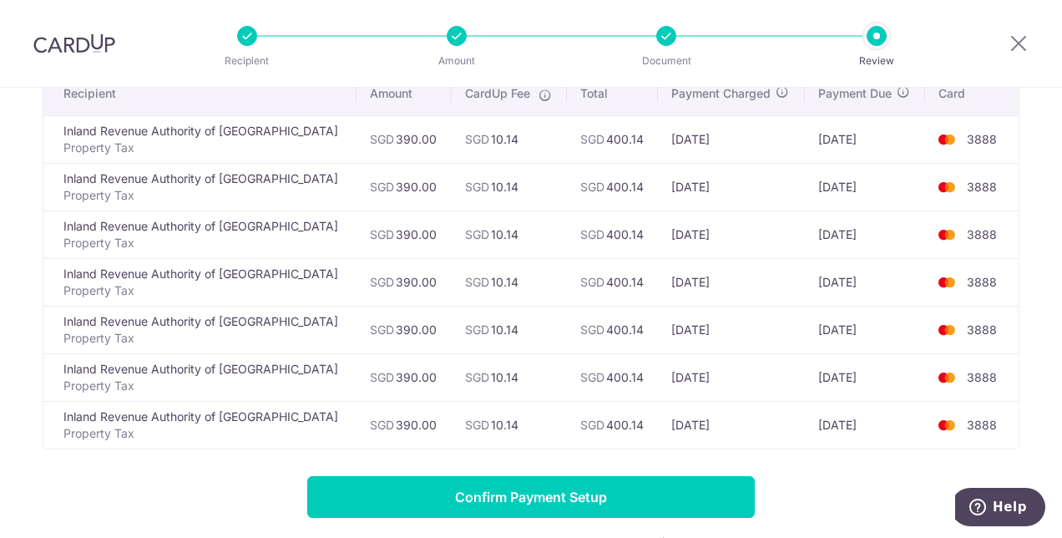
scroll to position [176, 0]
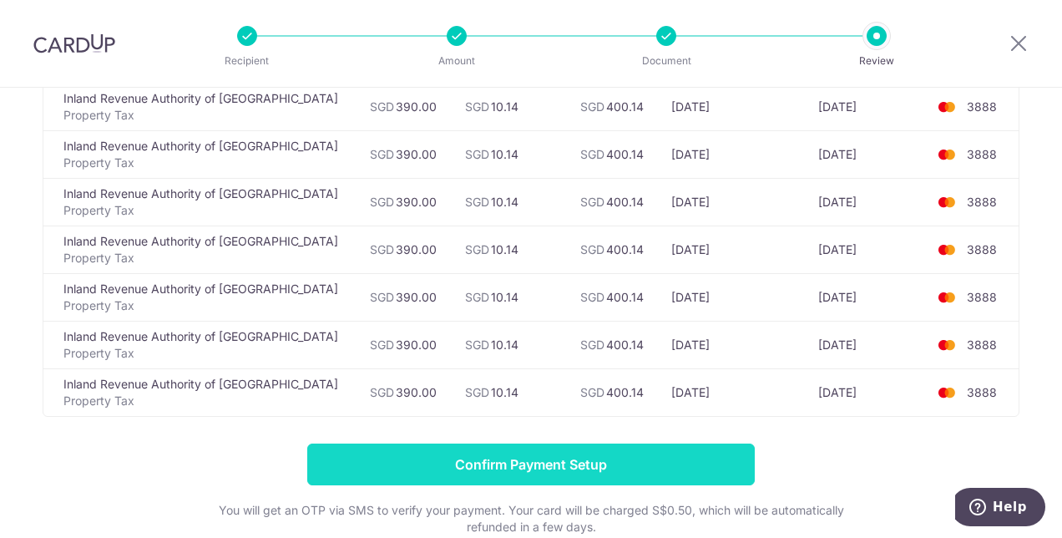
click at [683, 463] on input "Confirm Payment Setup" at bounding box center [531, 464] width 448 height 42
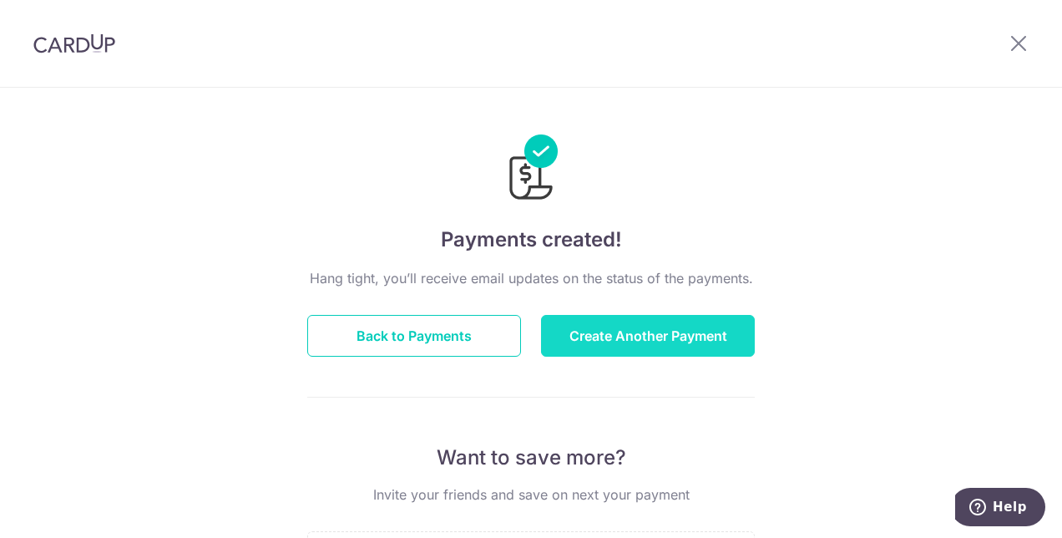
click at [630, 342] on button "Create Another Payment" at bounding box center [648, 336] width 214 height 42
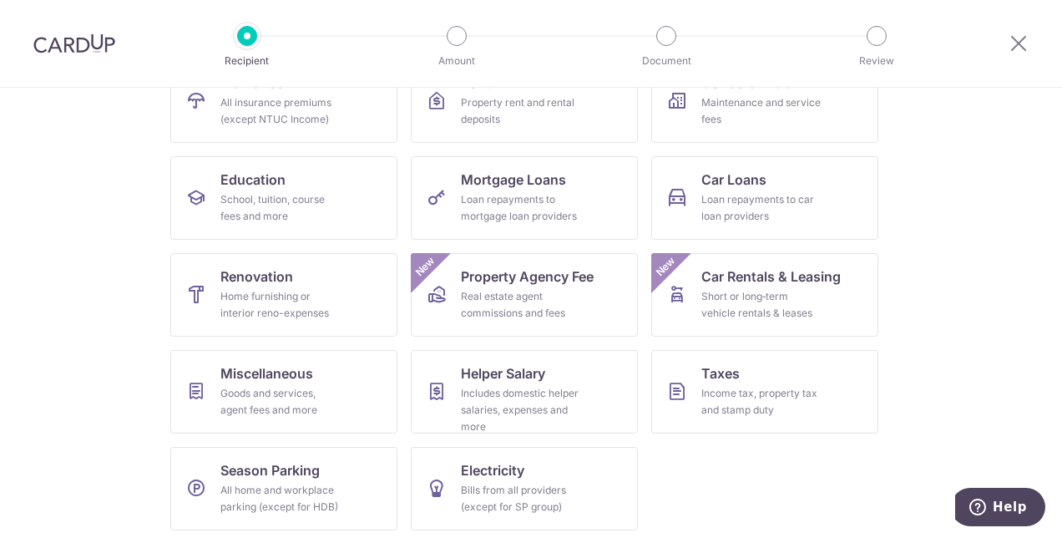
scroll to position [209, 0]
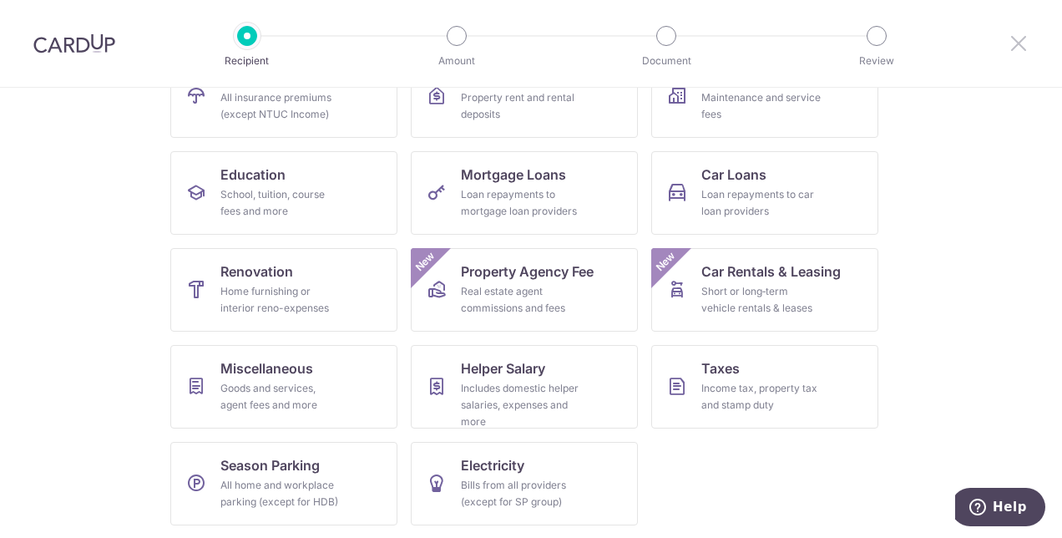
click at [1022, 51] on icon at bounding box center [1019, 43] width 20 height 21
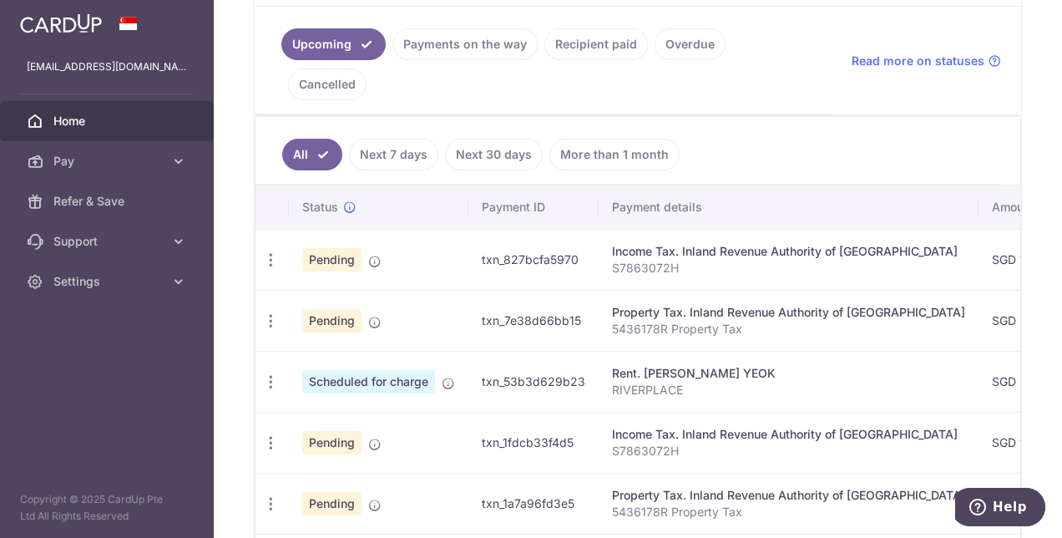
scroll to position [427, 0]
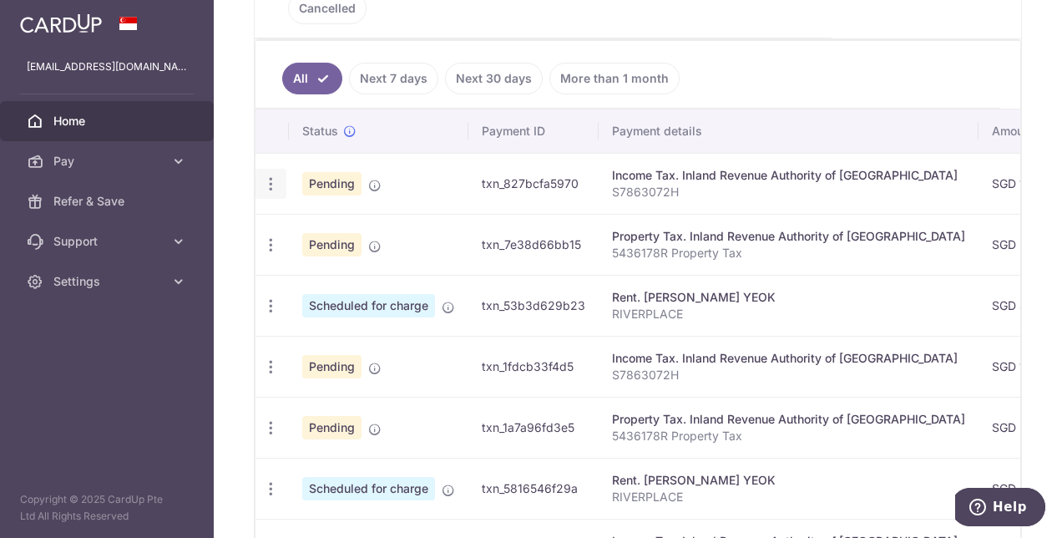
click at [272, 175] on icon "button" at bounding box center [271, 184] width 18 height 18
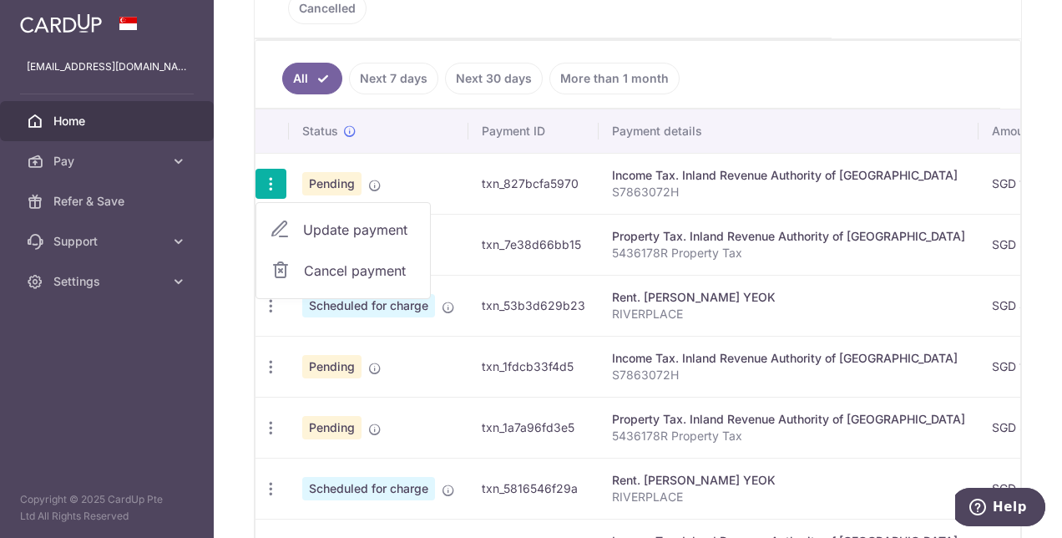
click at [328, 261] on span "Cancel payment" at bounding box center [360, 271] width 112 height 20
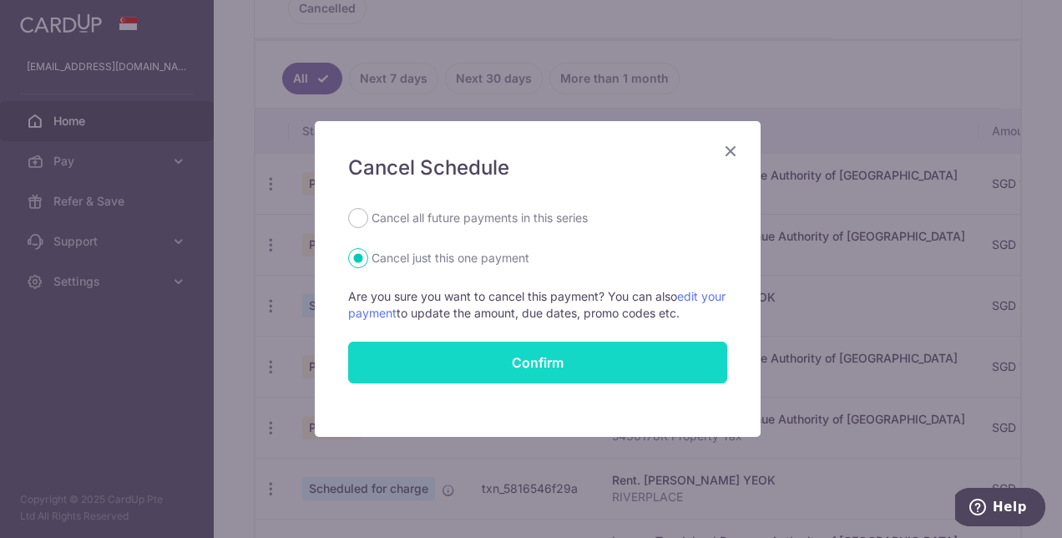
click at [459, 357] on button "Confirm" at bounding box center [537, 363] width 379 height 42
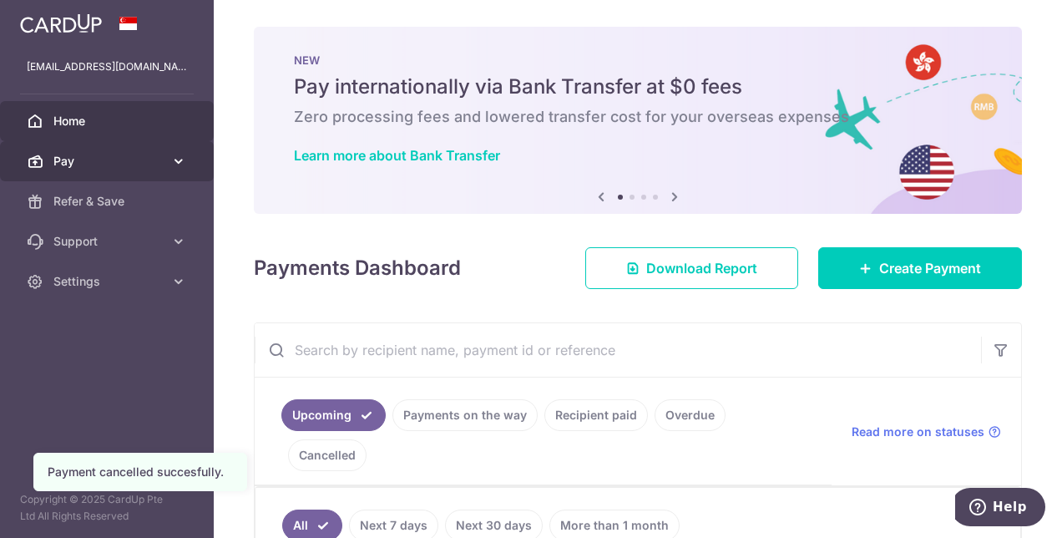
click at [126, 152] on link "Pay" at bounding box center [107, 161] width 214 height 40
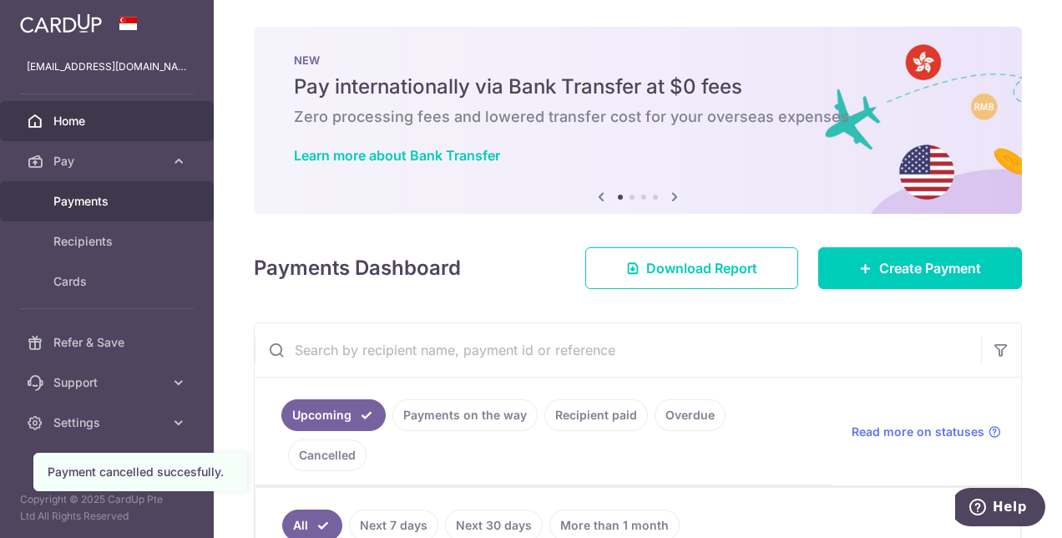
click at [112, 207] on span "Payments" at bounding box center [108, 201] width 110 height 17
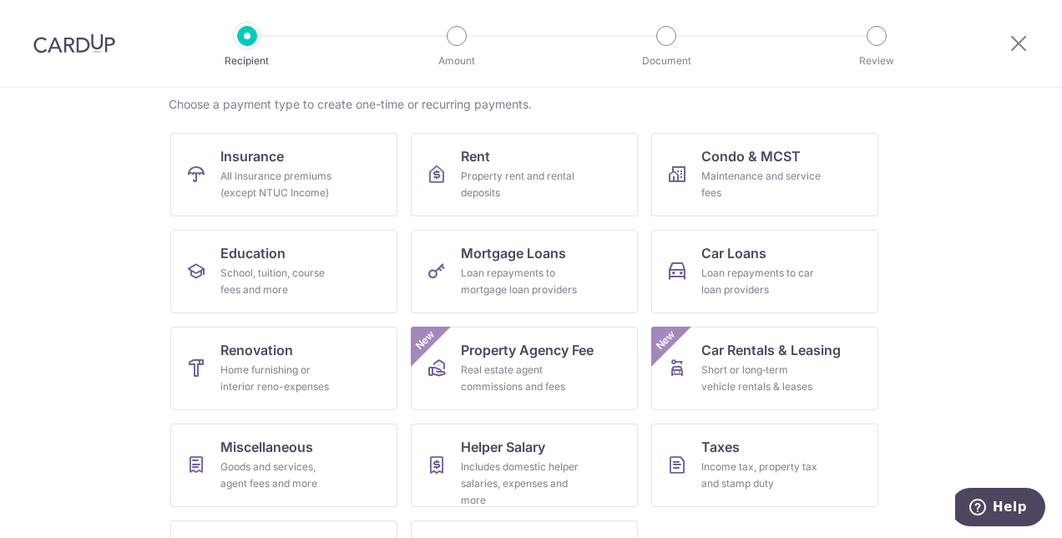
scroll to position [150, 0]
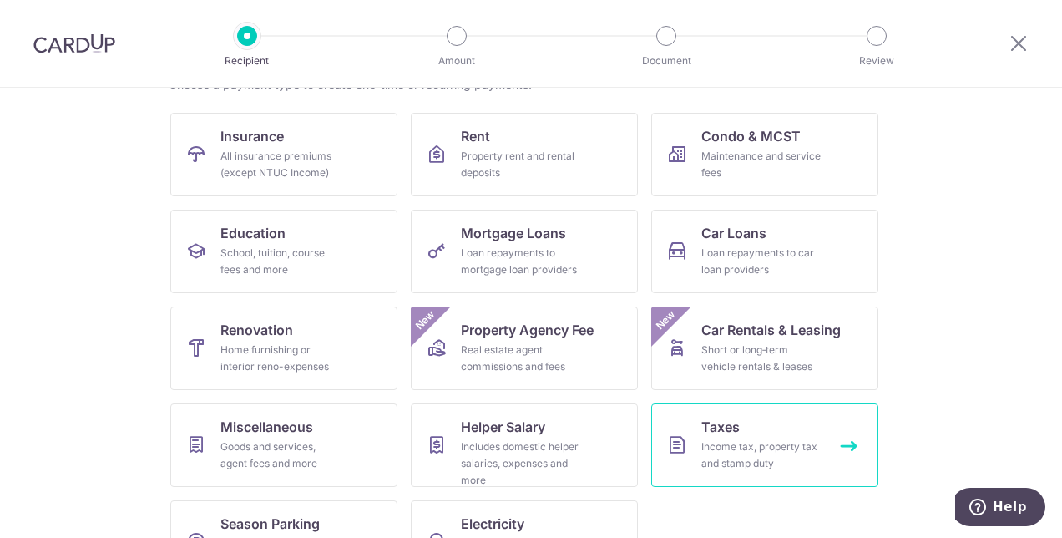
click at [753, 438] on div "Income tax, property tax and stamp duty" at bounding box center [762, 454] width 120 height 33
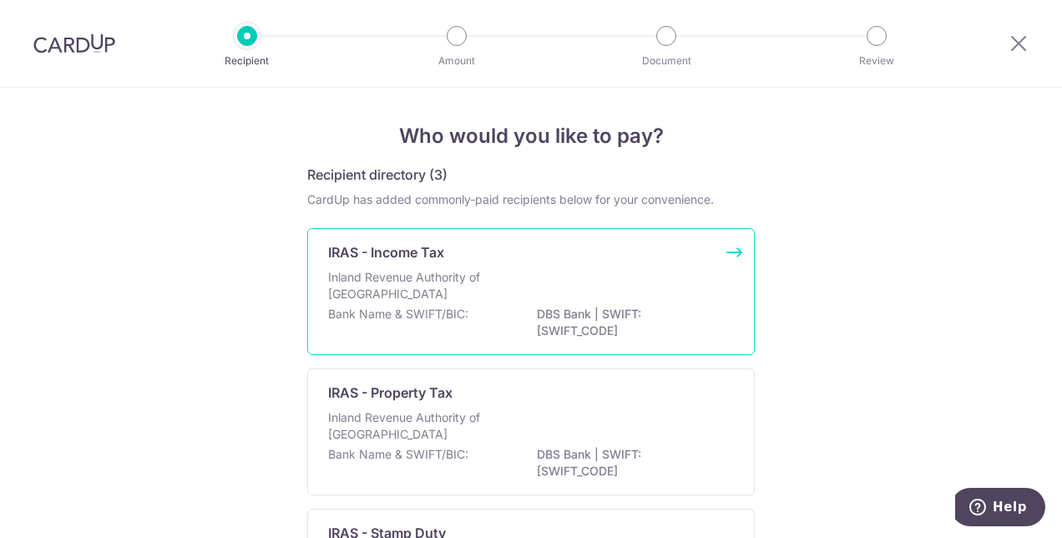
click at [515, 290] on div "Inland Revenue Authority of [GEOGRAPHIC_DATA]" at bounding box center [531, 287] width 406 height 37
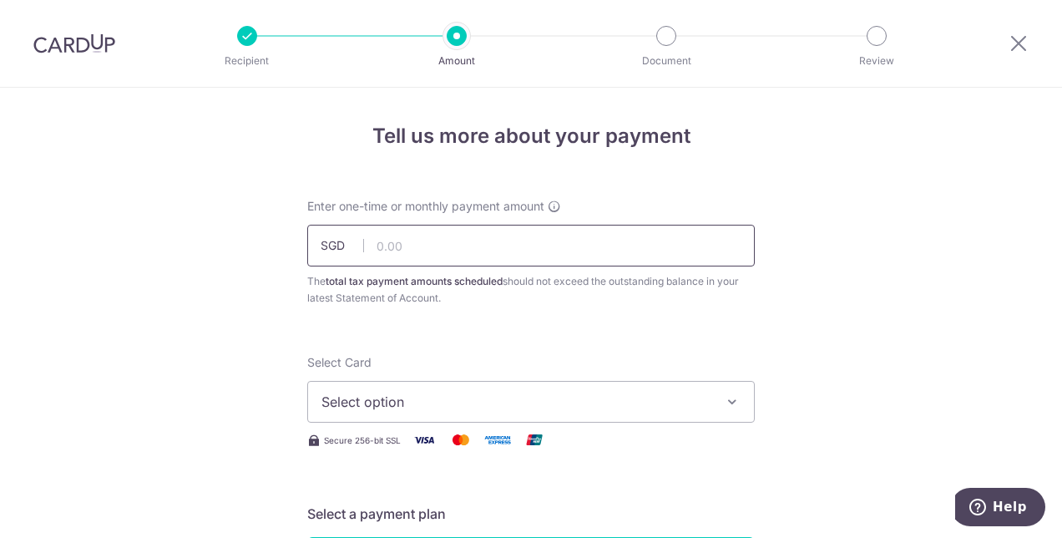
click at [431, 255] on input "text" at bounding box center [531, 246] width 448 height 42
type input "1,781.30"
click at [418, 392] on span "Select option" at bounding box center [516, 402] width 389 height 20
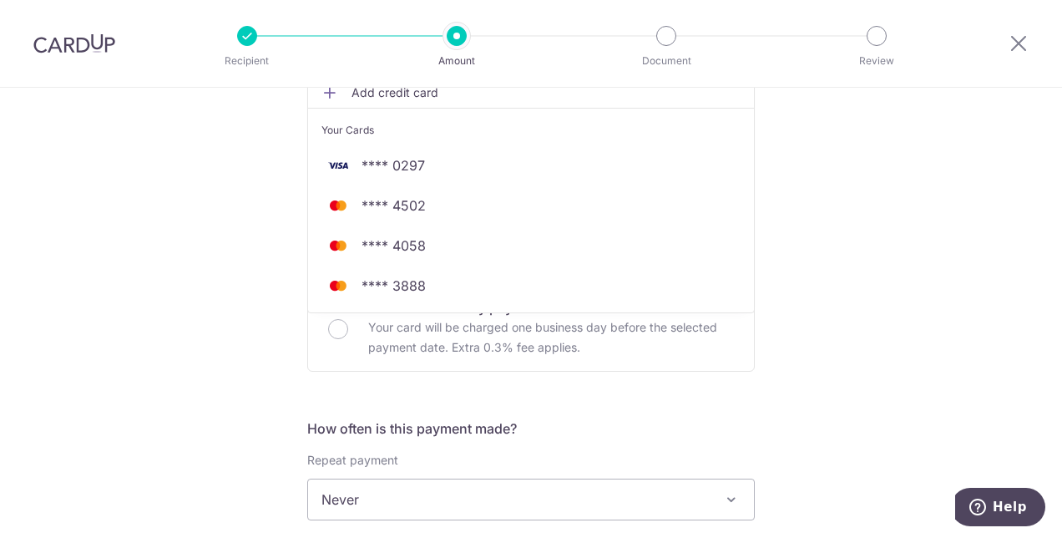
scroll to position [434, 0]
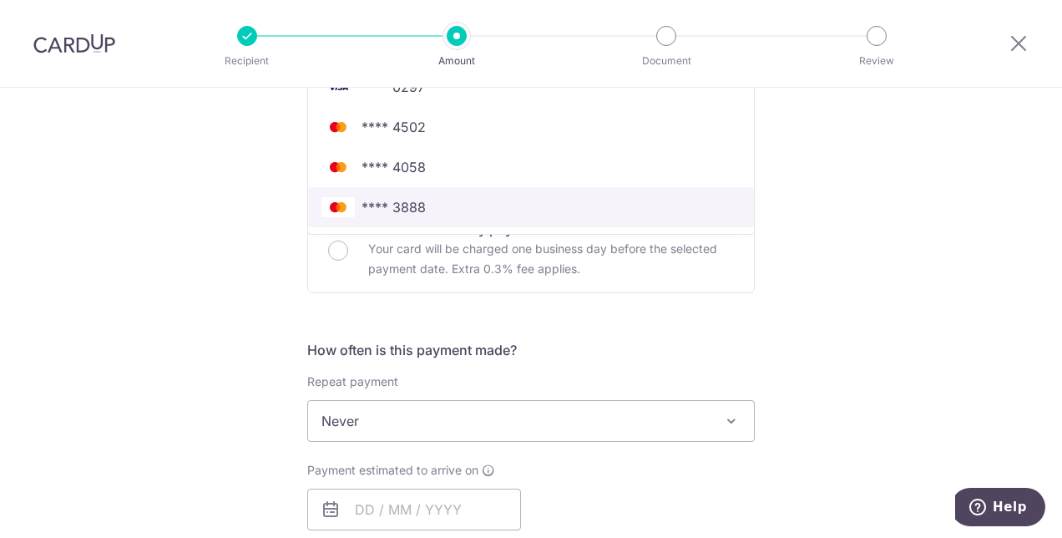
click at [482, 200] on span "**** 3888" at bounding box center [531, 207] width 419 height 20
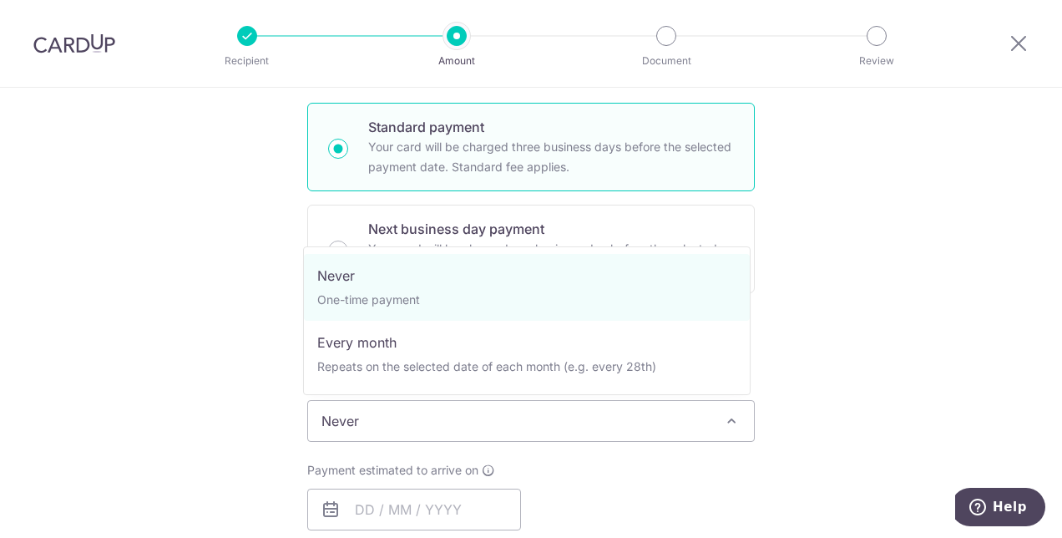
click at [514, 426] on span "Never" at bounding box center [531, 421] width 446 height 40
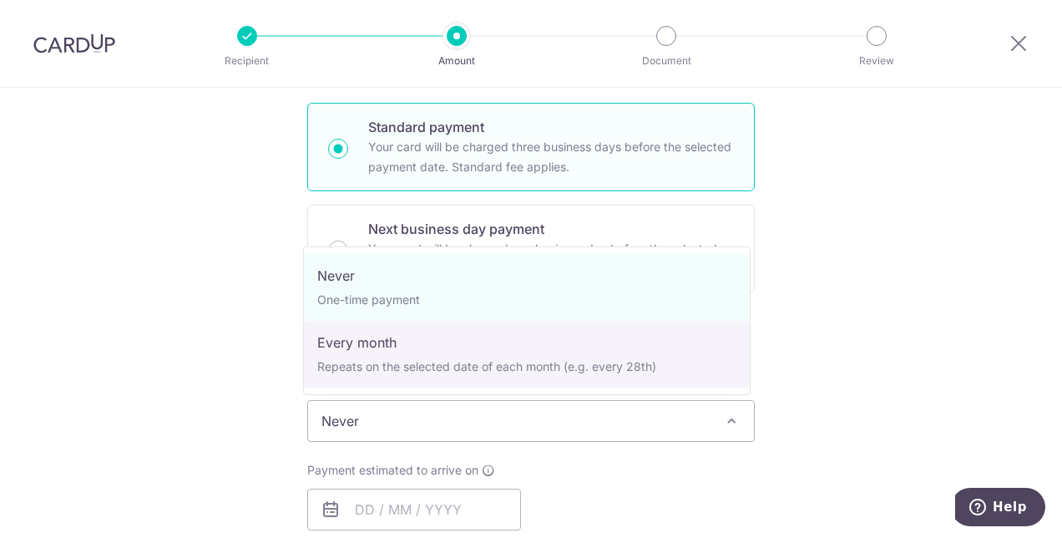
select select "3"
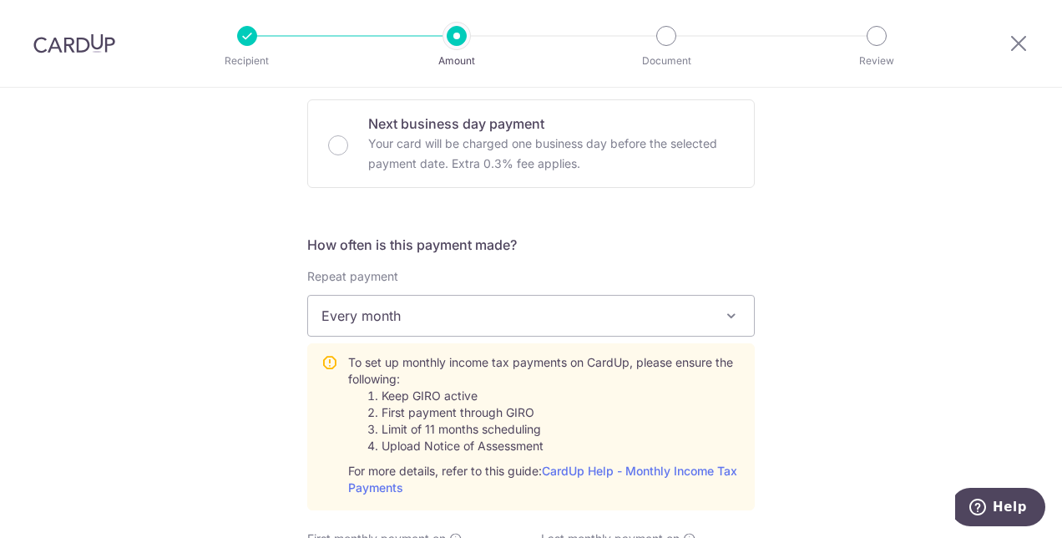
scroll to position [741, 0]
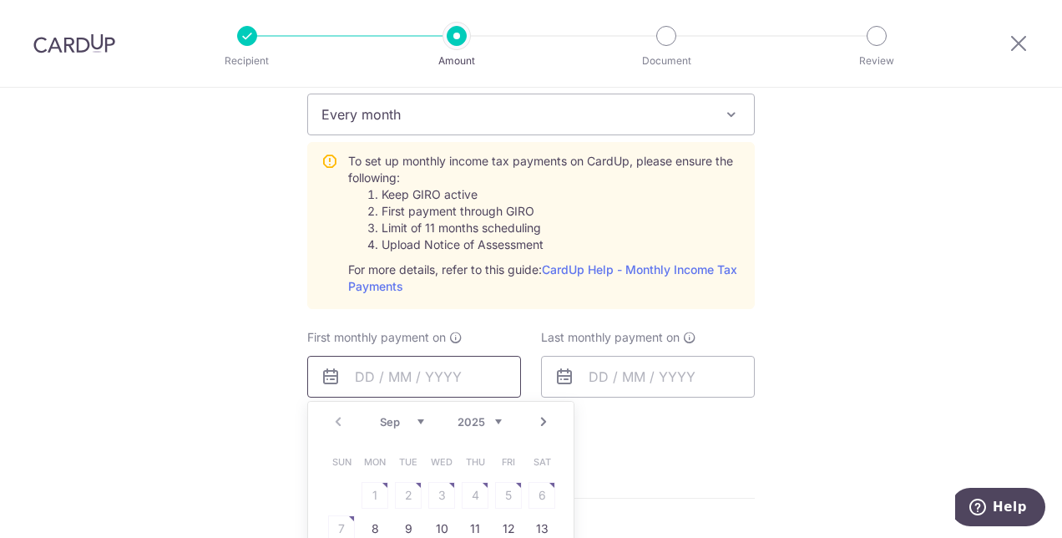
click at [468, 380] on input "text" at bounding box center [414, 377] width 214 height 42
click at [372, 520] on link "8" at bounding box center [375, 528] width 27 height 27
type input "[DATE]"
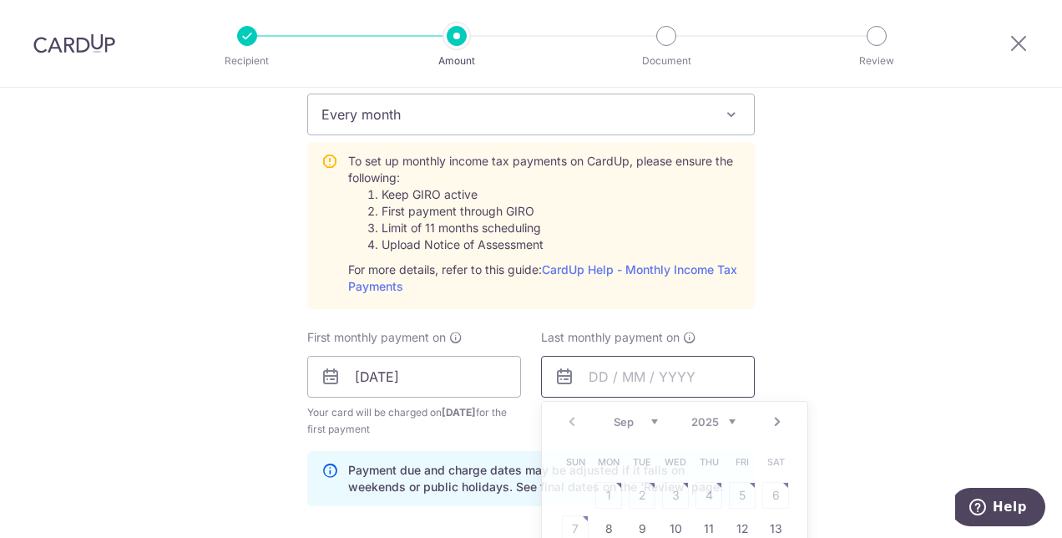
click at [684, 373] on input "text" at bounding box center [648, 377] width 214 height 42
click at [773, 419] on link "Next" at bounding box center [778, 422] width 20 height 20
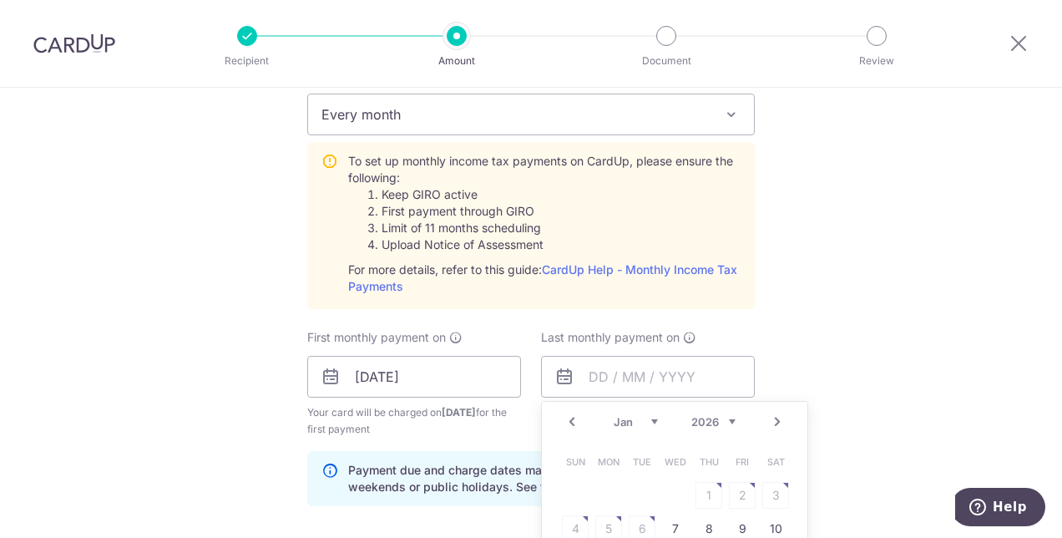
click at [773, 419] on link "Next" at bounding box center [778, 422] width 20 height 20
click at [604, 525] on link "9" at bounding box center [608, 528] width 27 height 27
type input "[DATE]"
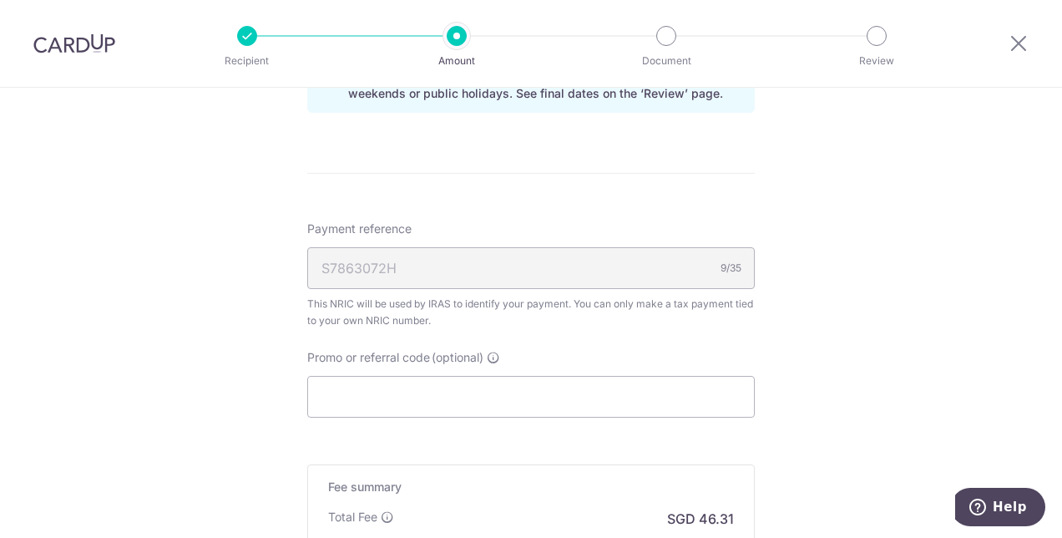
scroll to position [1222, 0]
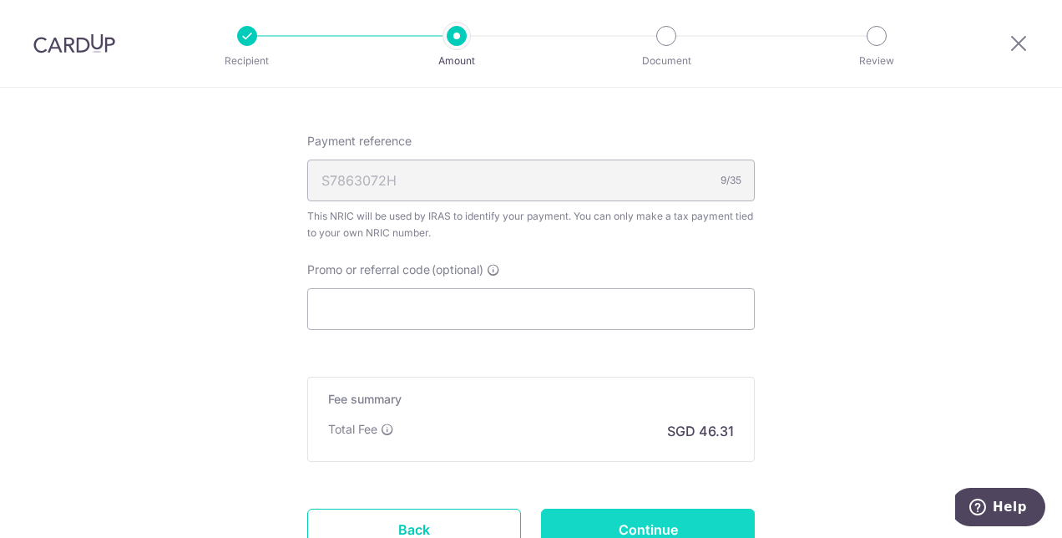
click at [707, 518] on input "Continue" at bounding box center [648, 530] width 214 height 42
type input "Create Schedule"
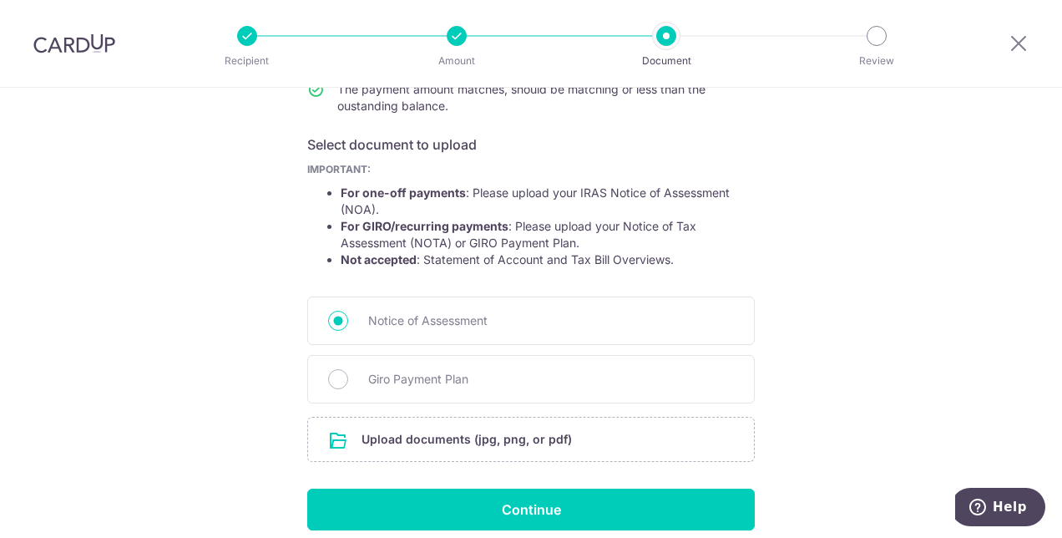
scroll to position [257, 0]
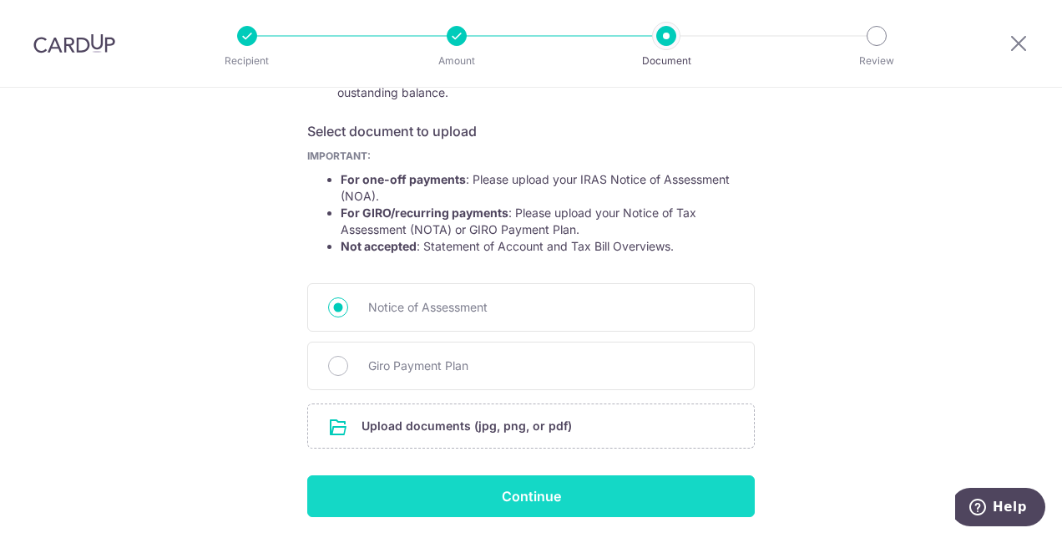
click at [575, 481] on input "Continue" at bounding box center [531, 496] width 448 height 42
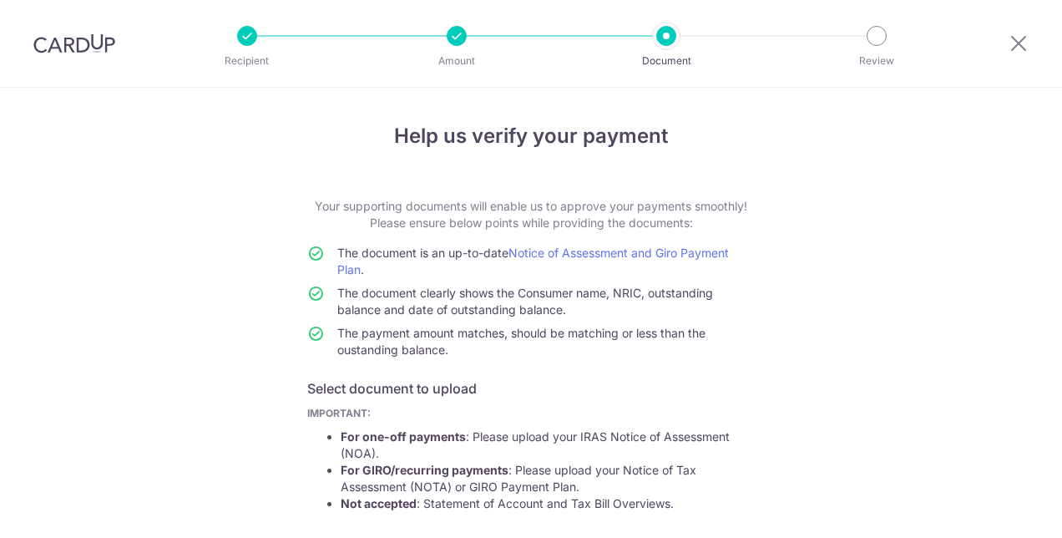
scroll to position [336, 0]
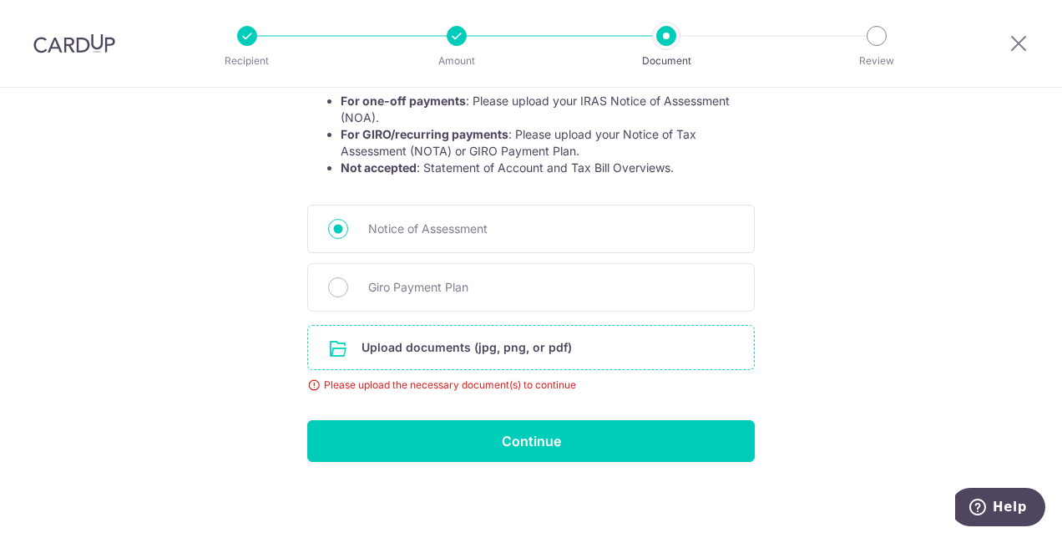
click at [499, 357] on input "file" at bounding box center [531, 347] width 446 height 43
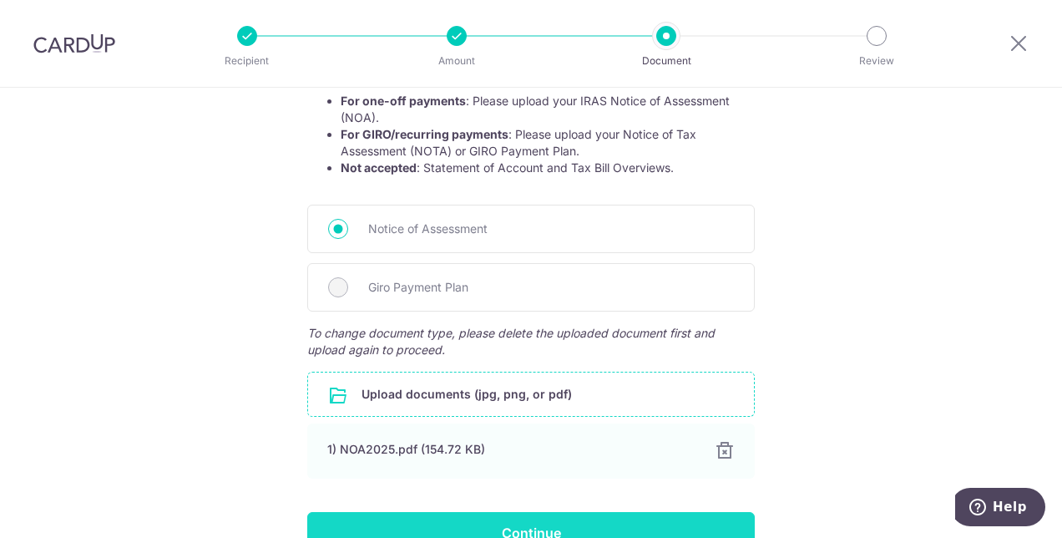
click at [621, 522] on input "Continue" at bounding box center [531, 533] width 448 height 42
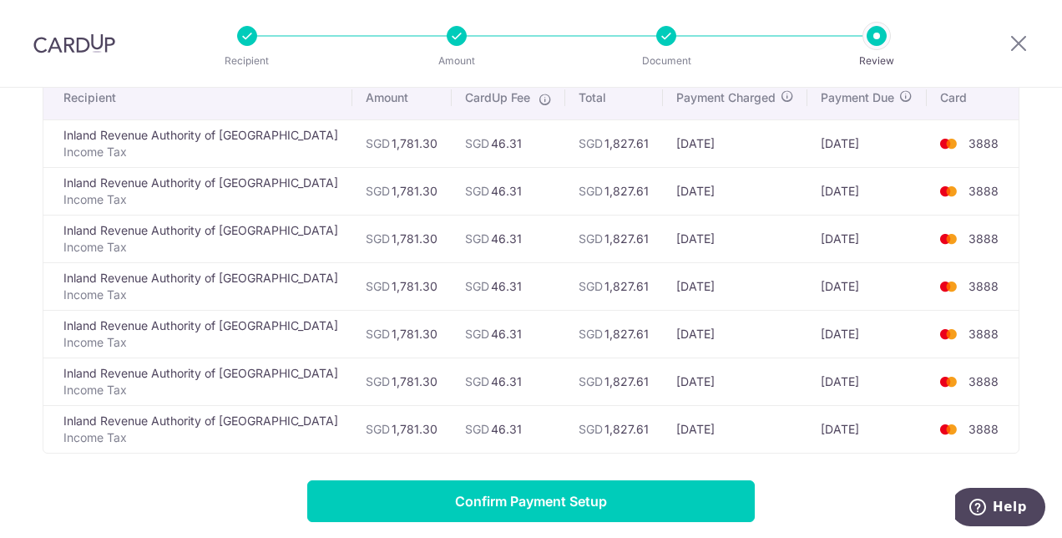
scroll to position [214, 0]
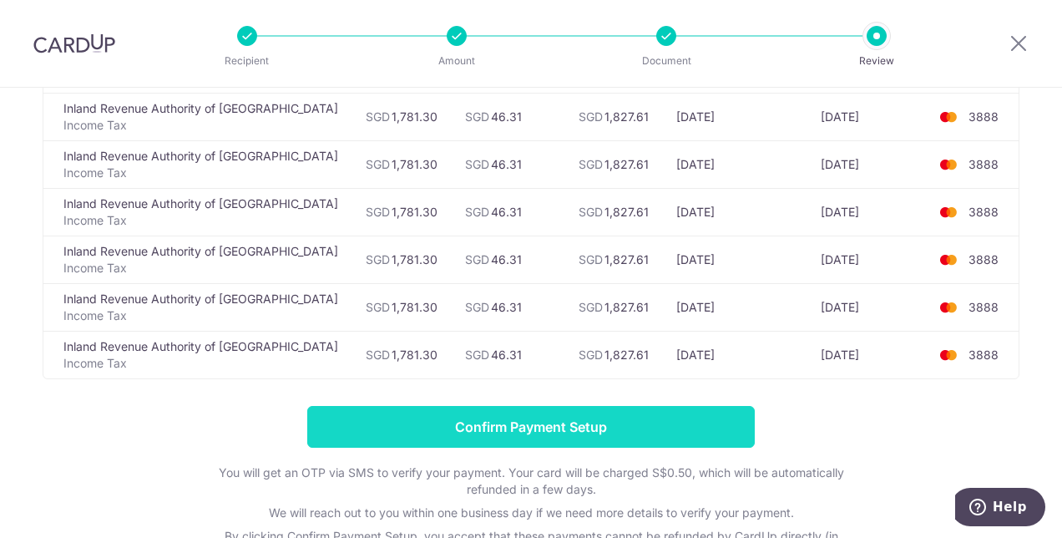
click at [679, 415] on input "Confirm Payment Setup" at bounding box center [531, 427] width 448 height 42
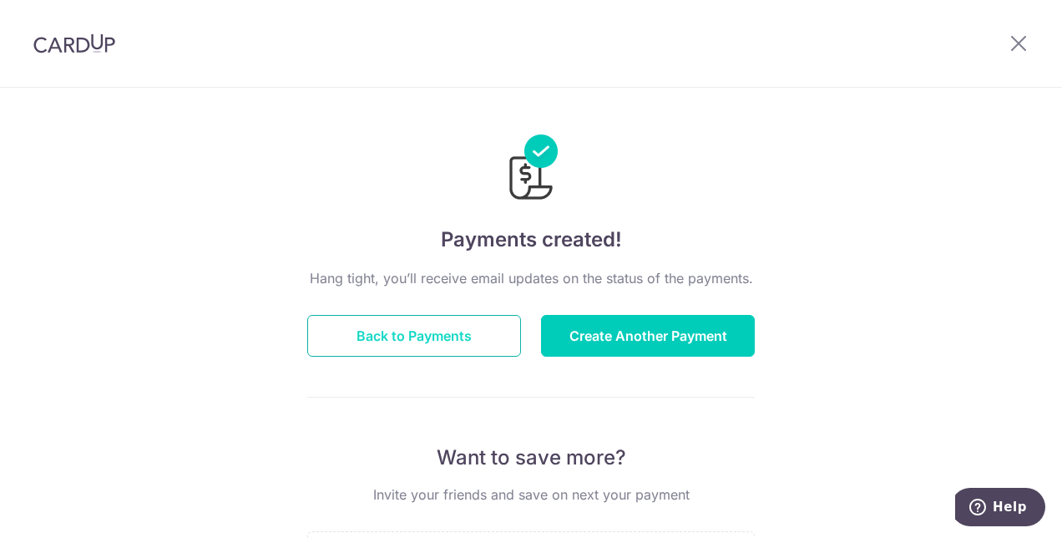
click at [461, 336] on button "Back to Payments" at bounding box center [414, 336] width 214 height 42
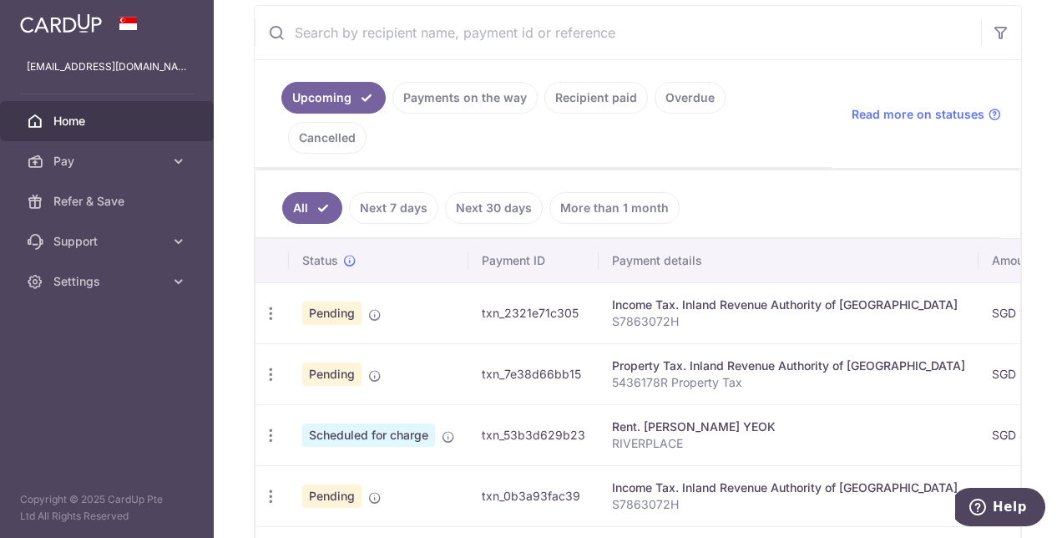
scroll to position [321, 0]
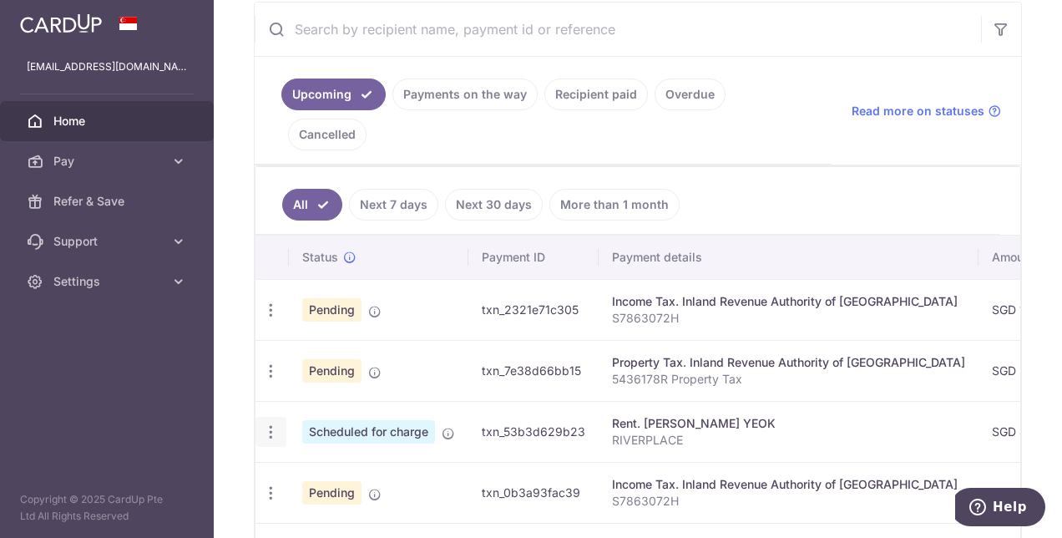
click at [269, 423] on icon "button" at bounding box center [271, 432] width 18 height 18
click at [334, 509] on span "Cancel payment" at bounding box center [360, 519] width 112 height 20
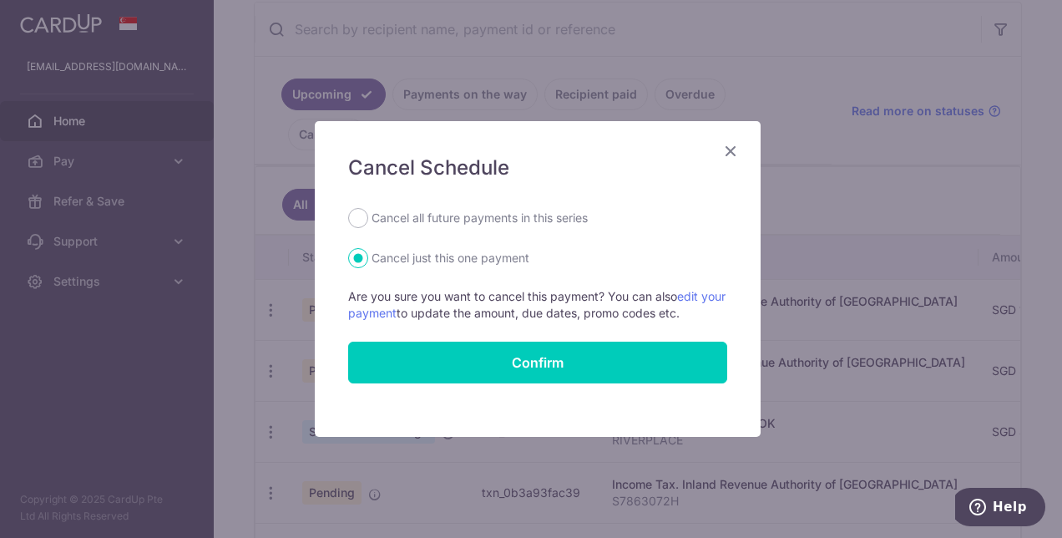
click at [473, 220] on label "Cancel all future payments in this series" at bounding box center [480, 218] width 216 height 20
click at [368, 220] on input "Cancel all future payments in this series" at bounding box center [358, 218] width 20 height 20
radio input "true"
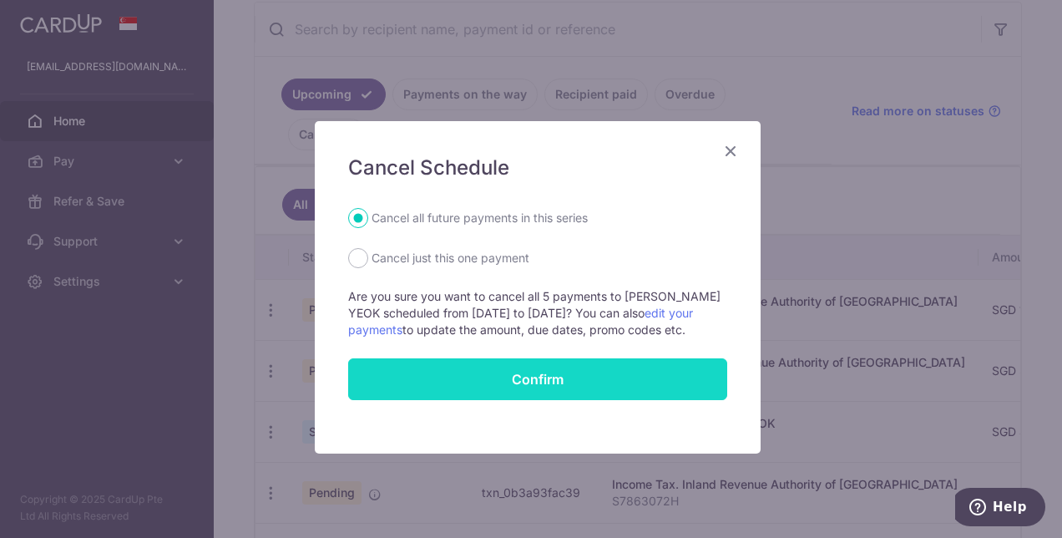
click at [516, 371] on button "Confirm" at bounding box center [537, 379] width 379 height 42
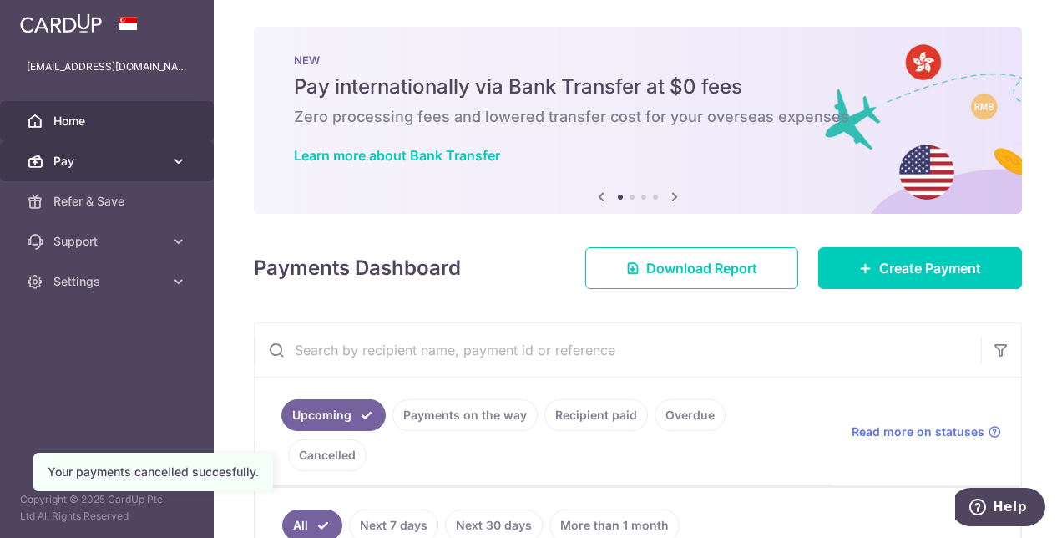
click at [98, 147] on link "Pay" at bounding box center [107, 161] width 214 height 40
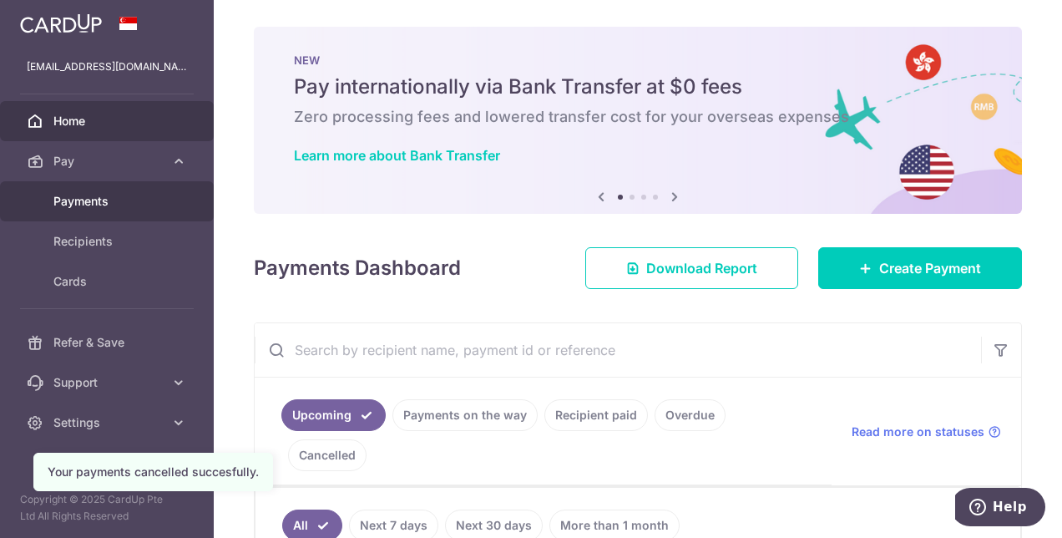
click at [94, 192] on link "Payments" at bounding box center [107, 201] width 214 height 40
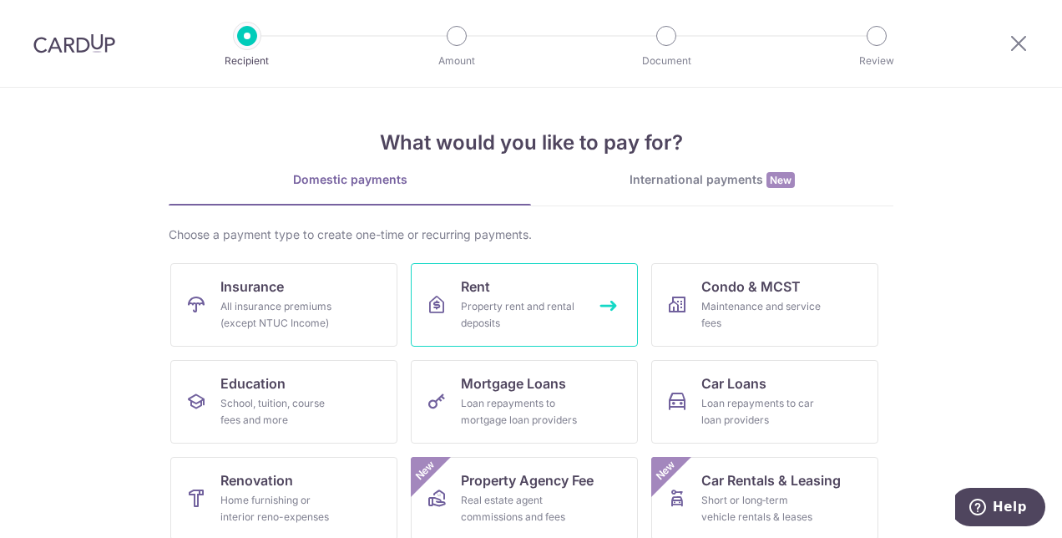
click at [510, 294] on link "Rent Property rent and rental deposits" at bounding box center [524, 305] width 227 height 84
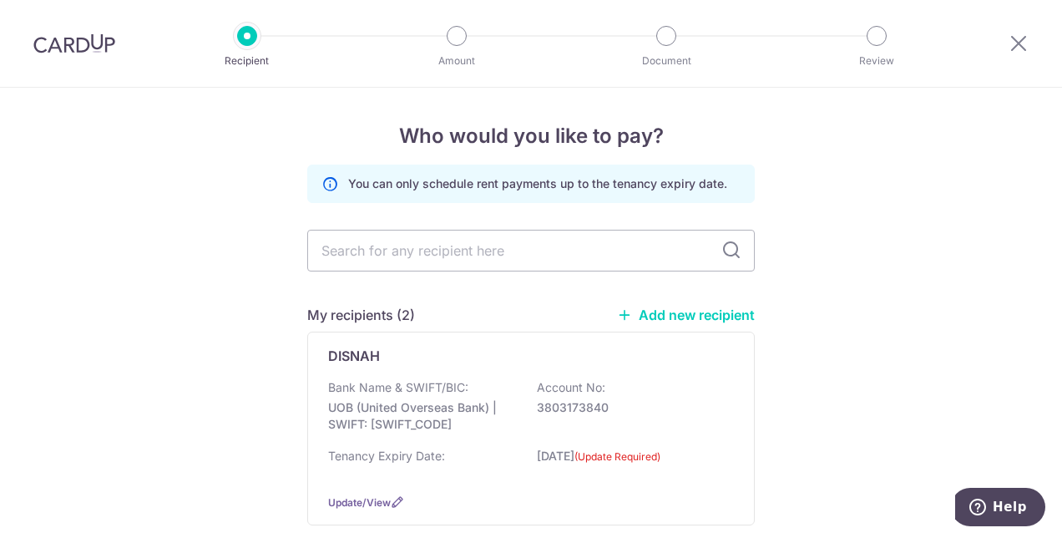
drag, startPoint x: 529, startPoint y: 342, endPoint x: 809, endPoint y: 323, distance: 280.4
click at [809, 323] on div "Who would you like to pay? You can only schedule rent payments up to the tenanc…" at bounding box center [531, 464] width 1062 height 752
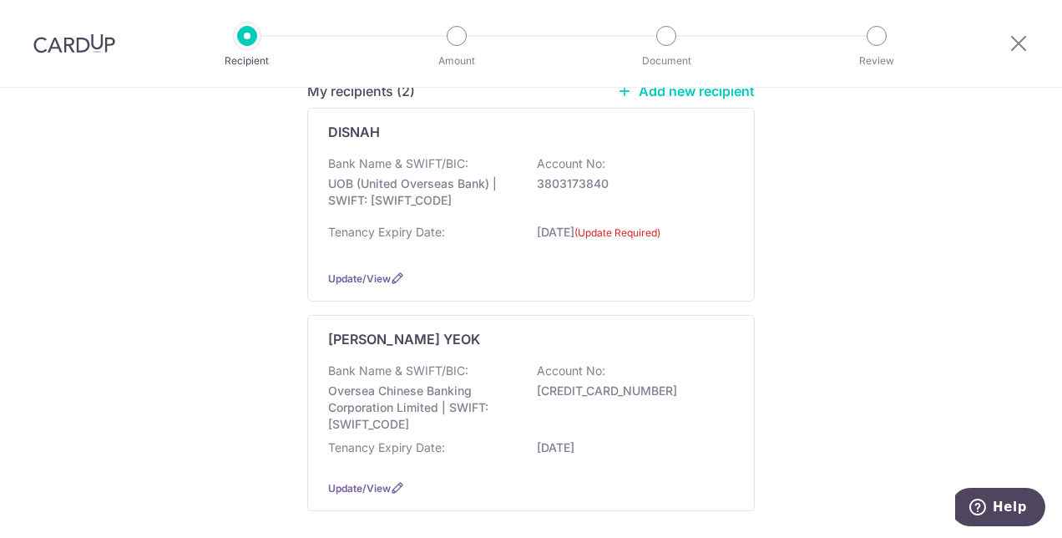
scroll to position [246, 0]
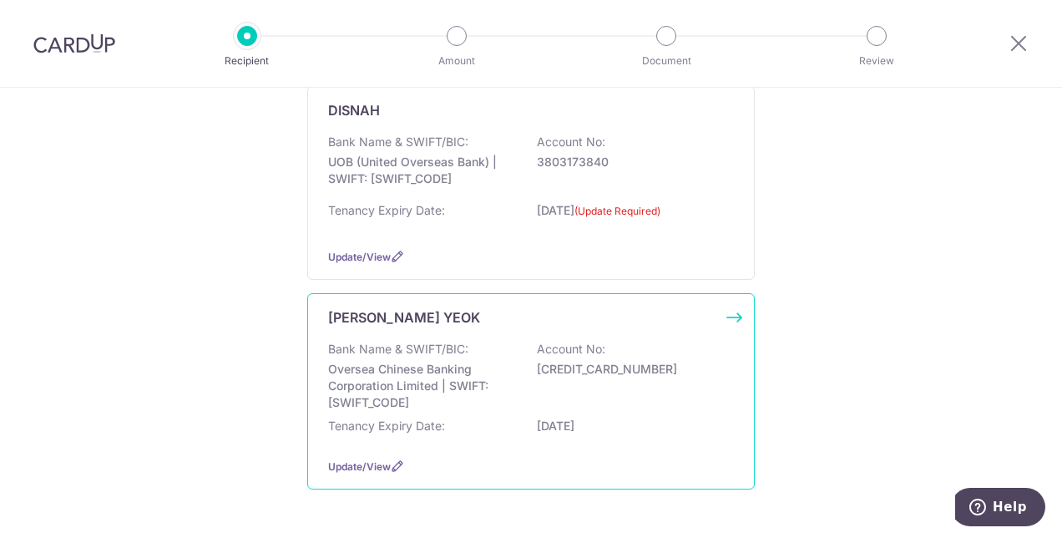
click at [588, 332] on div "[PERSON_NAME] YEOK Bank Name & SWIFT/BIC: Oversea Chinese Banking Corporation L…" at bounding box center [531, 391] width 448 height 196
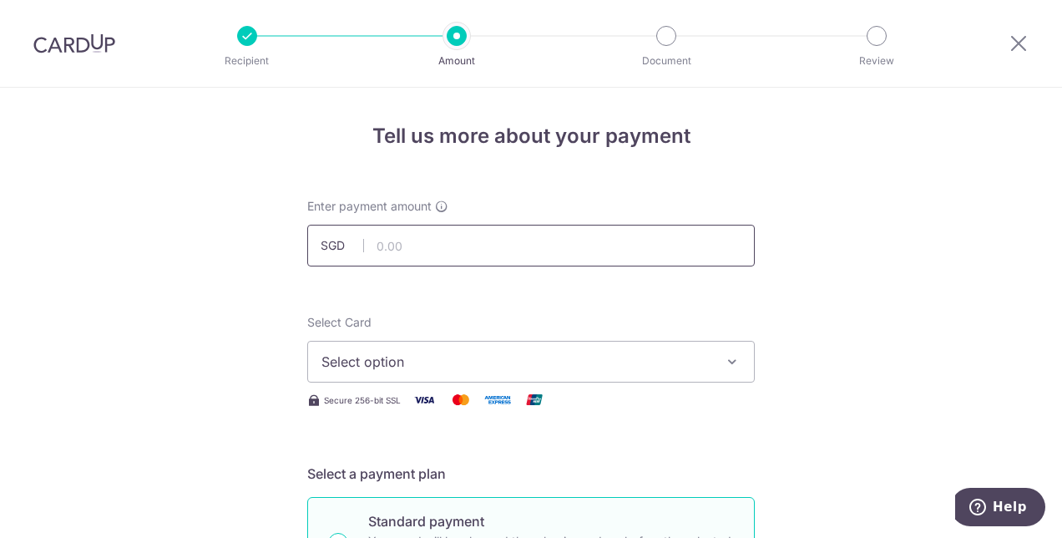
click at [582, 261] on input "text" at bounding box center [531, 246] width 448 height 42
type input "4,500.00"
click at [529, 370] on span "Select option" at bounding box center [516, 362] width 389 height 20
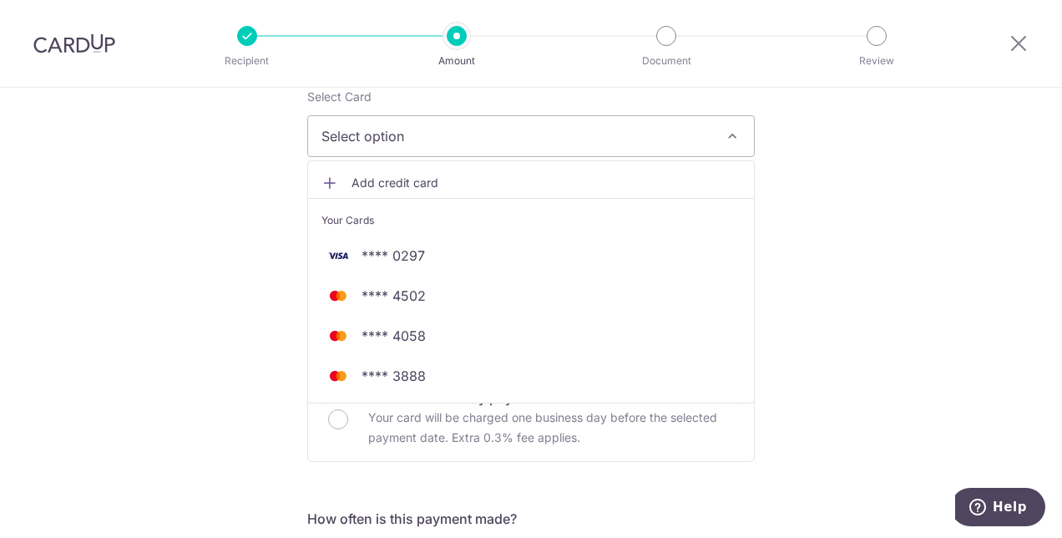
scroll to position [256, 0]
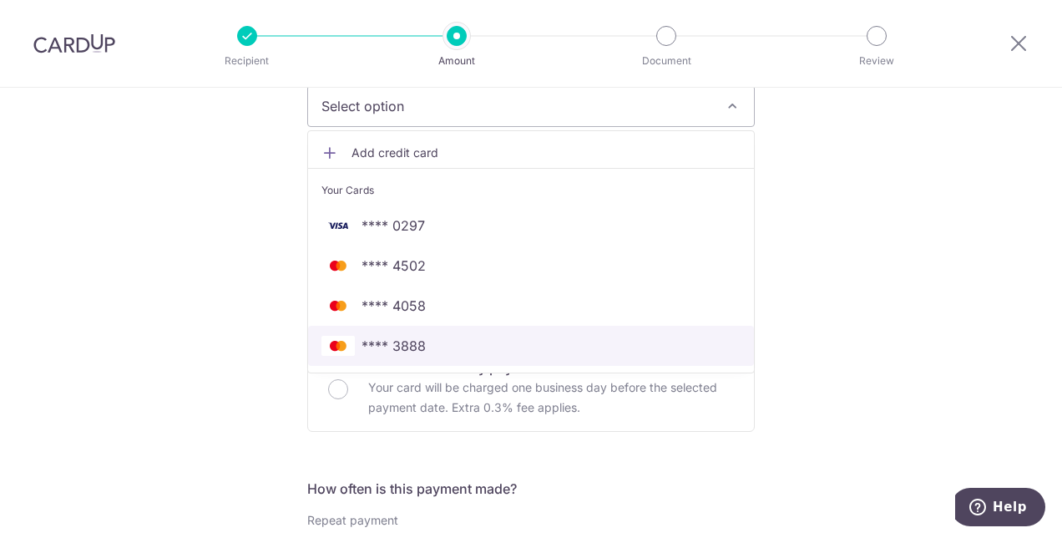
click at [541, 352] on span "**** 3888" at bounding box center [531, 346] width 419 height 20
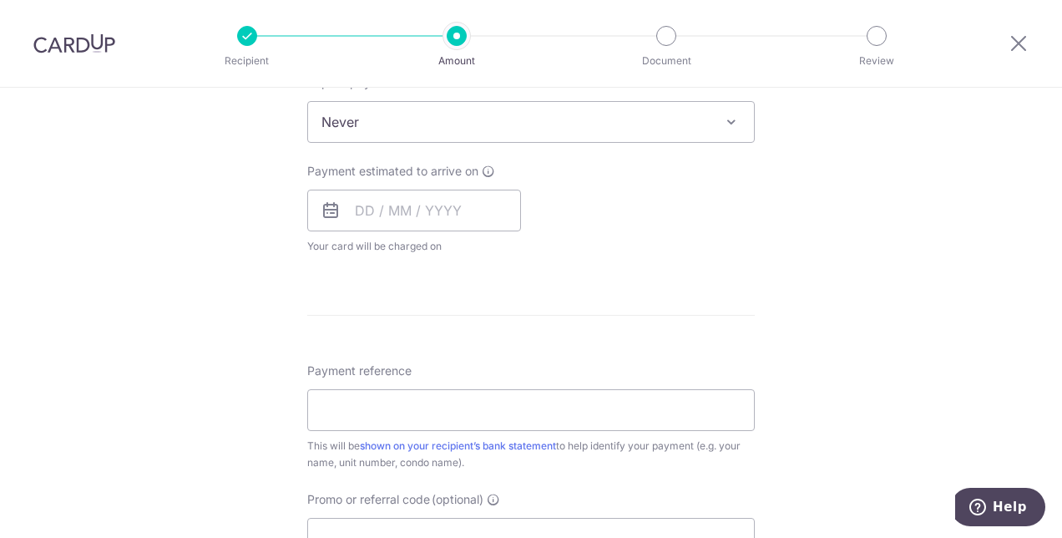
scroll to position [709, 0]
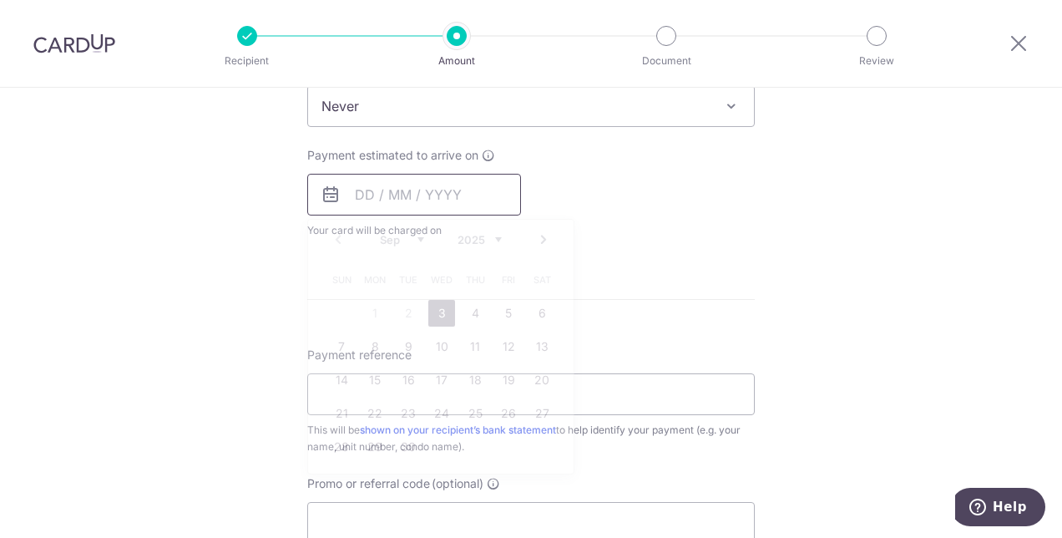
click at [403, 208] on input "text" at bounding box center [414, 195] width 214 height 42
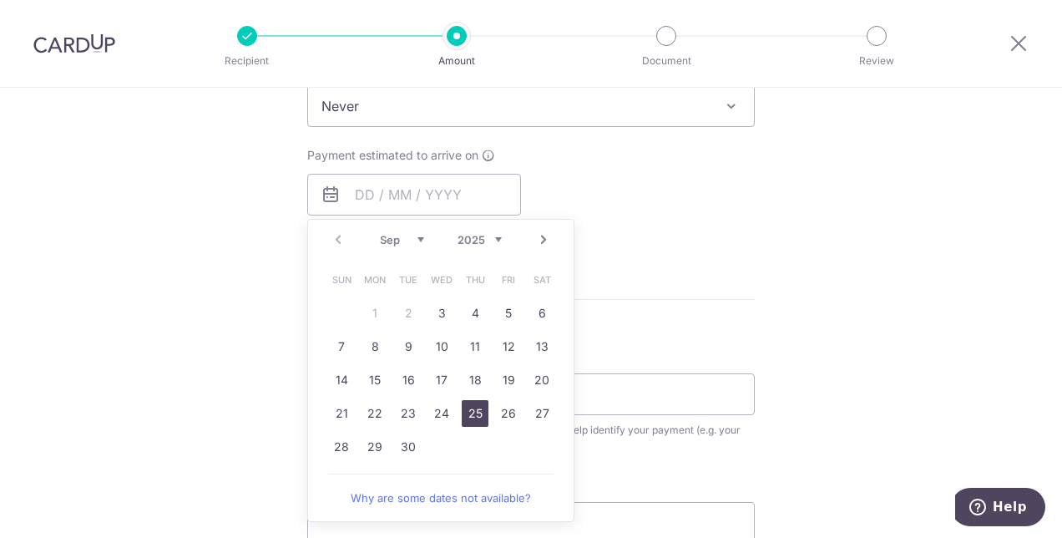
click at [477, 417] on link "25" at bounding box center [475, 413] width 27 height 27
type input "25/09/2025"
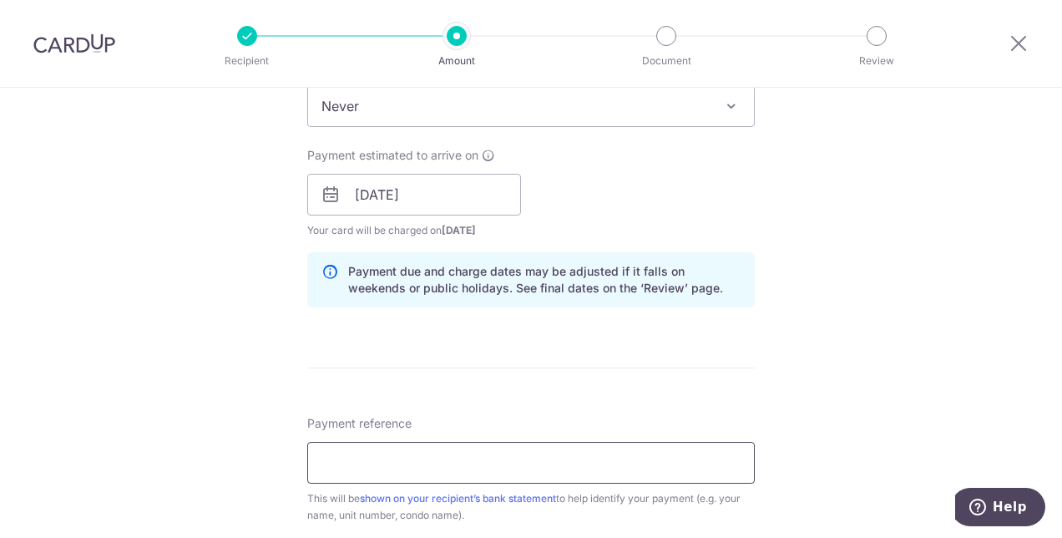
click at [453, 453] on input "Payment reference" at bounding box center [531, 463] width 448 height 42
type input "RIVERPLACE"
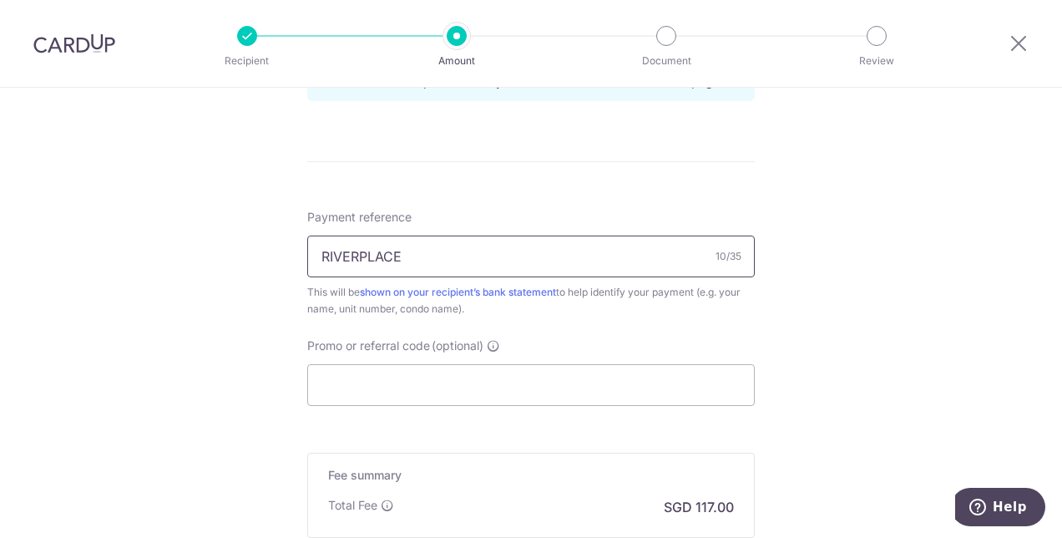
scroll to position [1027, 0]
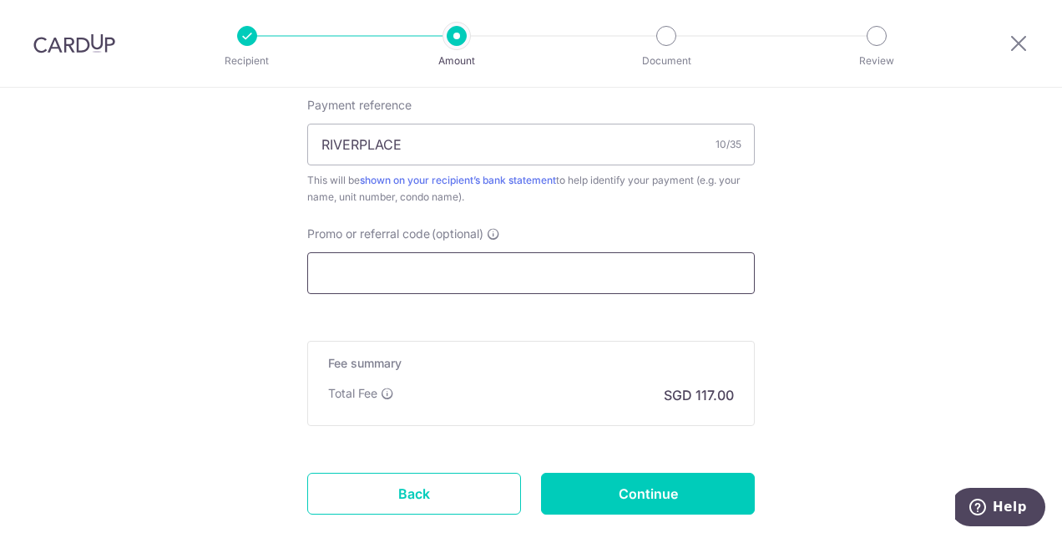
click at [648, 278] on input "Promo or referral code (optional)" at bounding box center [531, 273] width 448 height 42
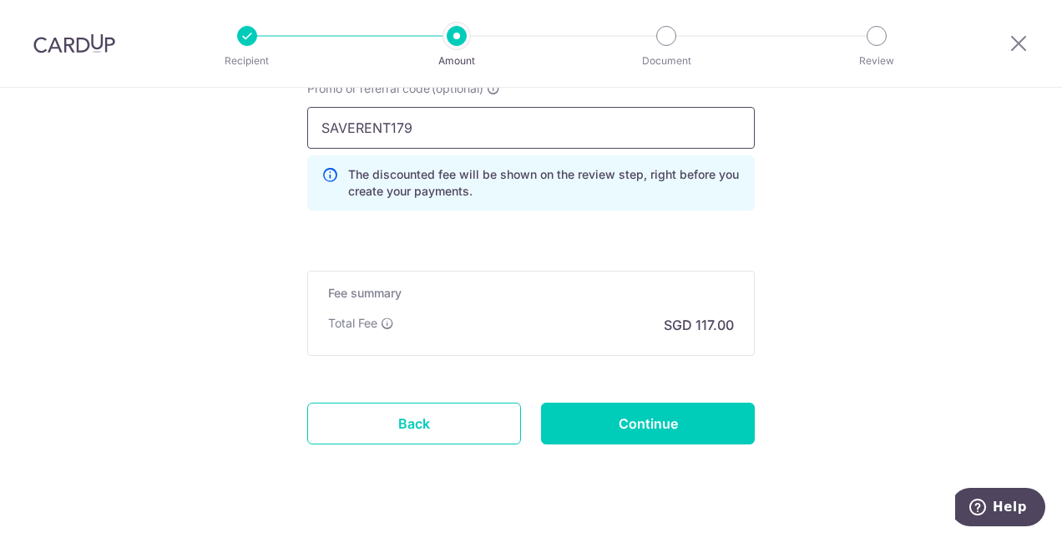
scroll to position [1199, 0]
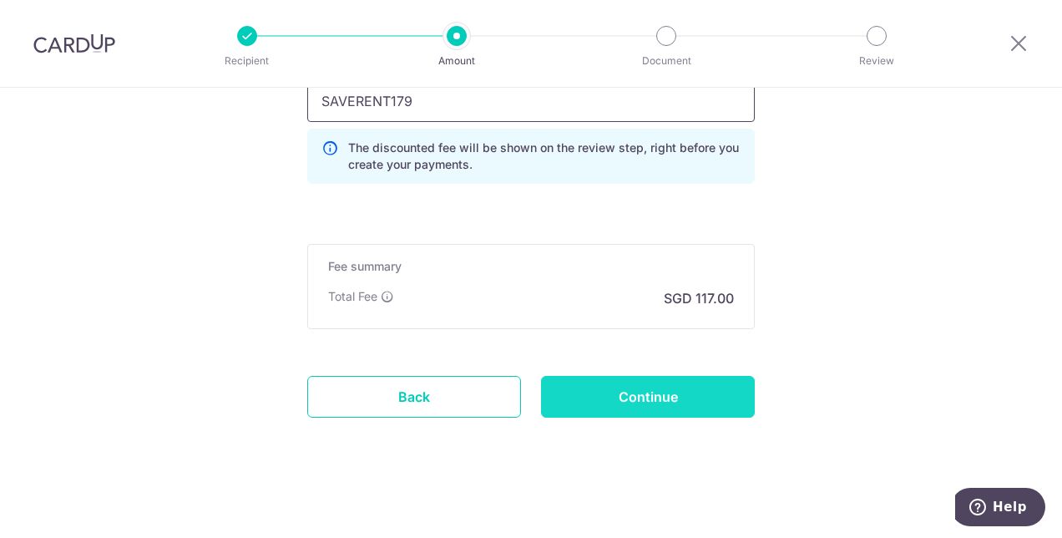
type input "SAVERENT179"
click at [716, 407] on input "Continue" at bounding box center [648, 397] width 214 height 42
type input "Create Schedule"
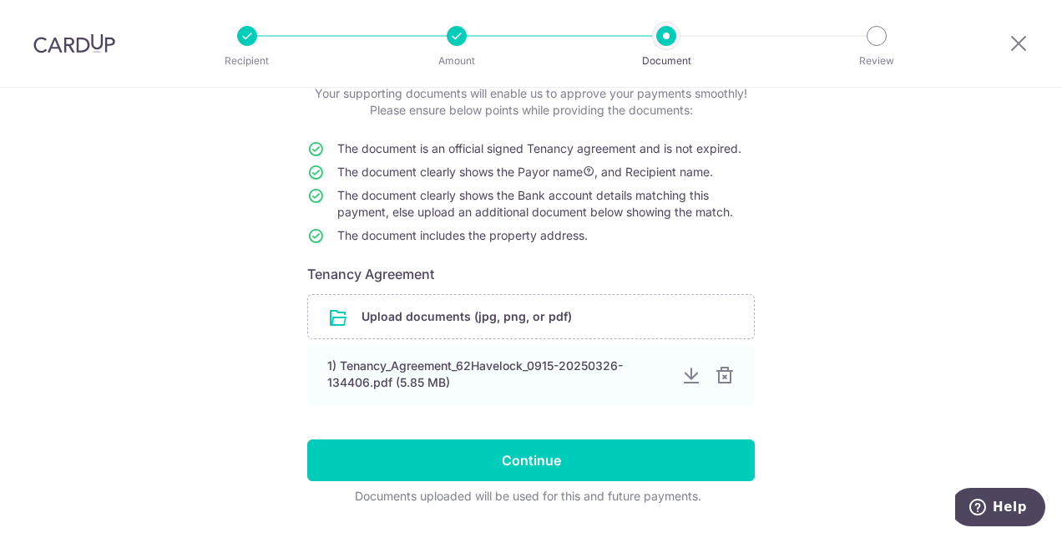
scroll to position [156, 0]
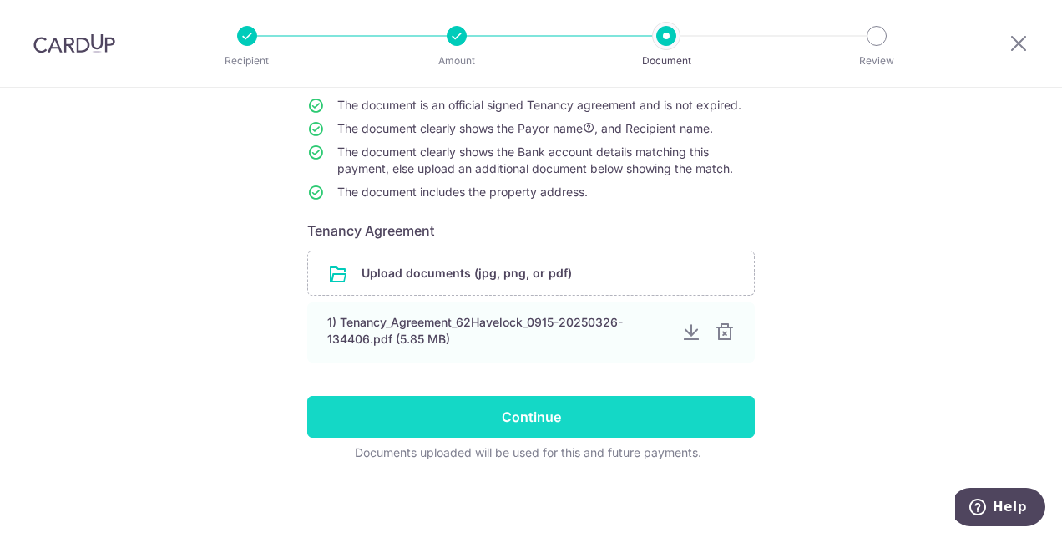
click at [577, 413] on input "Continue" at bounding box center [531, 417] width 448 height 42
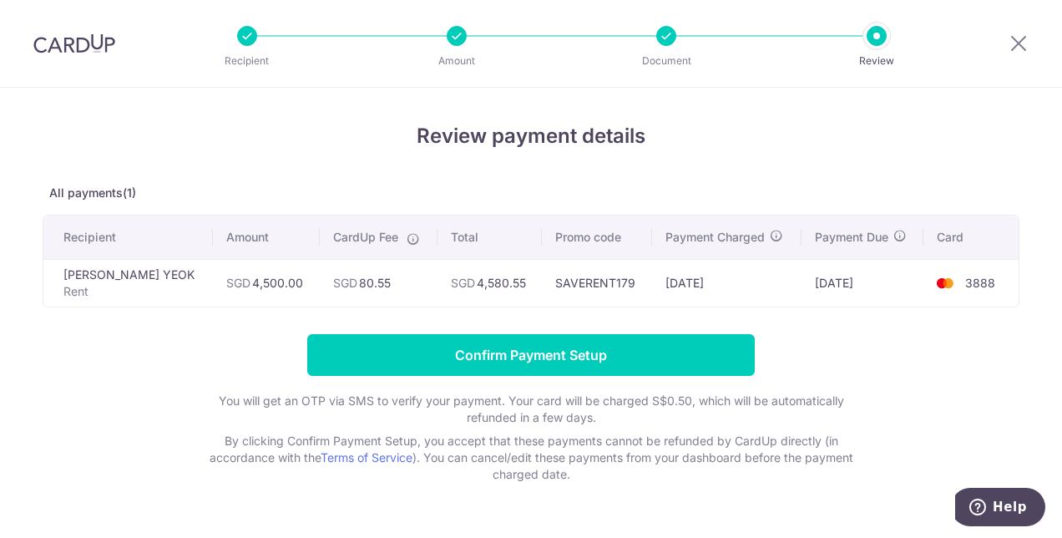
scroll to position [42, 0]
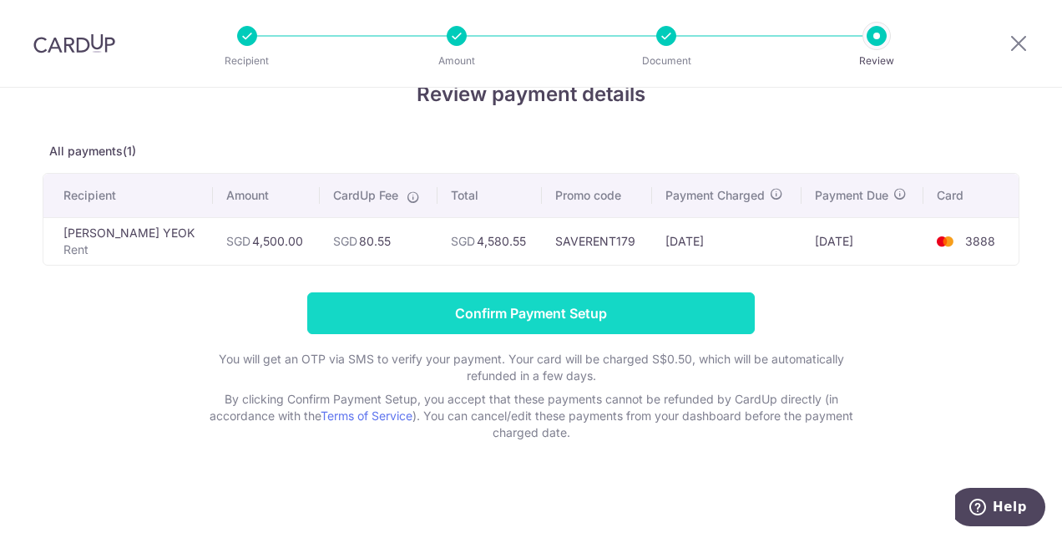
click at [678, 322] on input "Confirm Payment Setup" at bounding box center [531, 313] width 448 height 42
